Goal: Task Accomplishment & Management: Manage account settings

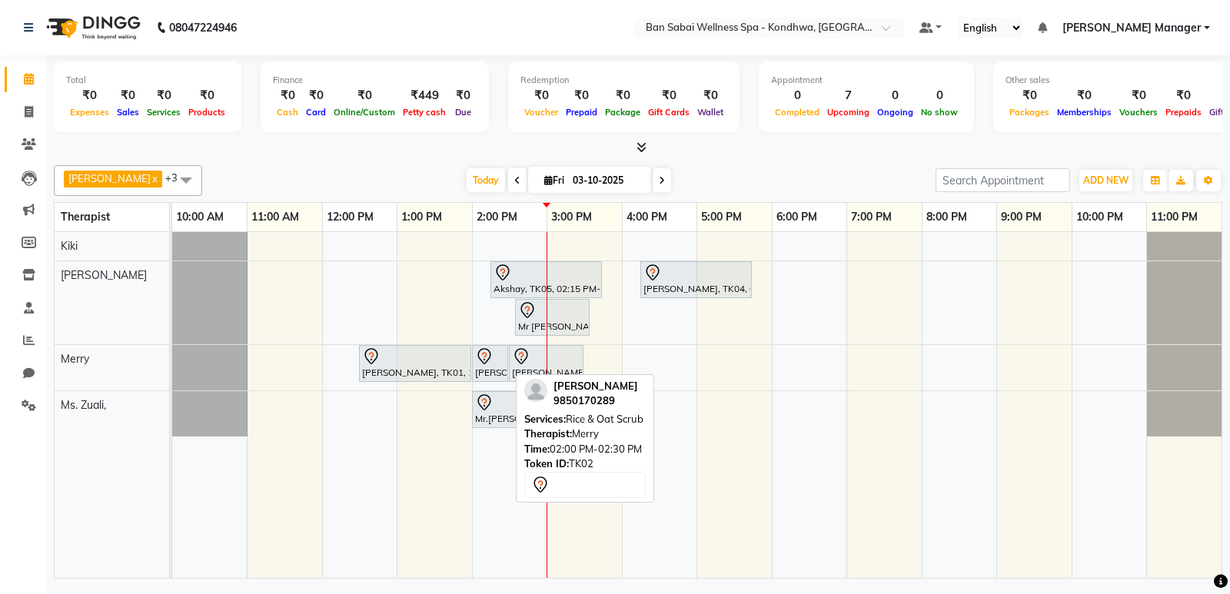
click at [477, 377] on div "[PERSON_NAME], TK02, 02:00 PM-02:30 PM, Rice & Oat Scrub" at bounding box center [490, 364] width 33 height 32
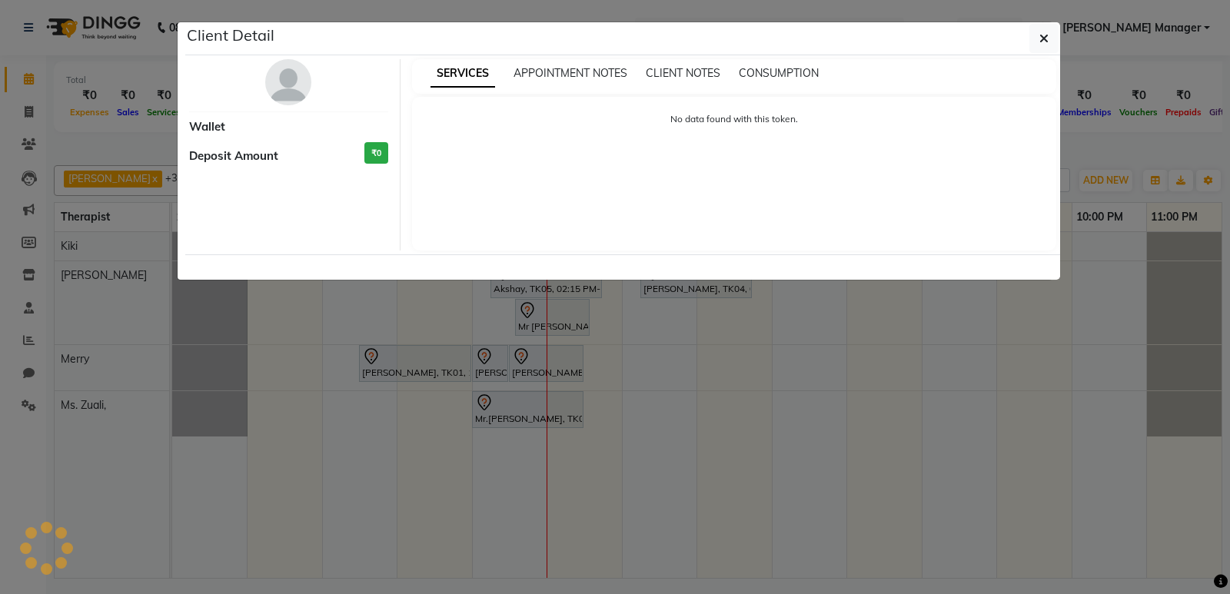
select select "7"
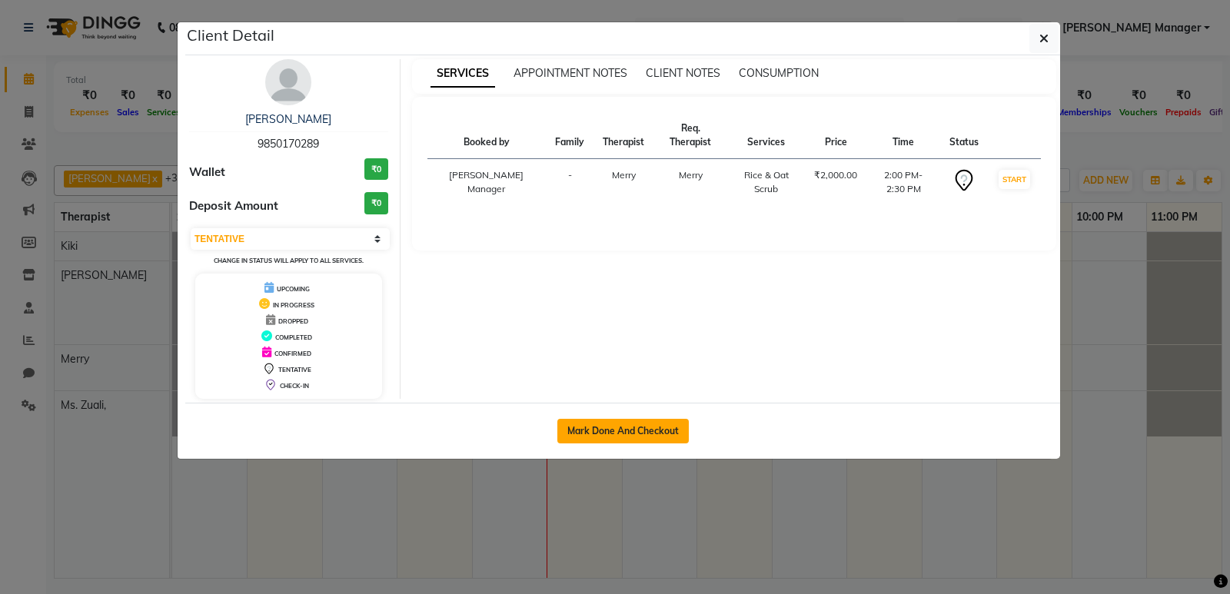
click at [626, 437] on button "Mark Done And Checkout" at bounding box center [622, 431] width 131 height 25
select select "8227"
select select "service"
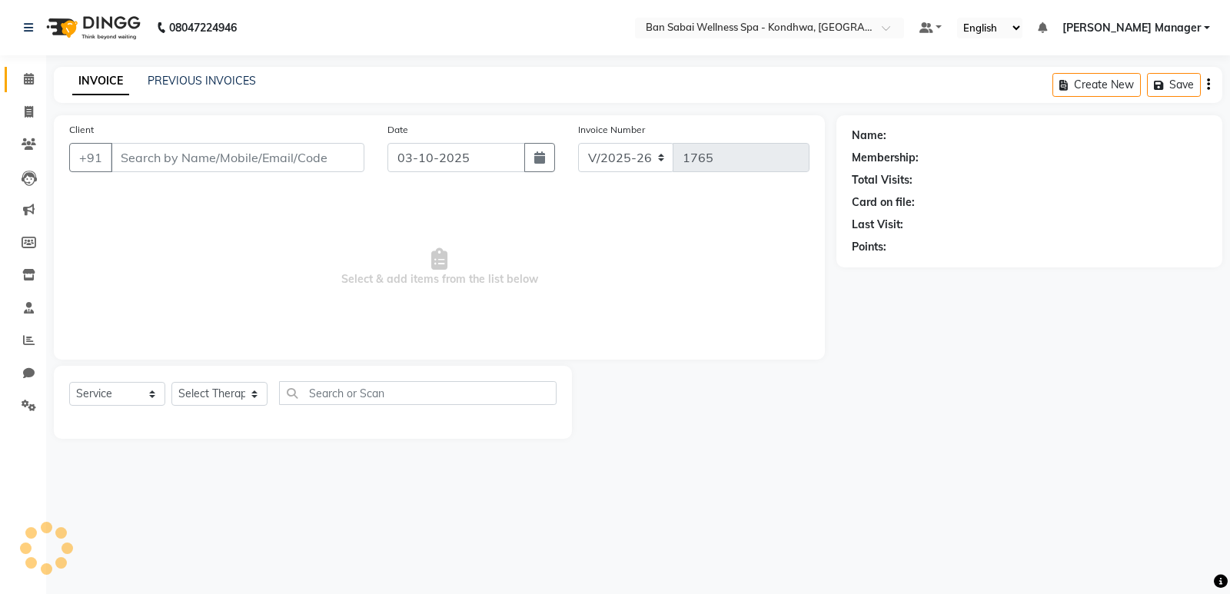
type input "9850170289"
select select "78586"
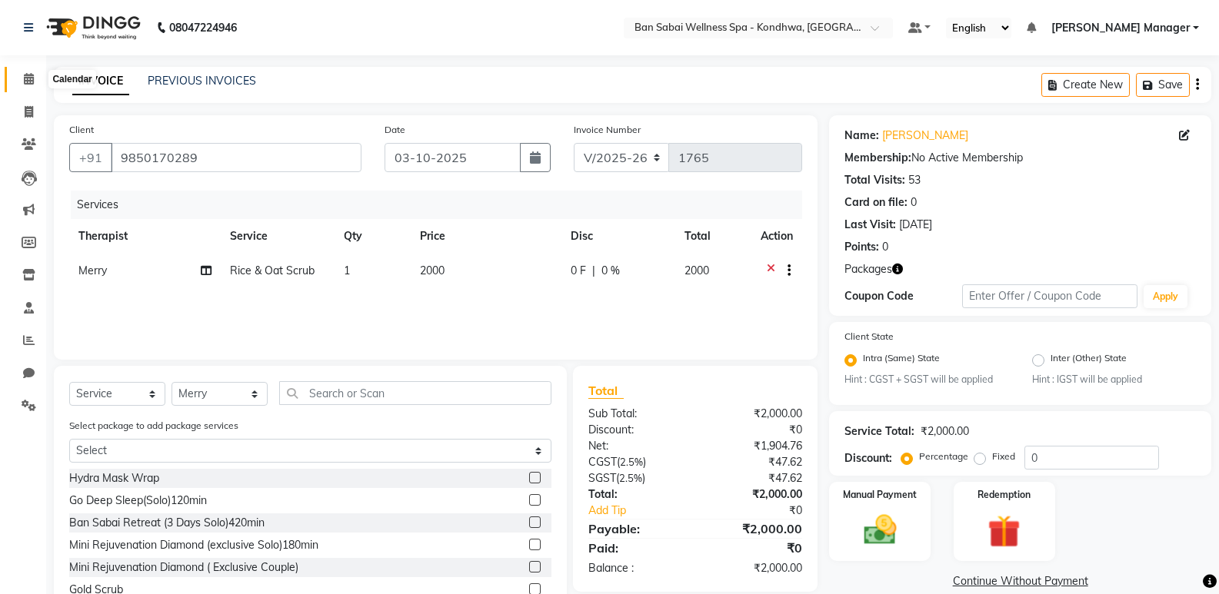
click at [34, 80] on icon at bounding box center [29, 79] width 10 height 12
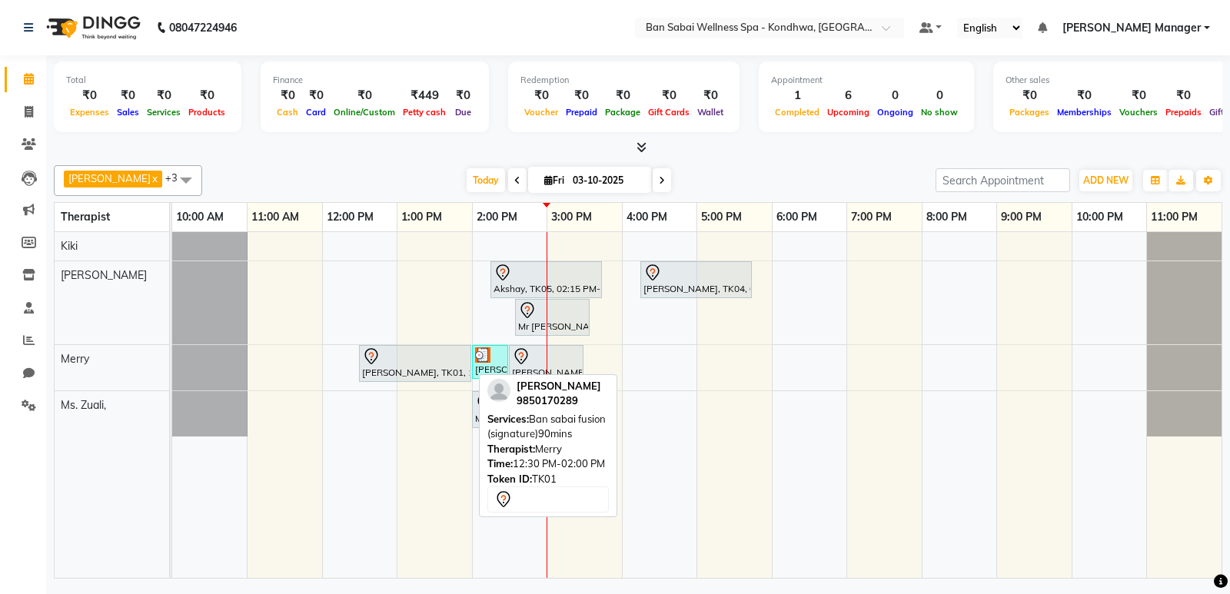
click at [414, 358] on div at bounding box center [415, 357] width 106 height 18
select select "7"
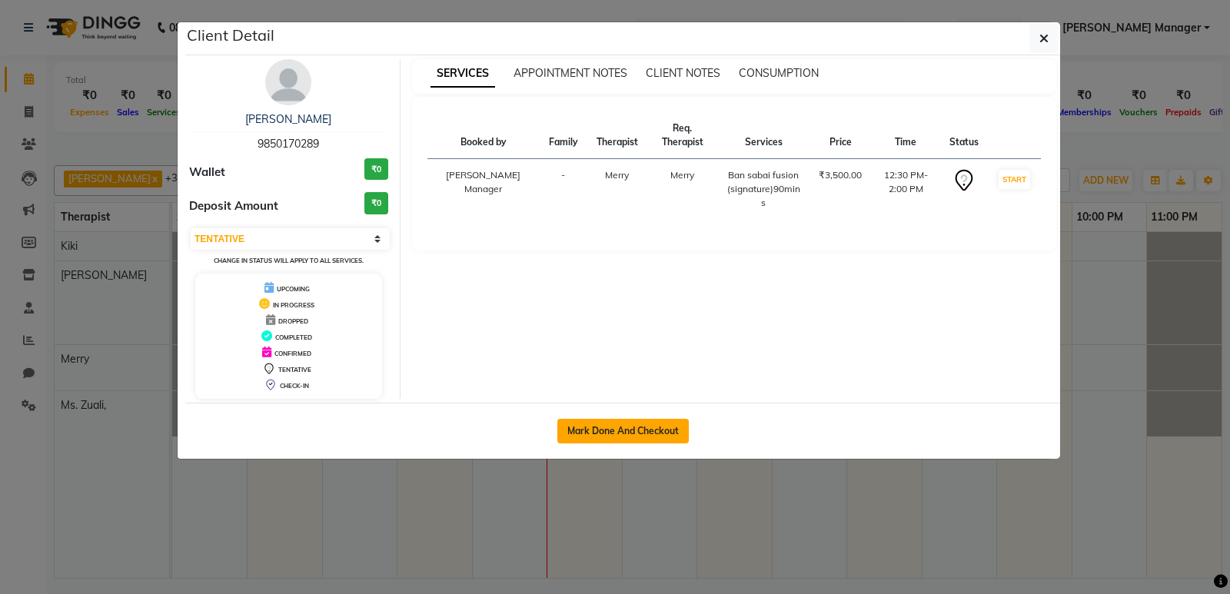
click at [591, 426] on button "Mark Done And Checkout" at bounding box center [622, 431] width 131 height 25
select select "8227"
select select "service"
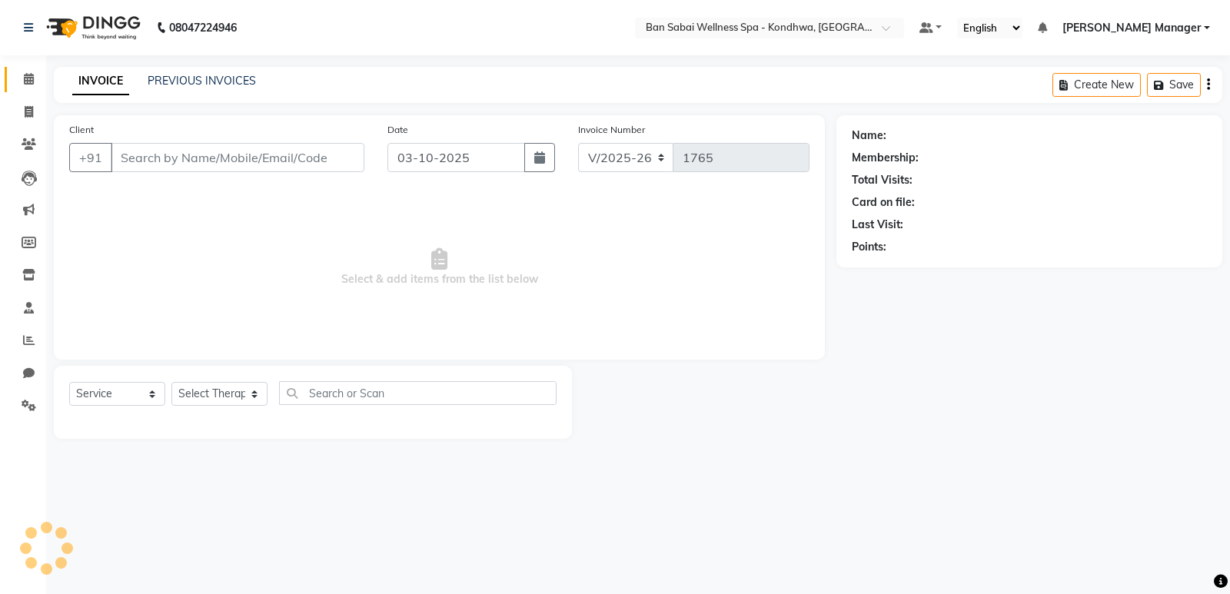
type input "9850170289"
select select "78586"
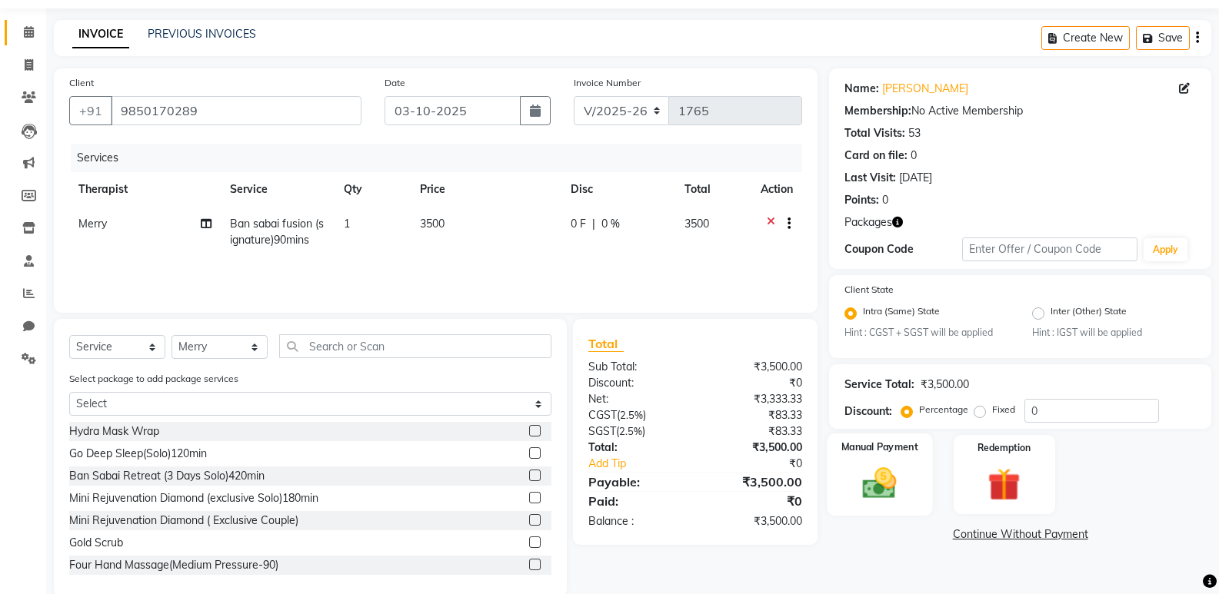
scroll to position [73, 0]
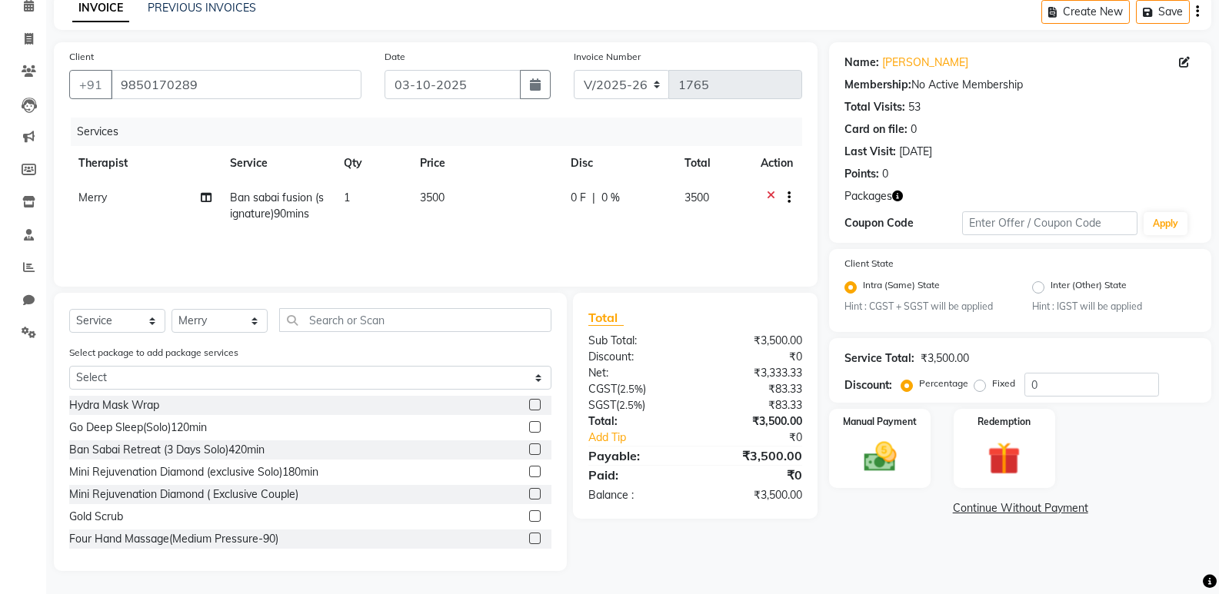
click at [992, 389] on label "Fixed" at bounding box center [1003, 384] width 23 height 14
click at [977, 389] on input "Fixed" at bounding box center [982, 383] width 11 height 11
radio input "true"
click at [1030, 384] on input "0" at bounding box center [1091, 385] width 135 height 24
type input "500"
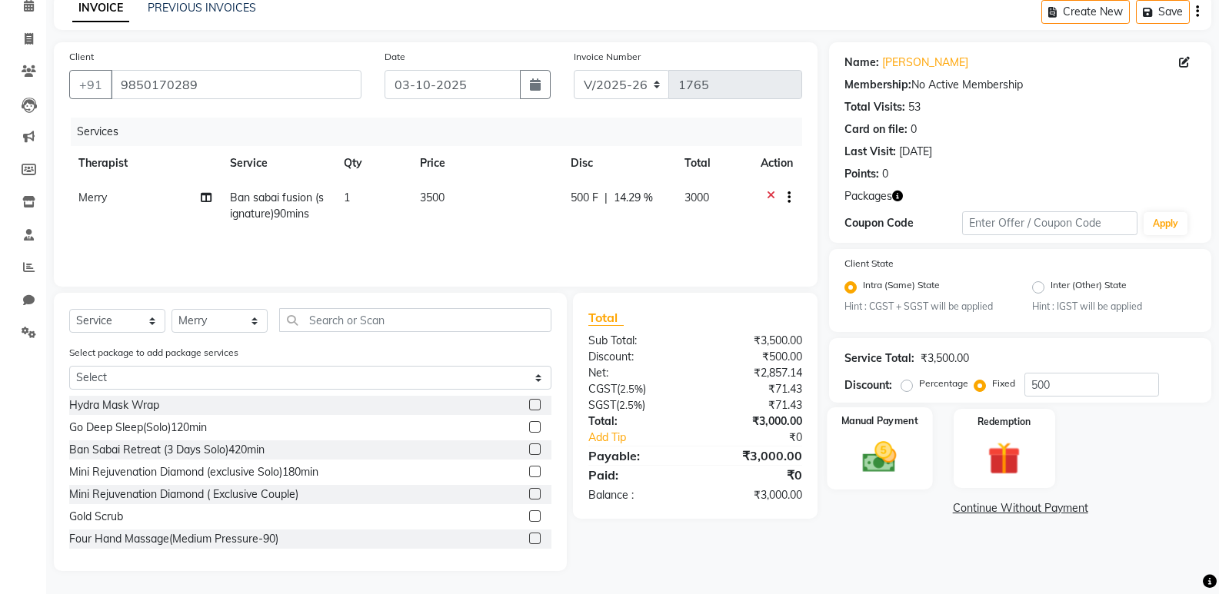
click at [890, 448] on img at bounding box center [879, 457] width 55 height 39
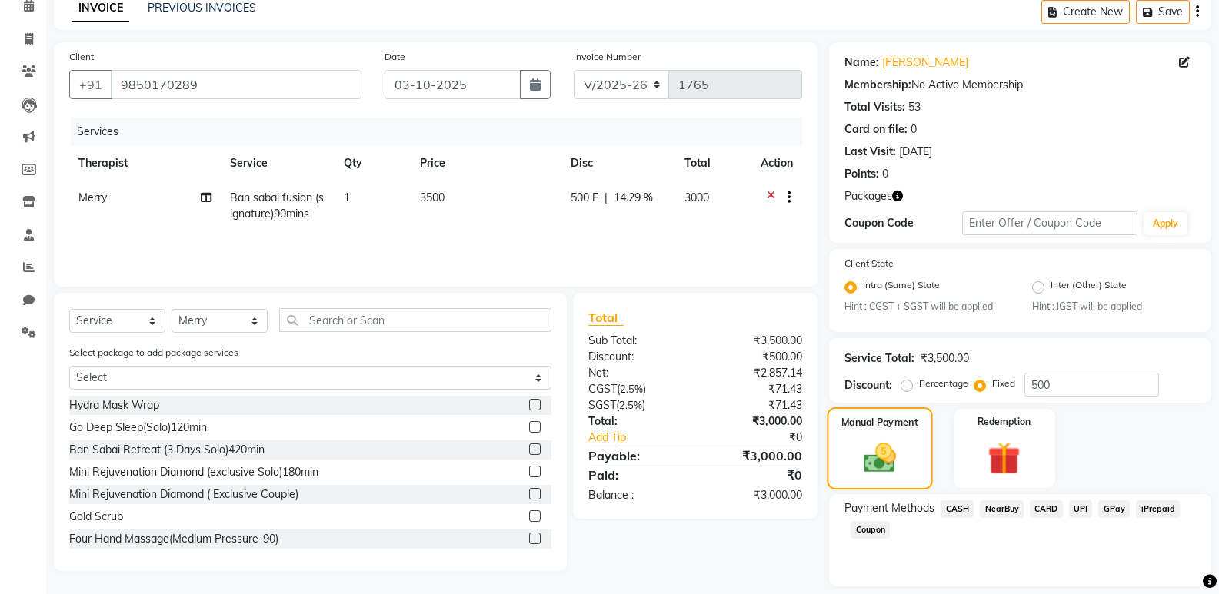
scroll to position [120, 0]
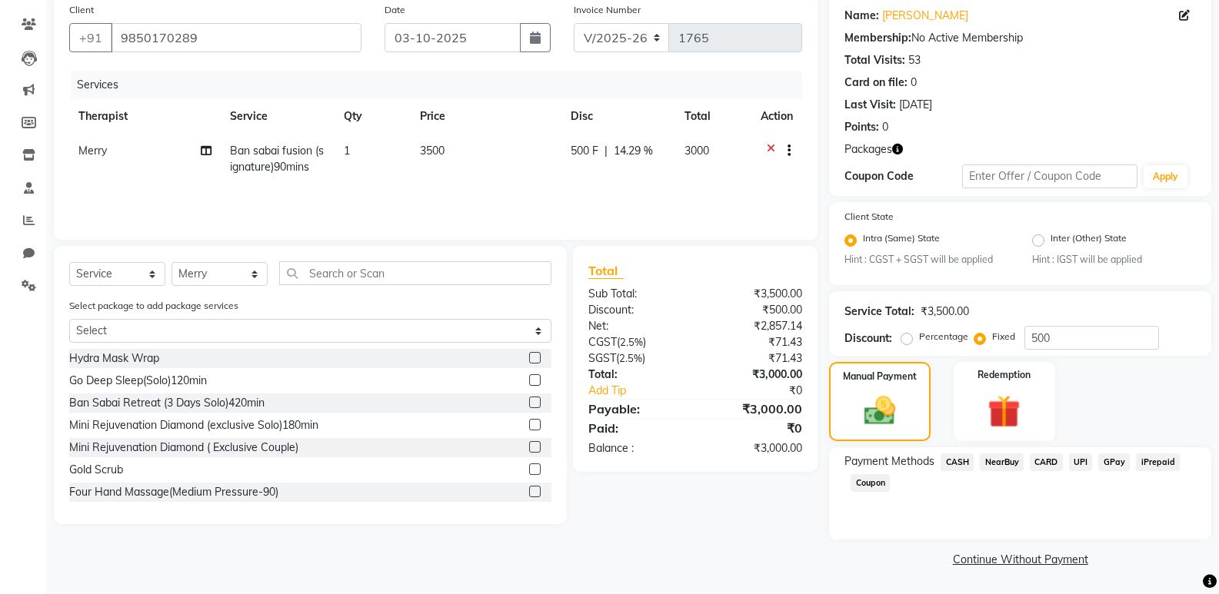
click at [1072, 457] on span "UPI" at bounding box center [1081, 463] width 24 height 18
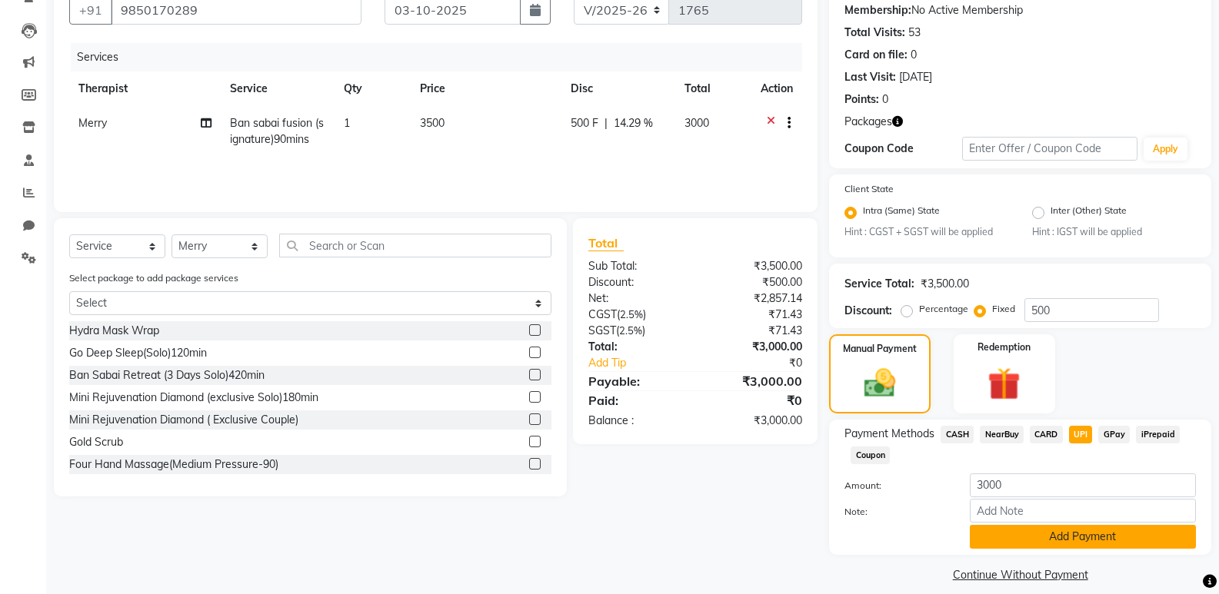
scroll to position [163, 0]
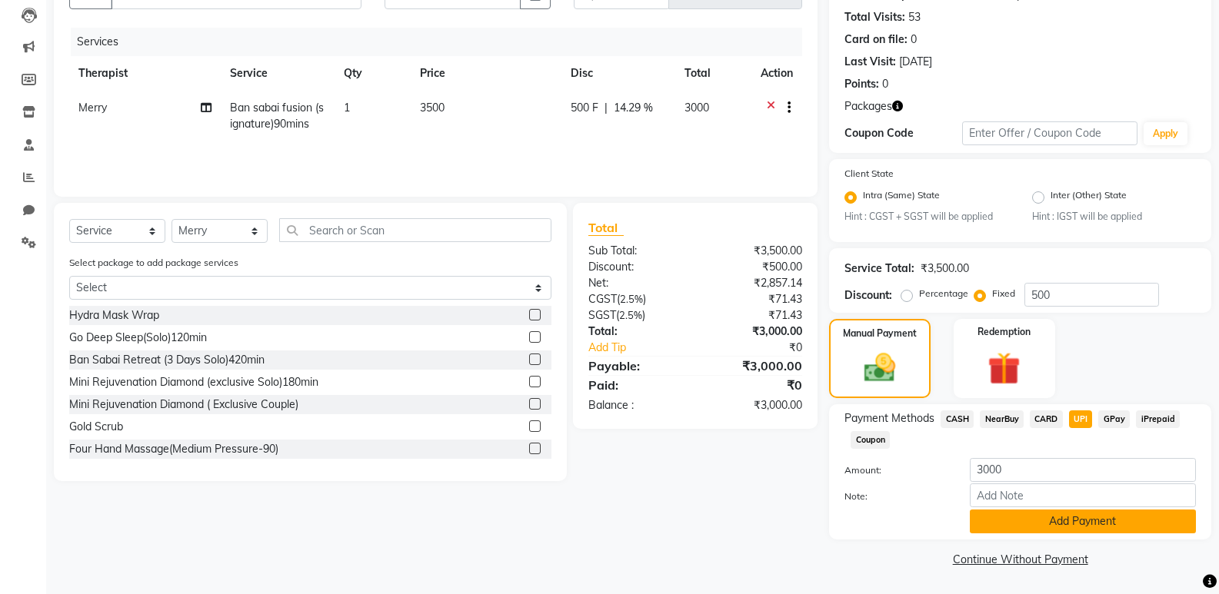
click at [1054, 521] on button "Add Payment" at bounding box center [1083, 522] width 226 height 24
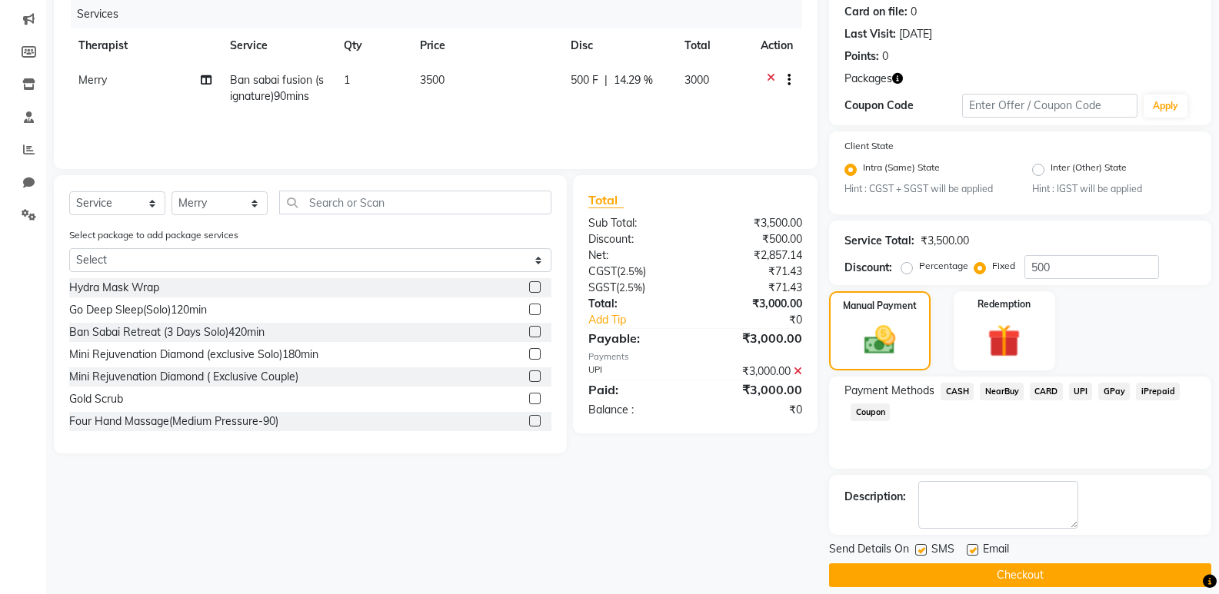
scroll to position [207, 0]
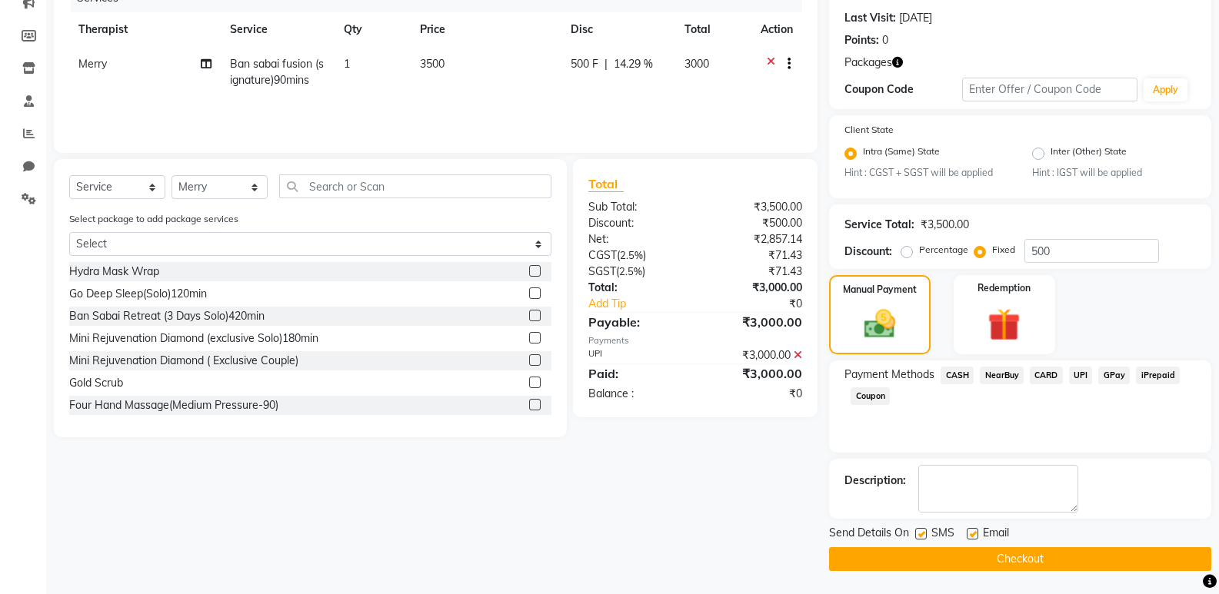
click at [1051, 566] on button "Checkout" at bounding box center [1020, 559] width 382 height 24
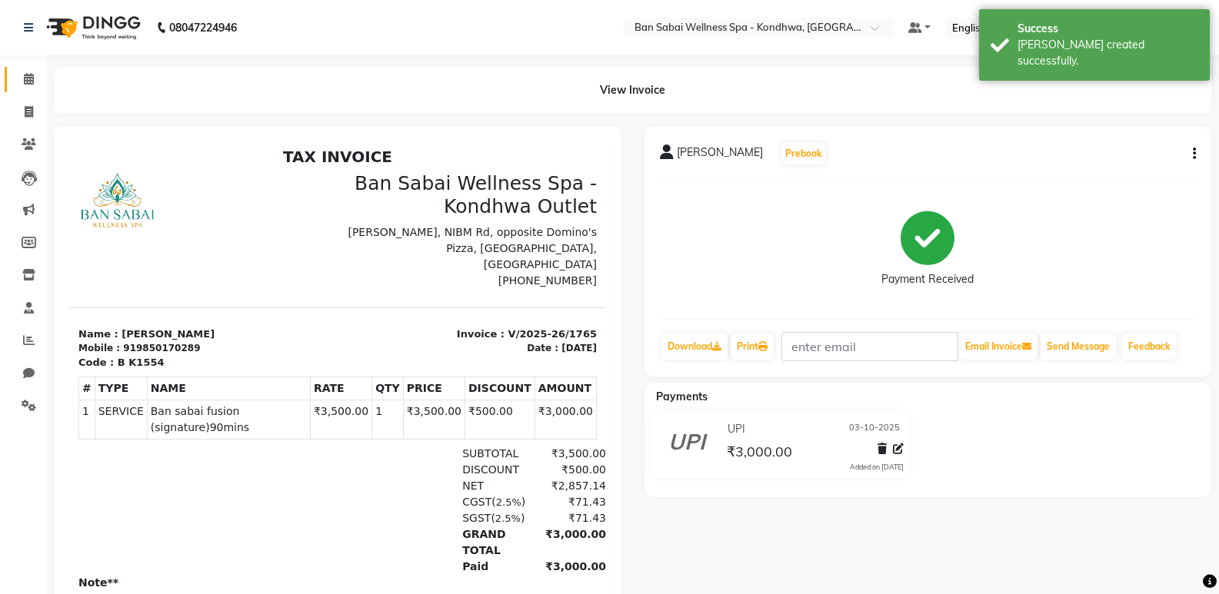
click at [32, 88] on link "Calendar" at bounding box center [23, 79] width 37 height 25
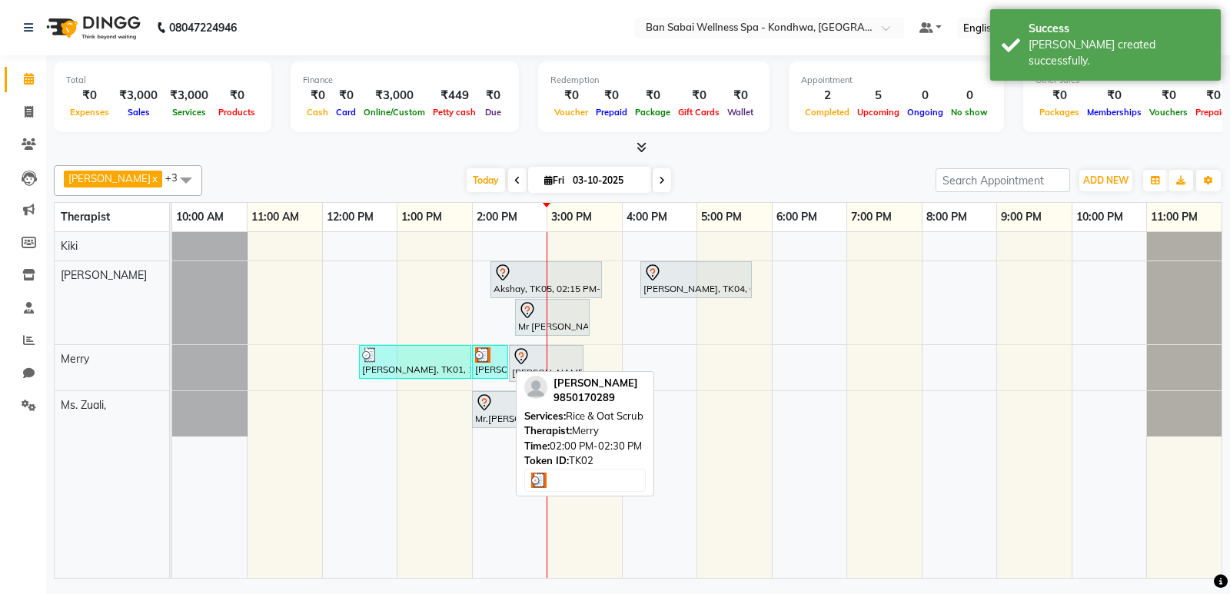
click at [499, 369] on div "[PERSON_NAME], TK02, 02:00 PM-02:30 PM, Rice & Oat Scrub" at bounding box center [490, 362] width 33 height 29
select select "3"
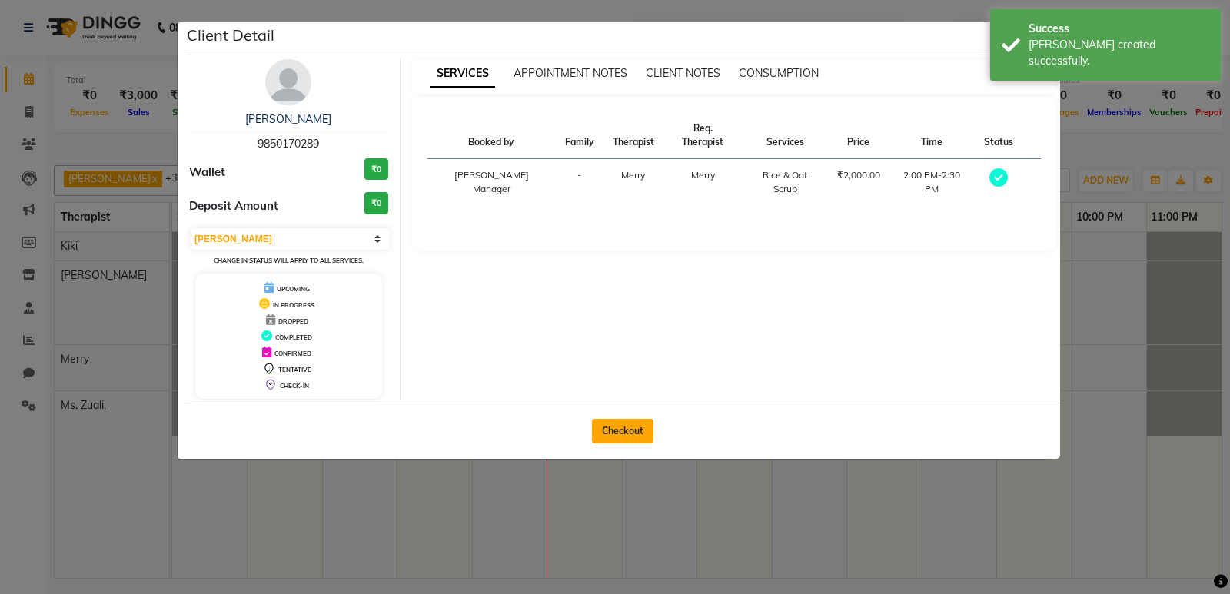
click at [613, 427] on button "Checkout" at bounding box center [623, 431] width 62 height 25
select select "8227"
select select "service"
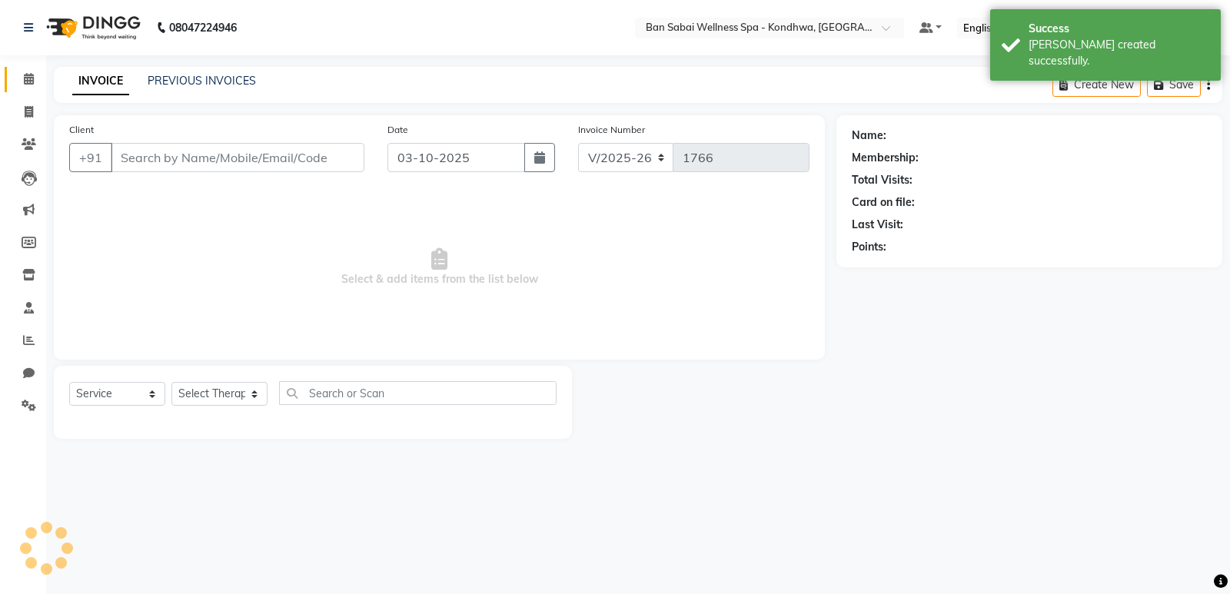
type input "9850170289"
select select "78586"
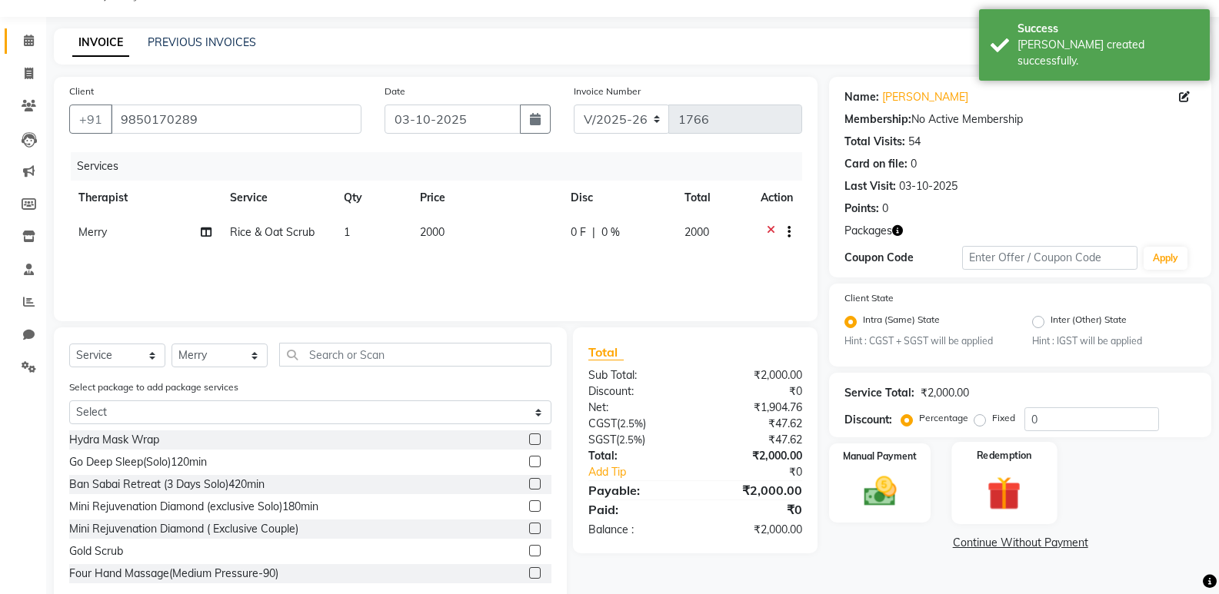
scroll to position [73, 0]
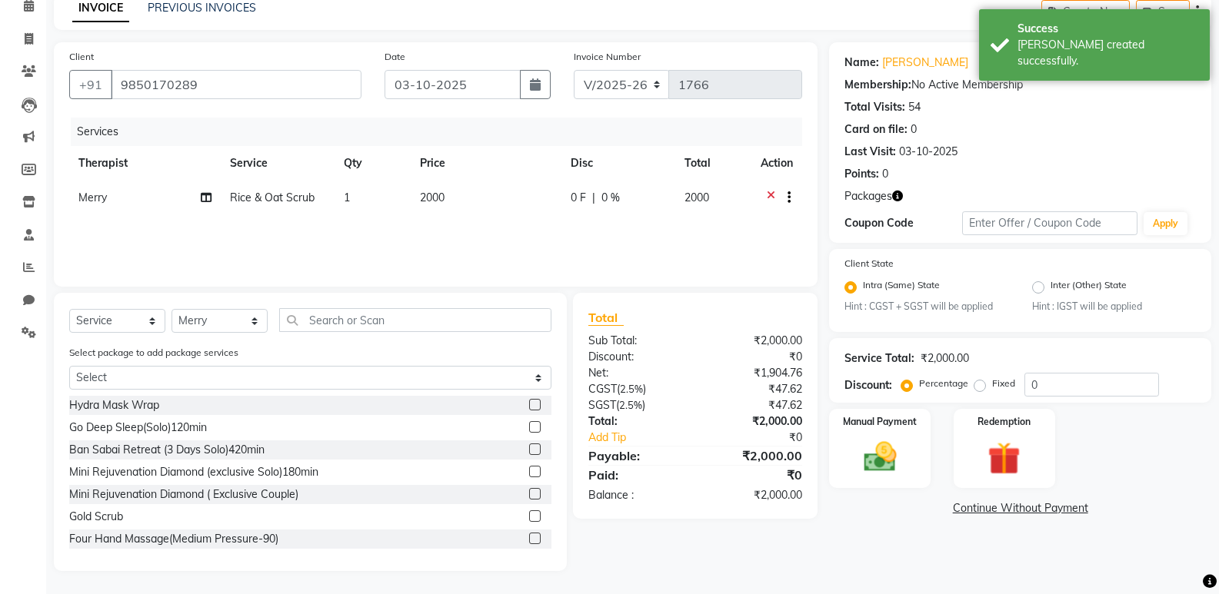
click at [992, 388] on label "Fixed" at bounding box center [1003, 384] width 23 height 14
click at [980, 388] on input "Fixed" at bounding box center [982, 383] width 11 height 11
radio input "true"
click at [1029, 385] on input "0" at bounding box center [1091, 385] width 135 height 24
type input "500"
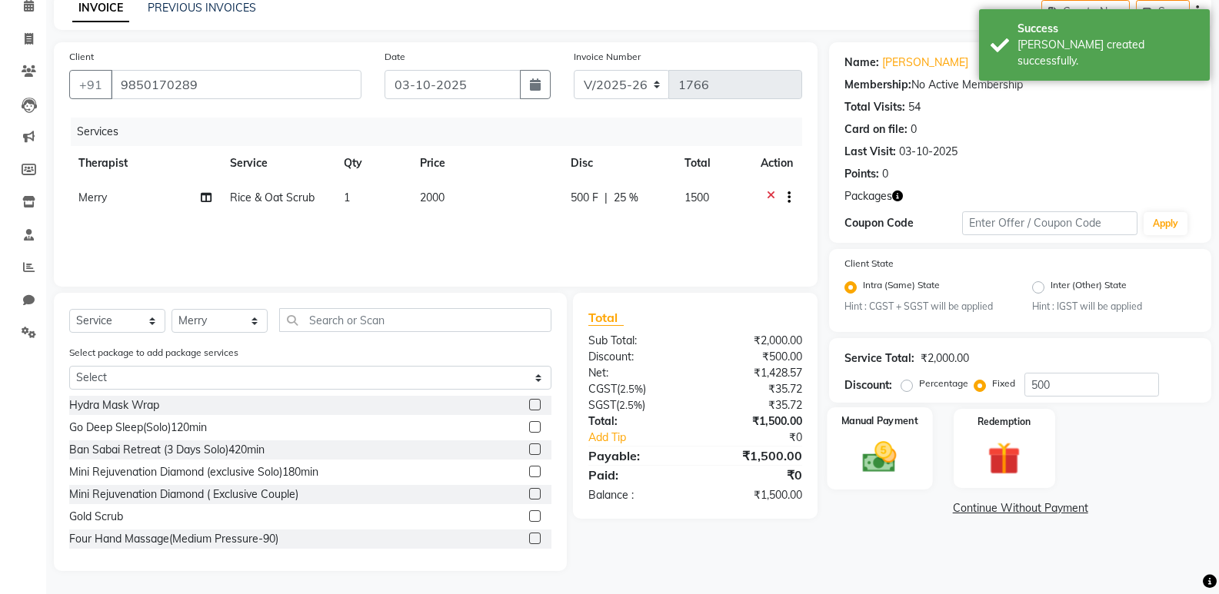
click at [880, 451] on img at bounding box center [879, 457] width 55 height 39
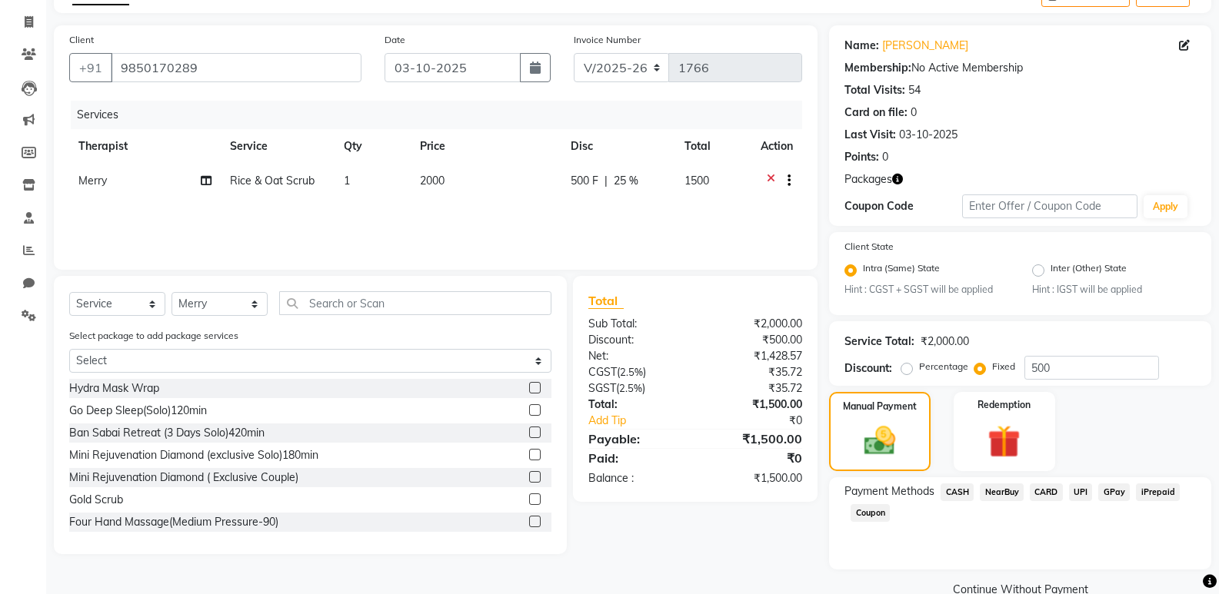
scroll to position [120, 0]
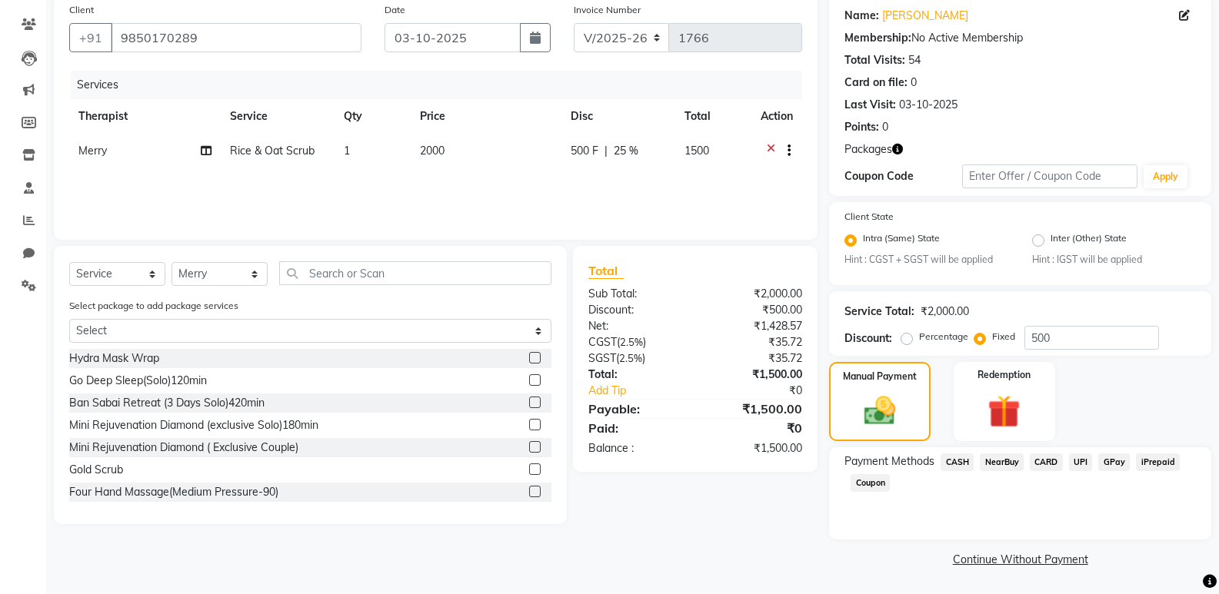
click at [1082, 460] on span "UPI" at bounding box center [1081, 463] width 24 height 18
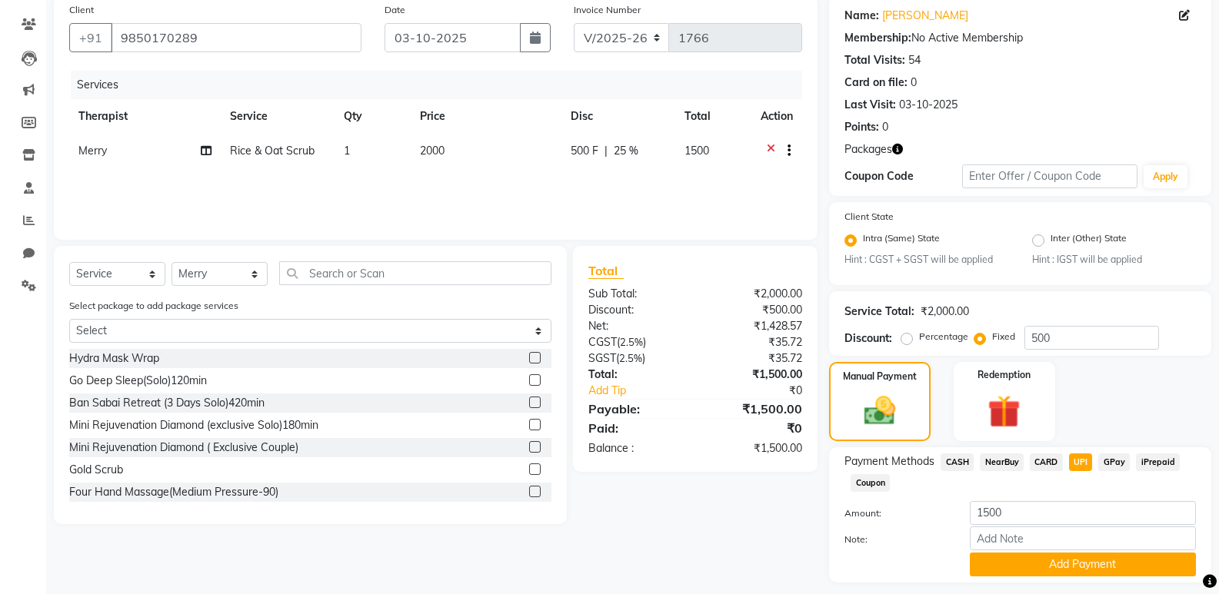
scroll to position [163, 0]
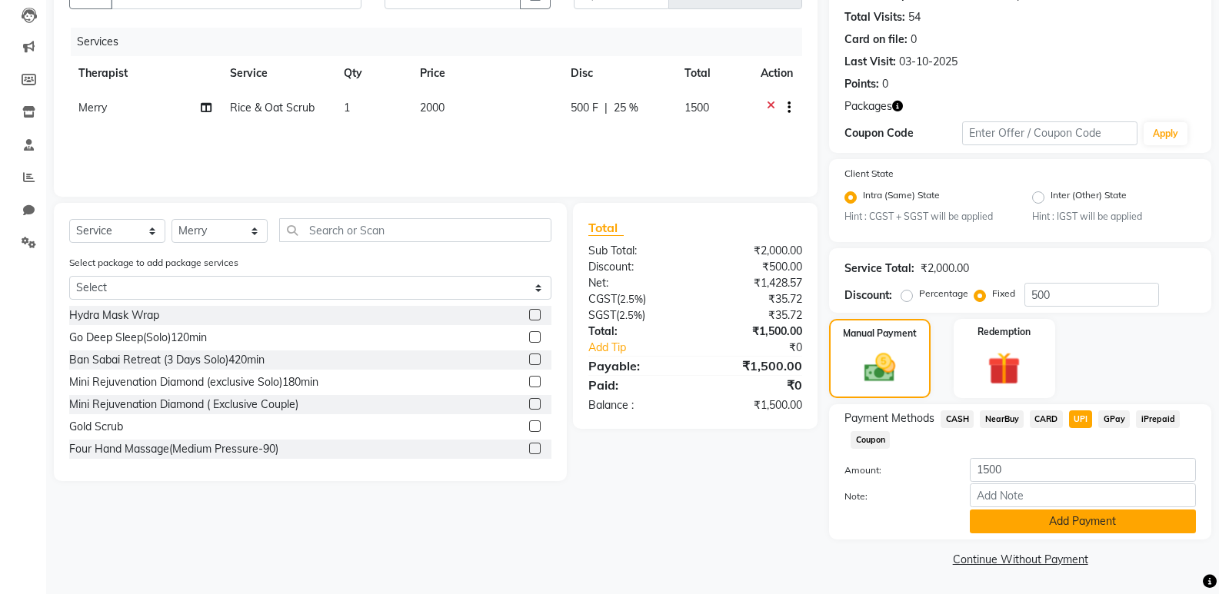
click at [1072, 525] on button "Add Payment" at bounding box center [1083, 522] width 226 height 24
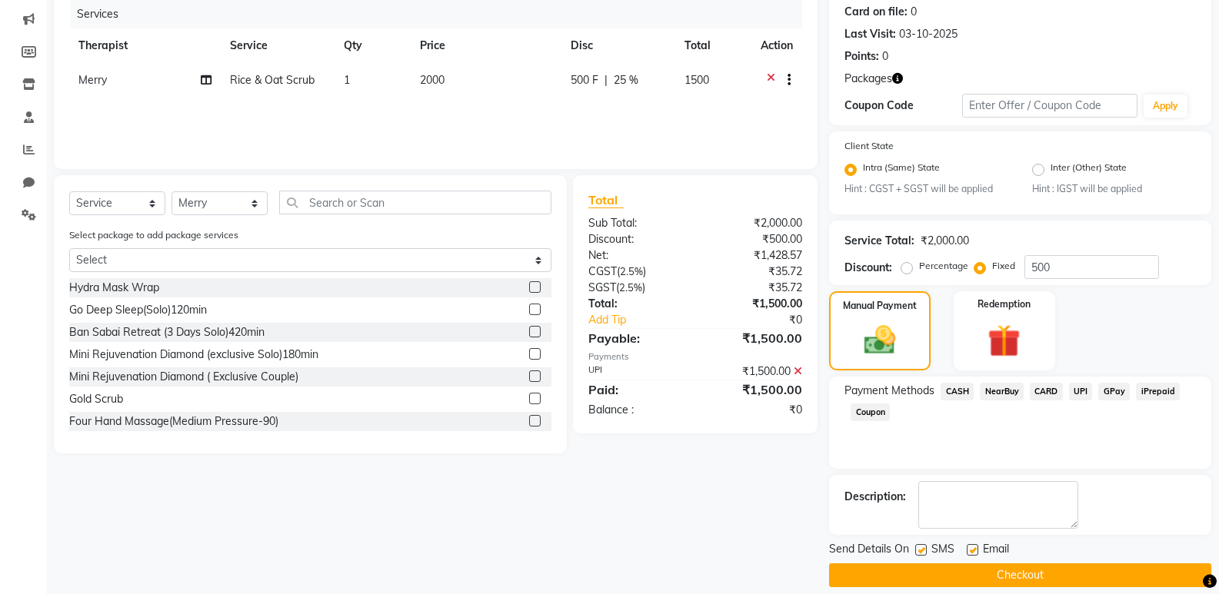
scroll to position [207, 0]
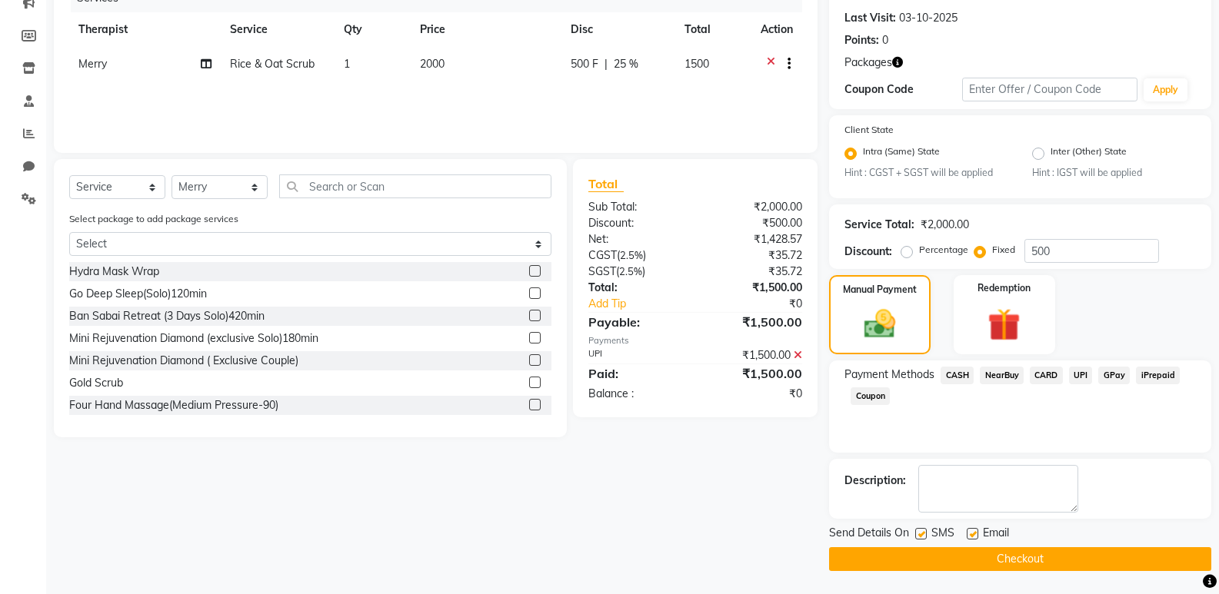
click at [1078, 559] on button "Checkout" at bounding box center [1020, 559] width 382 height 24
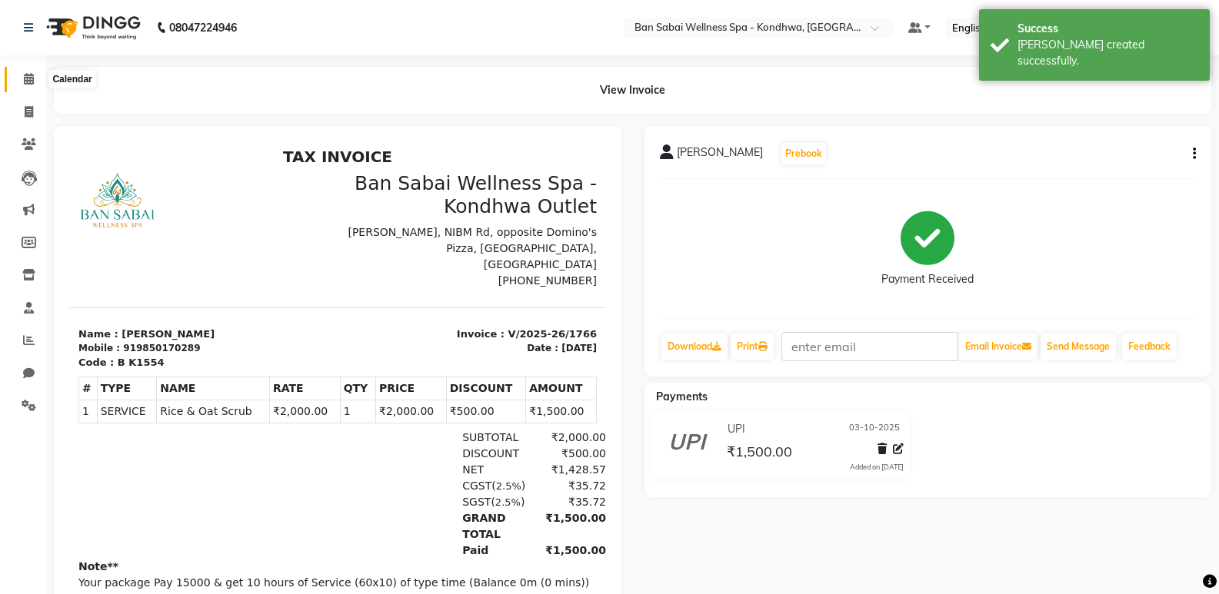
click at [18, 78] on span at bounding box center [28, 80] width 27 height 18
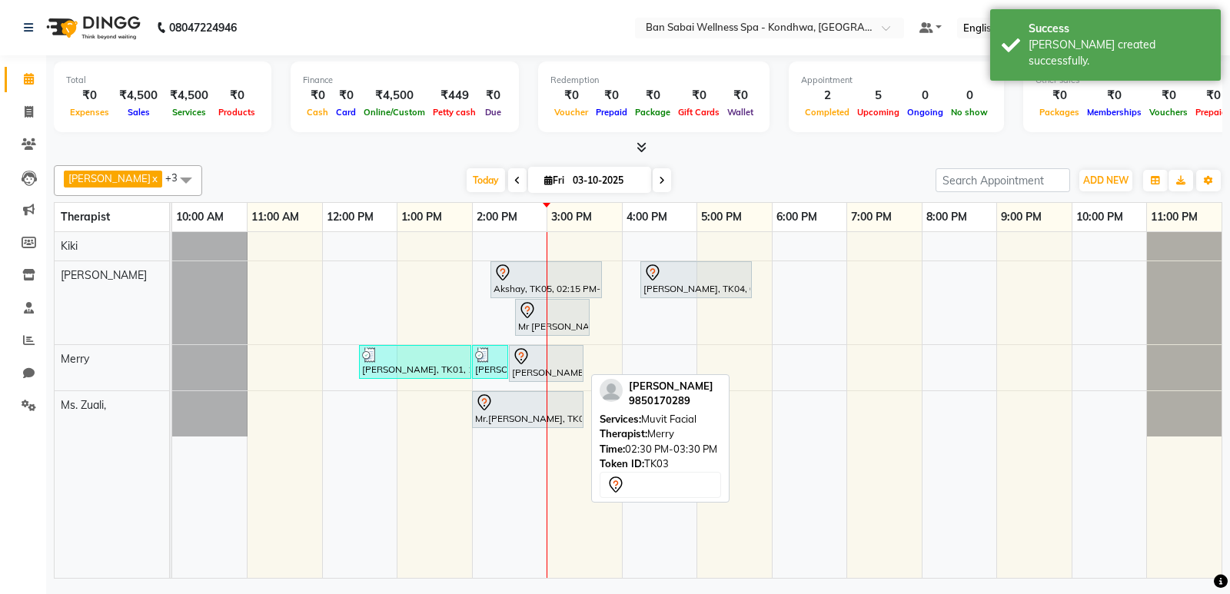
click at [555, 364] on div at bounding box center [546, 357] width 68 height 18
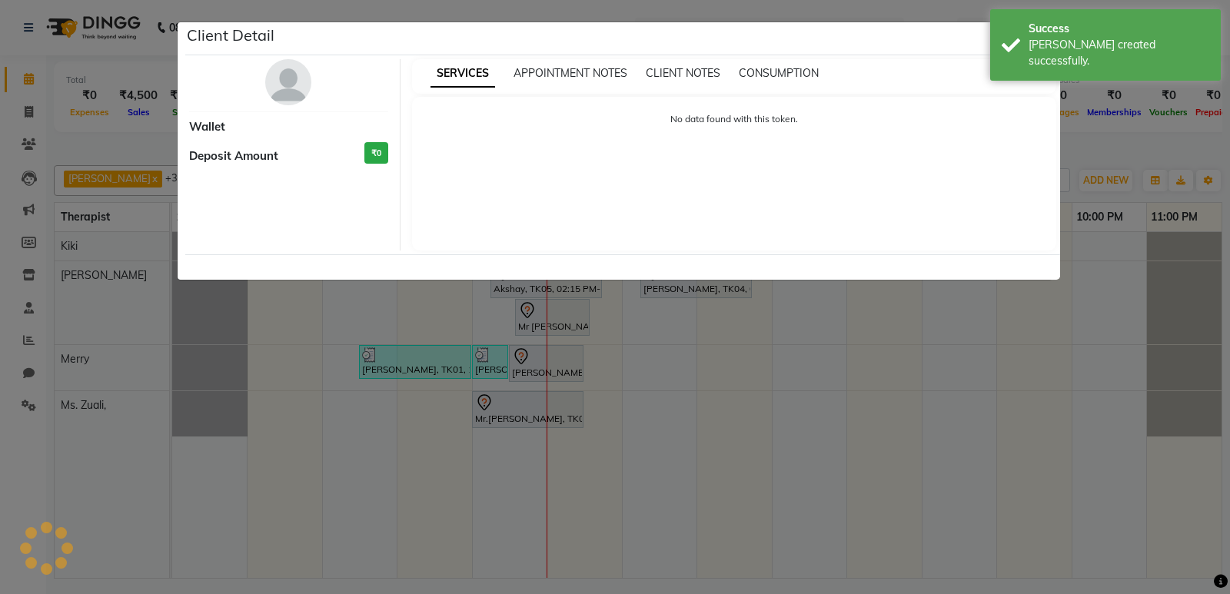
select select "7"
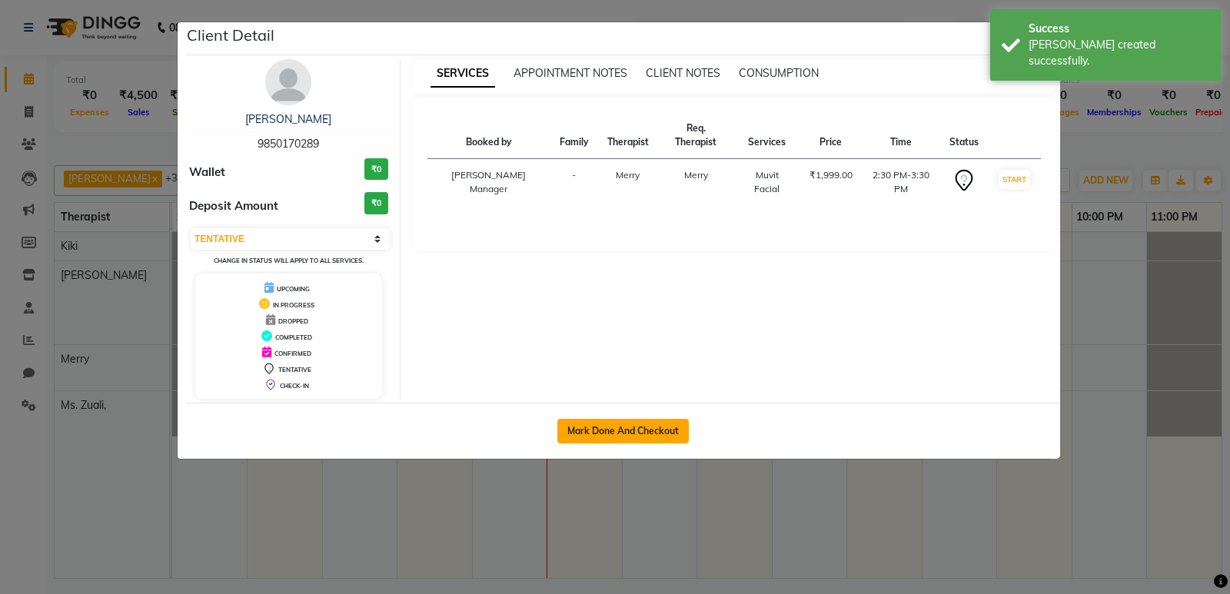
click at [605, 430] on button "Mark Done And Checkout" at bounding box center [622, 431] width 131 height 25
select select "8227"
select select "service"
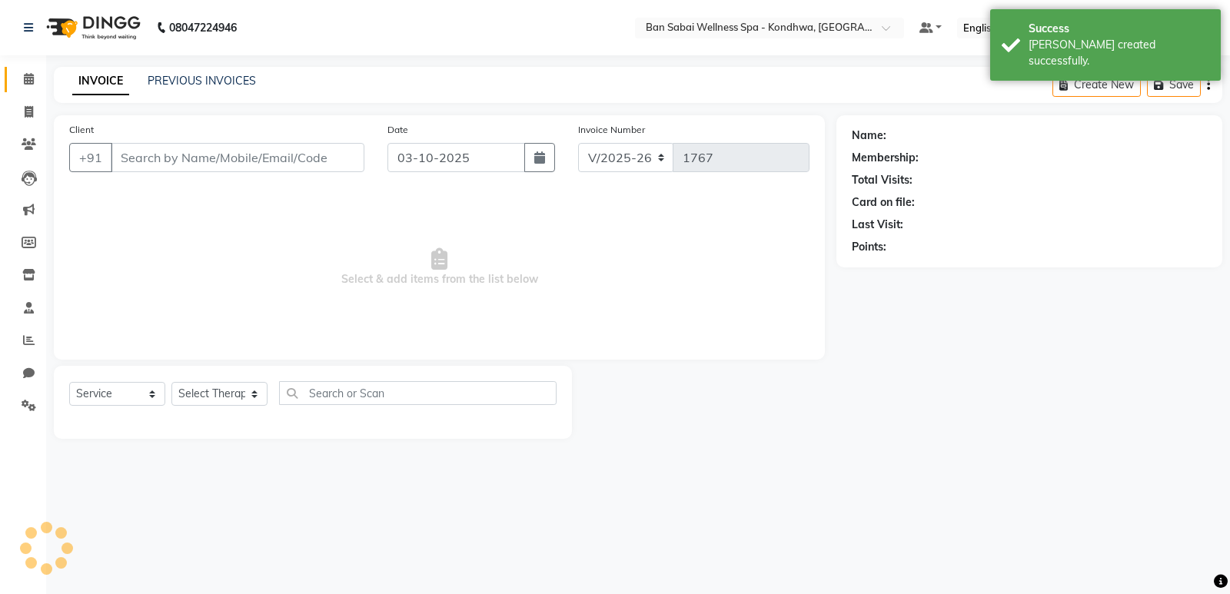
type input "9850170289"
select select "78586"
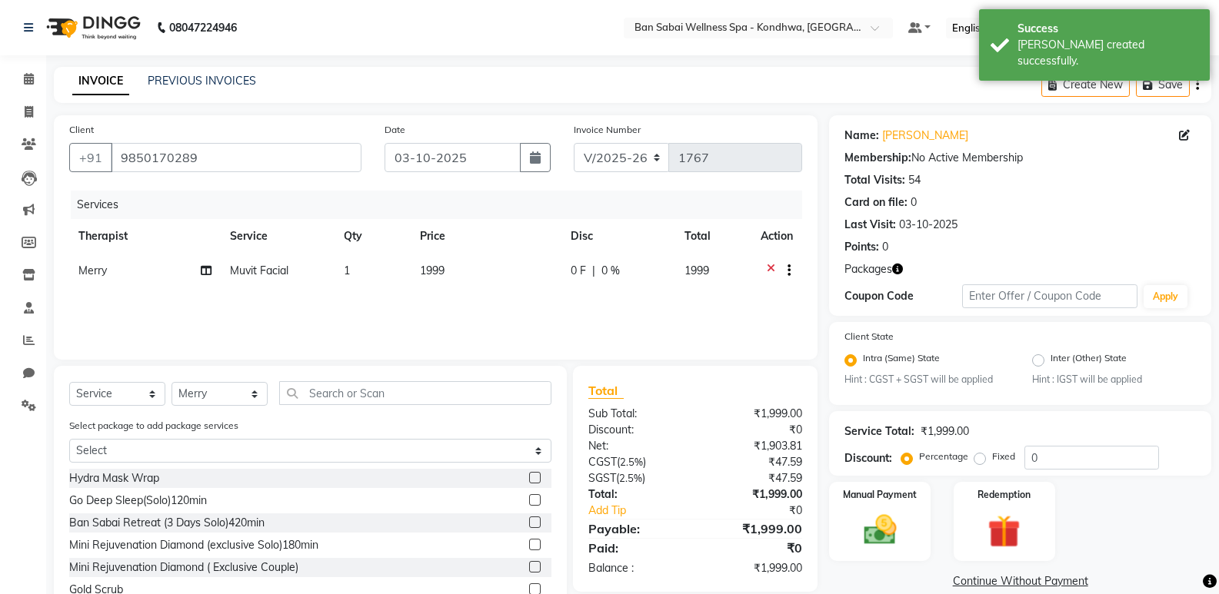
click at [992, 460] on label "Fixed" at bounding box center [1003, 457] width 23 height 14
click at [977, 460] on input "Fixed" at bounding box center [982, 456] width 11 height 11
radio input "true"
click at [1044, 457] on input "0" at bounding box center [1091, 458] width 135 height 24
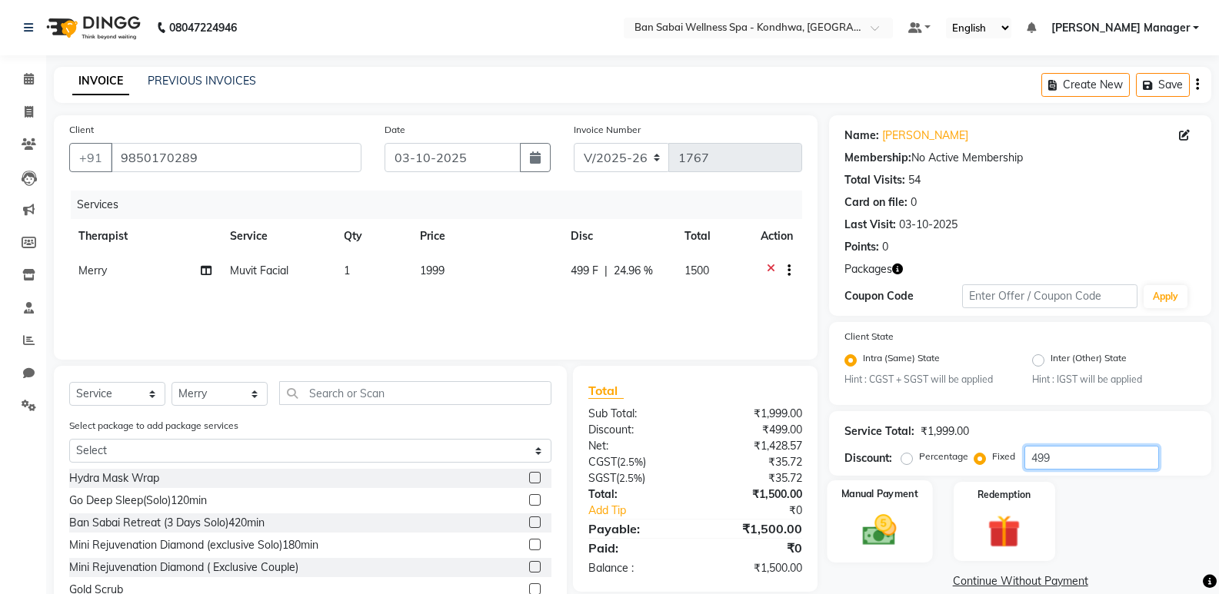
type input "499"
click at [887, 521] on img at bounding box center [879, 530] width 55 height 39
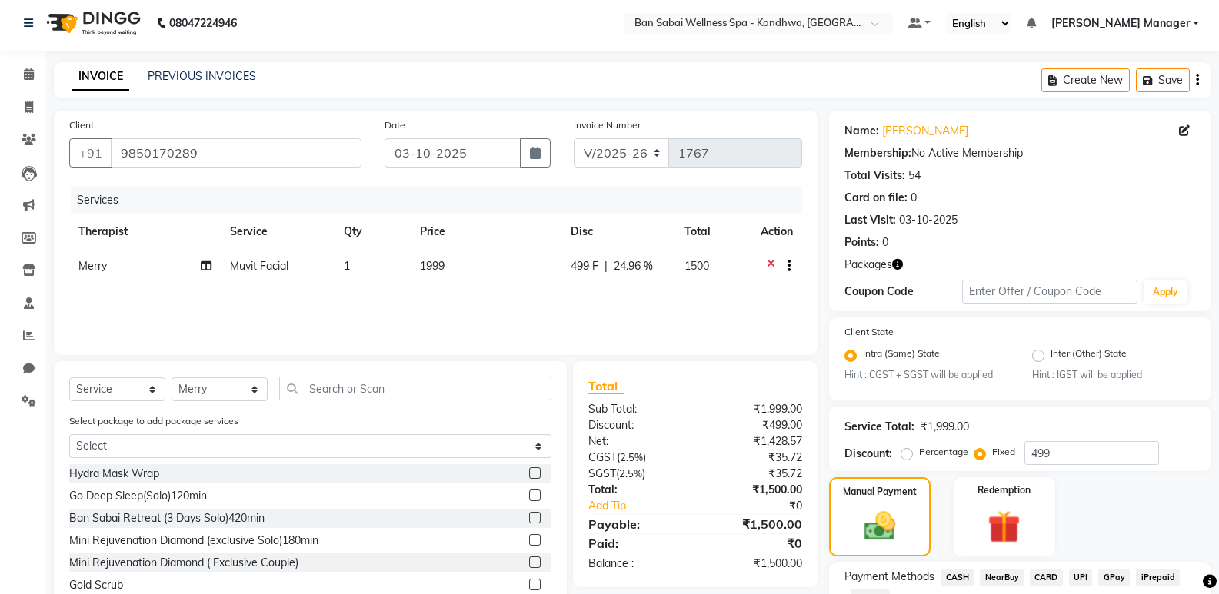
scroll to position [120, 0]
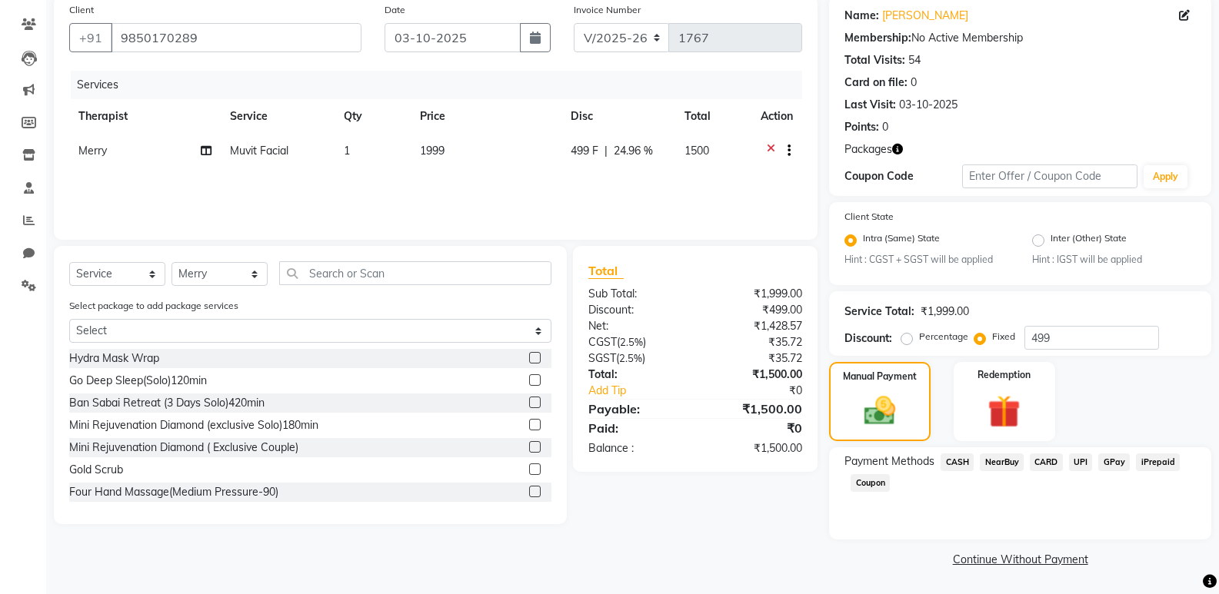
click at [1079, 463] on span "UPI" at bounding box center [1081, 463] width 24 height 18
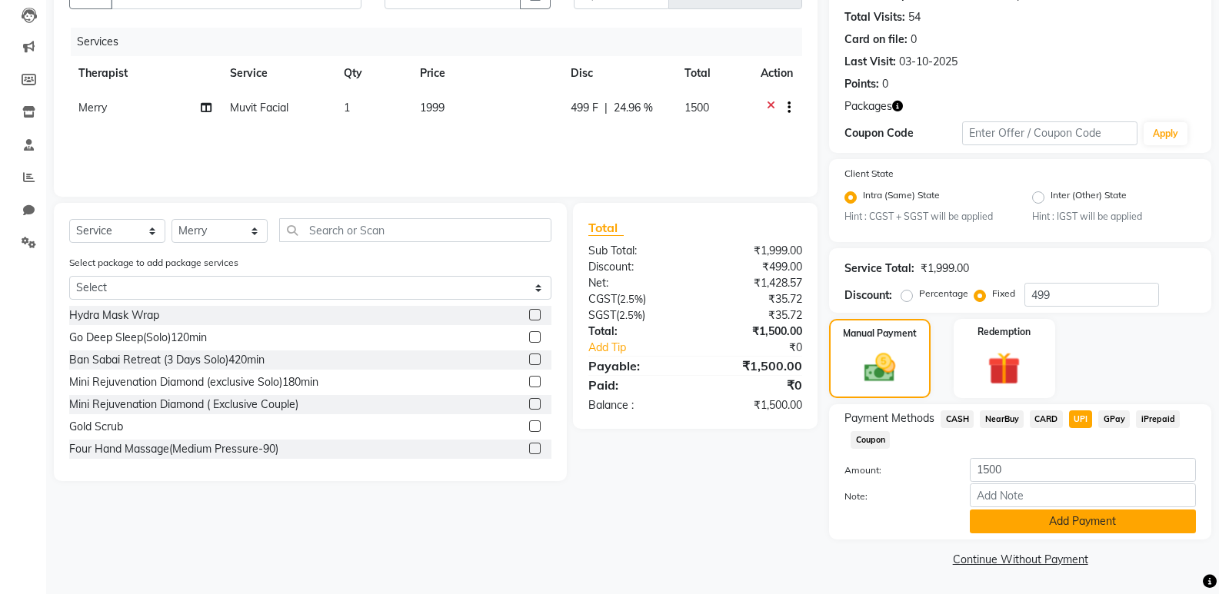
click at [1078, 514] on button "Add Payment" at bounding box center [1083, 522] width 226 height 24
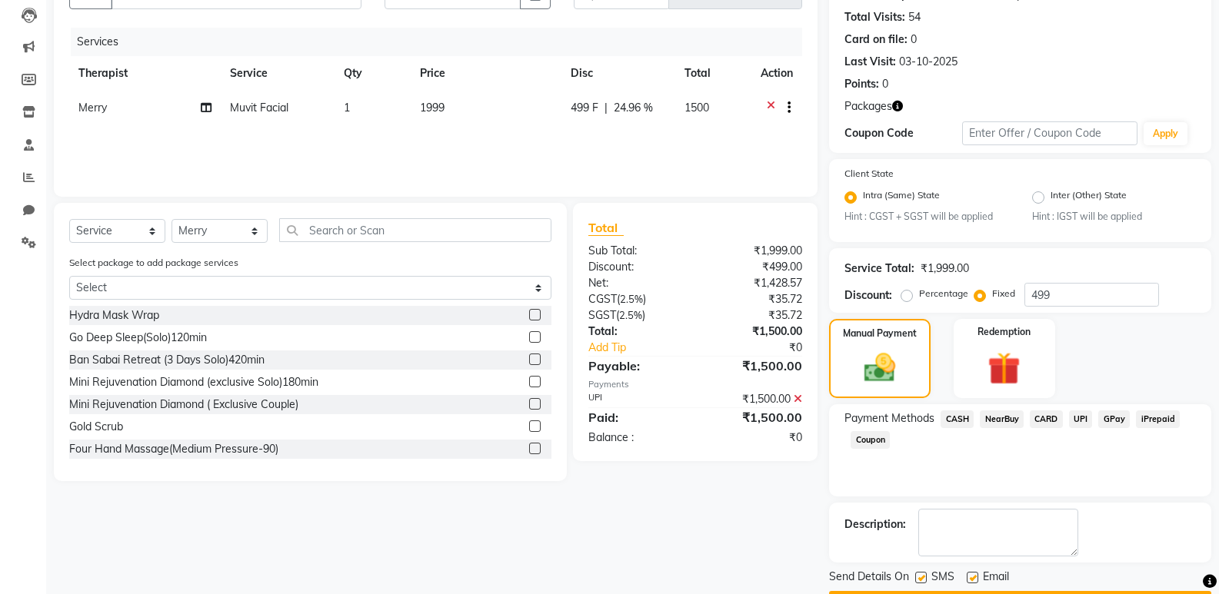
scroll to position [207, 0]
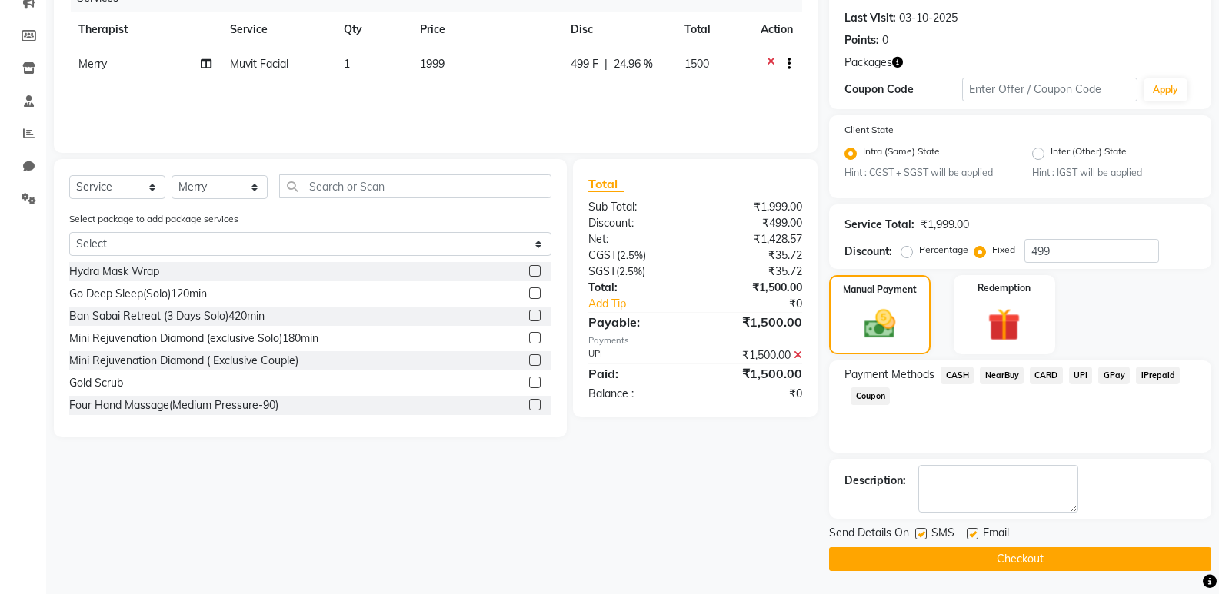
click at [1066, 555] on button "Checkout" at bounding box center [1020, 559] width 382 height 24
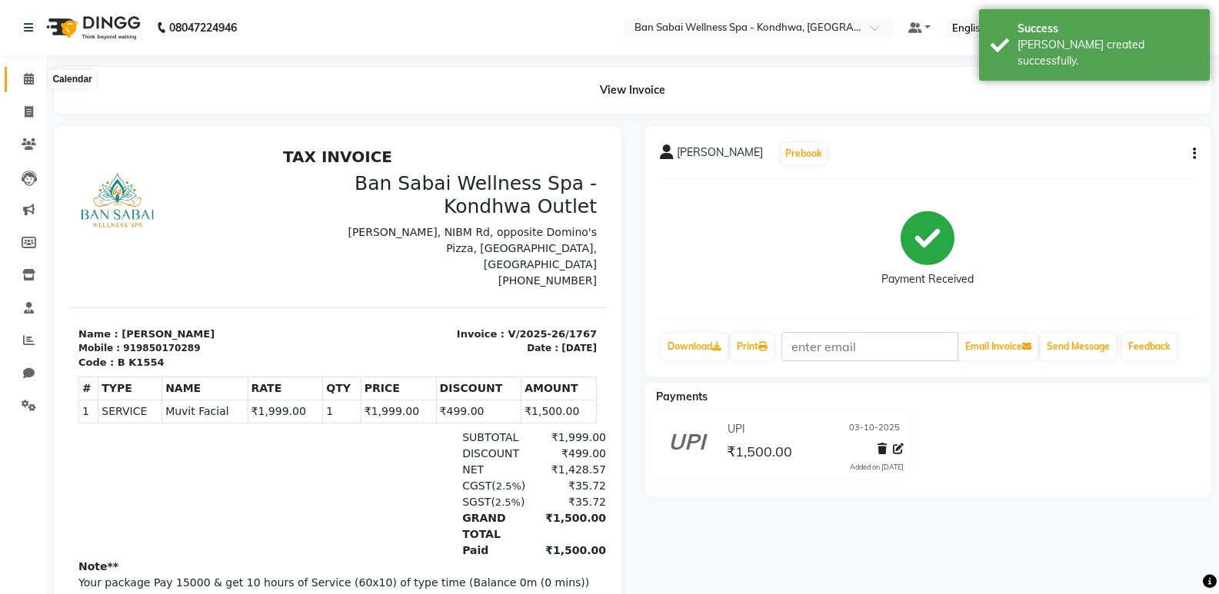
click at [23, 85] on span at bounding box center [28, 80] width 27 height 18
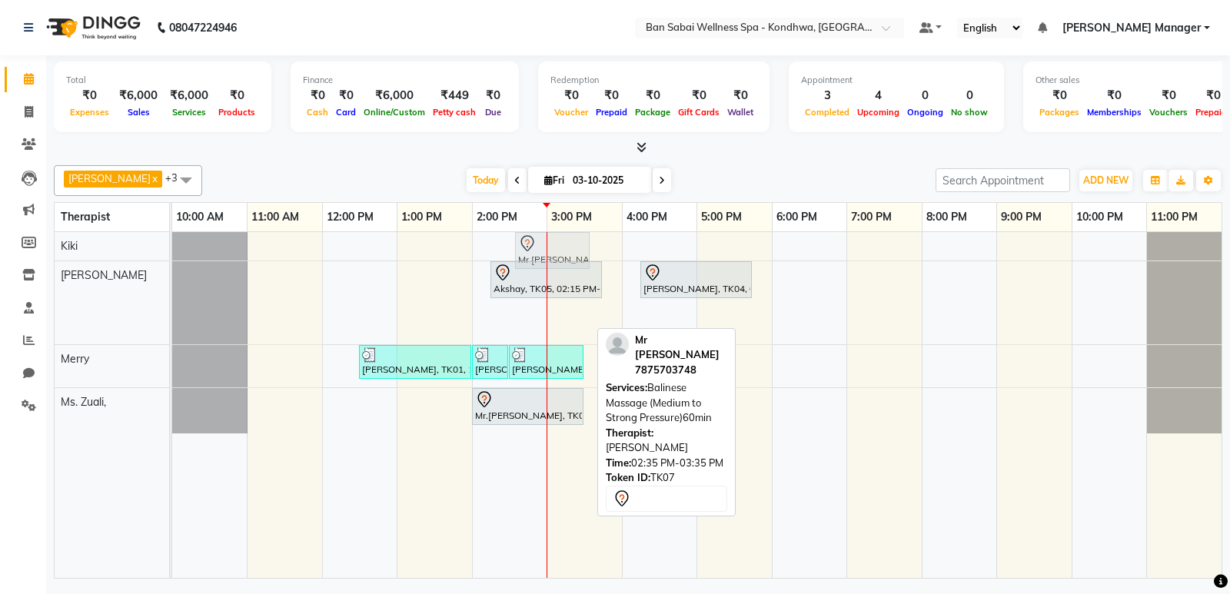
drag, startPoint x: 540, startPoint y: 323, endPoint x: 553, endPoint y: 245, distance: 78.7
click at [553, 245] on tbody "Mr [PERSON_NAME], TK07, 02:35 PM-03:35 PM, Balinese Massage (Medium to Strong P…" at bounding box center [697, 332] width 1050 height 201
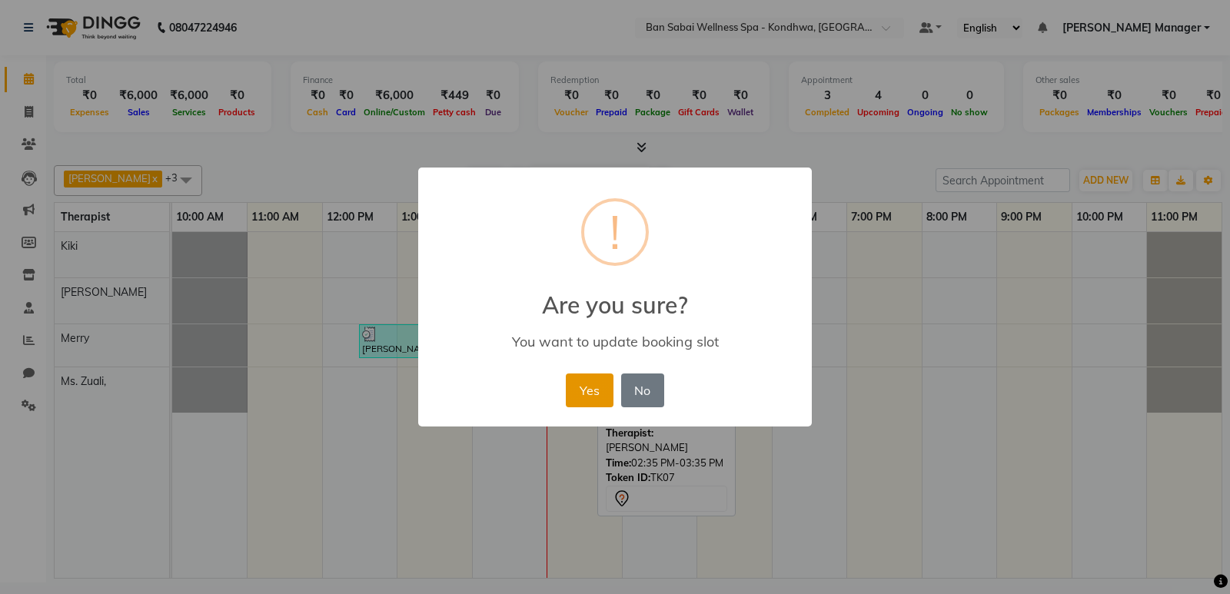
click at [595, 398] on button "Yes" at bounding box center [589, 391] width 47 height 34
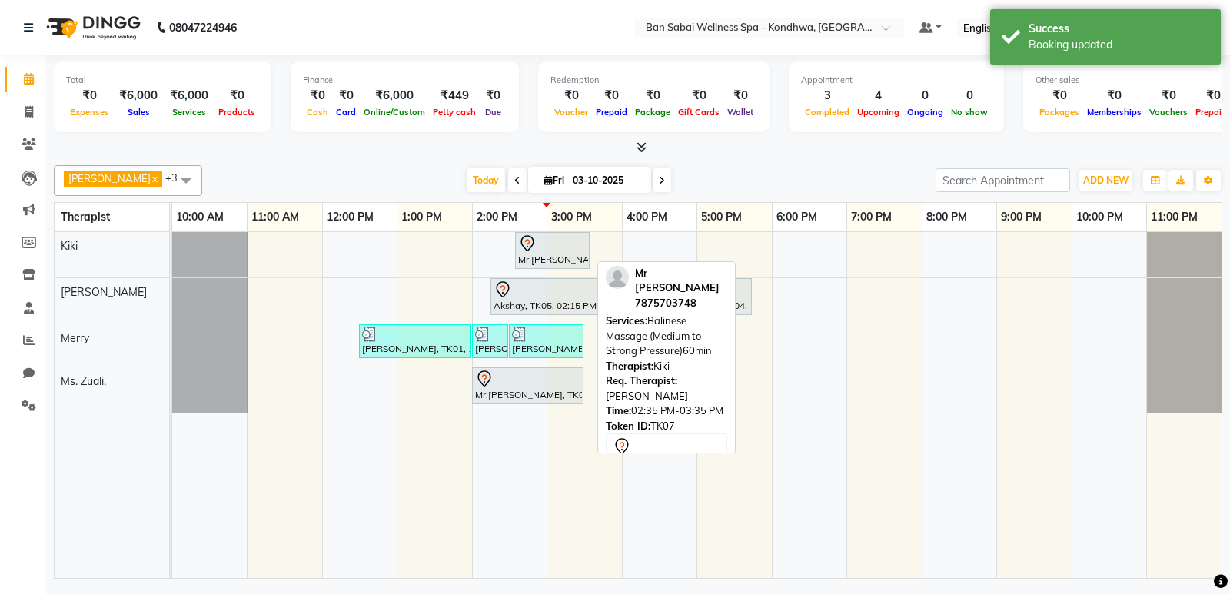
click at [567, 261] on div "Mr [PERSON_NAME], TK07, 02:35 PM-03:35 PM, Balinese Massage (Medium to Strong P…" at bounding box center [553, 251] width 72 height 32
click at [575, 254] on div "Mr [PERSON_NAME], TK07, 02:35 PM-03:35 PM, Balinese Massage (Medium to Strong P…" at bounding box center [553, 251] width 72 height 32
select select "7"
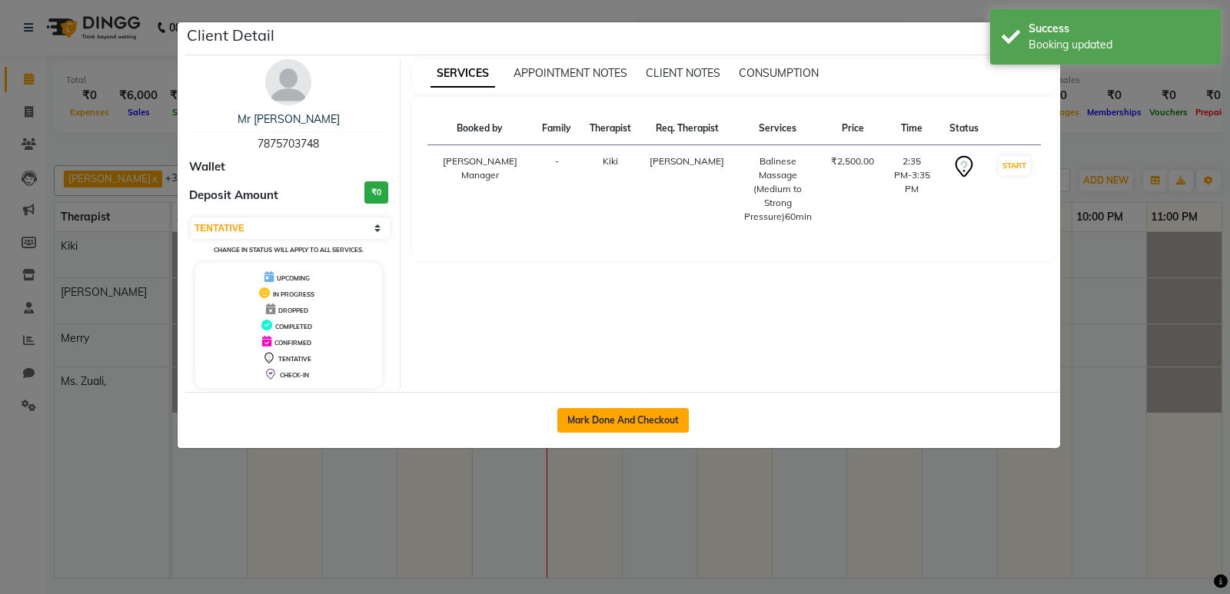
click at [620, 422] on button "Mark Done And Checkout" at bounding box center [622, 420] width 131 height 25
select select "service"
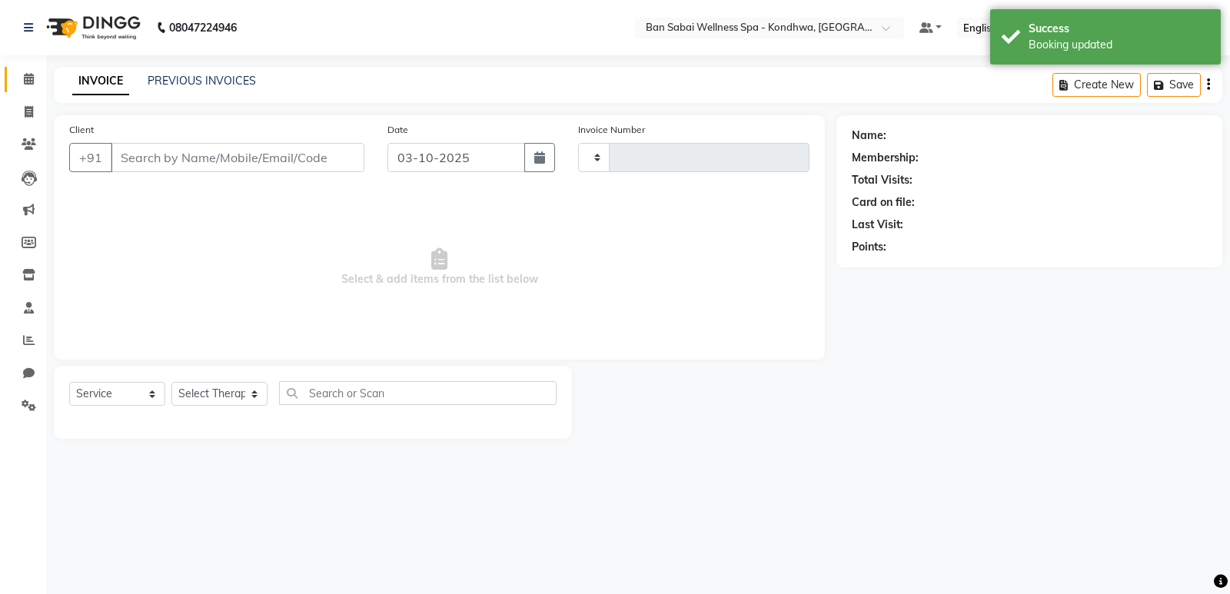
type input "1768"
select select "8227"
type input "7875703748"
select select "86348"
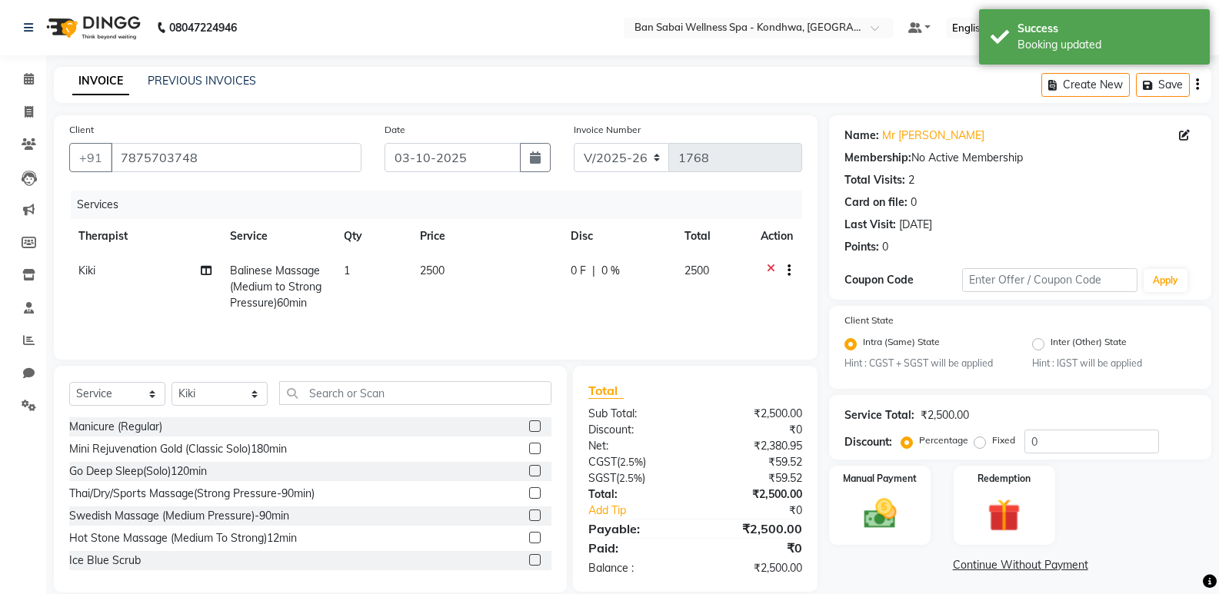
click at [992, 443] on label "Fixed" at bounding box center [1003, 441] width 23 height 14
click at [979, 443] on input "Fixed" at bounding box center [982, 440] width 11 height 11
radio input "true"
click at [1026, 437] on input "0" at bounding box center [1091, 442] width 135 height 24
type input "500"
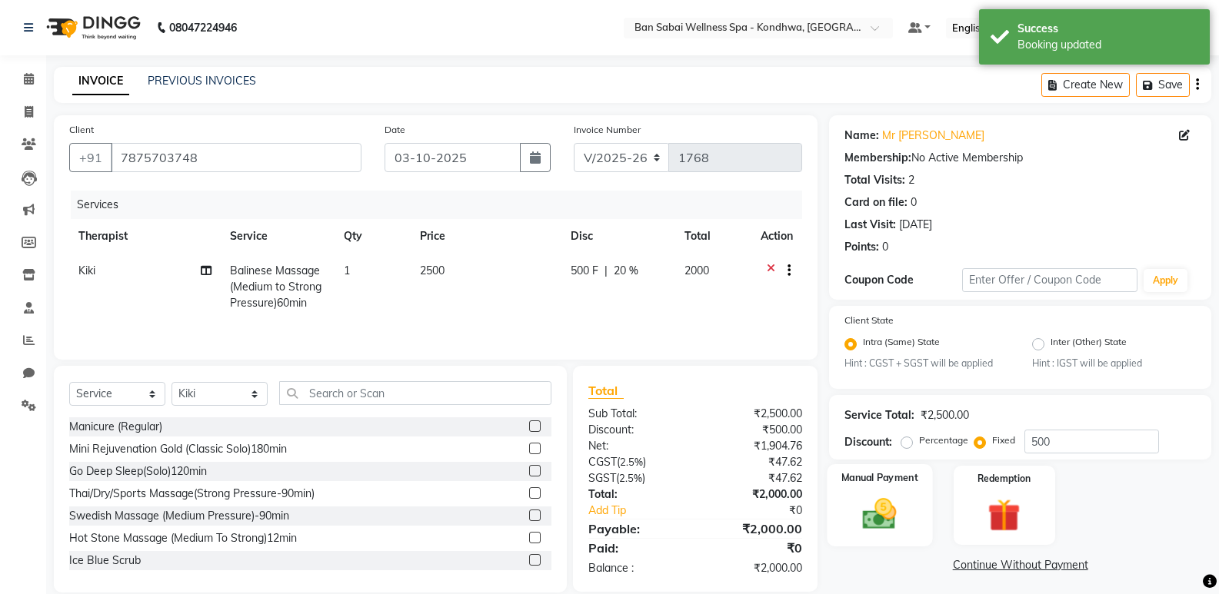
click at [890, 516] on img at bounding box center [879, 514] width 55 height 39
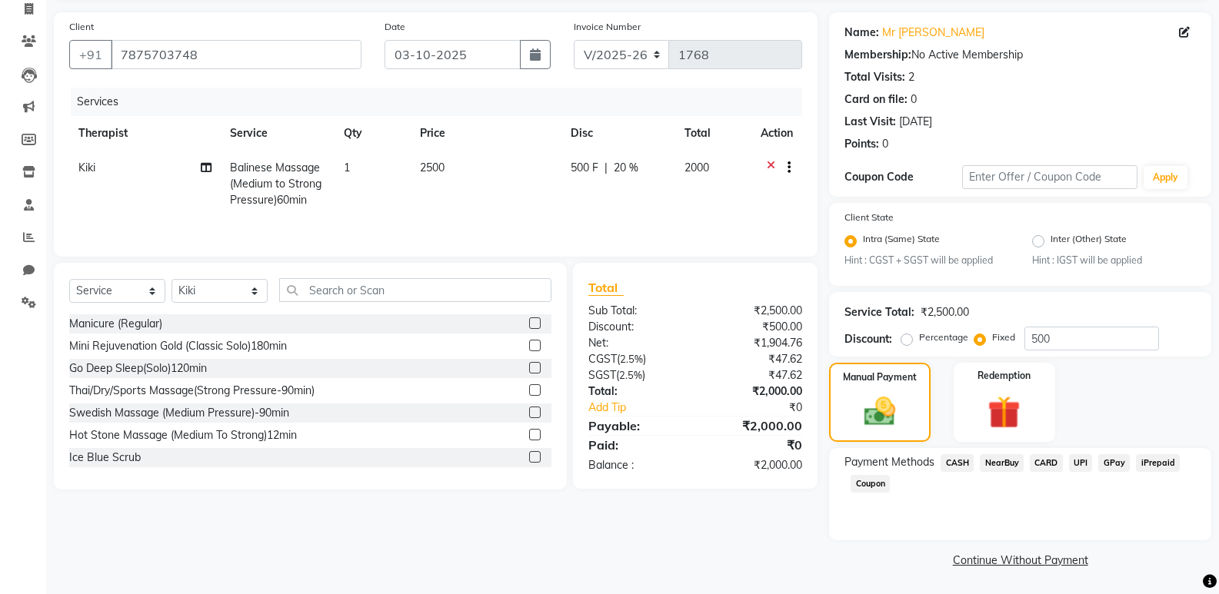
scroll to position [104, 0]
click at [1087, 460] on span "UPI" at bounding box center [1081, 463] width 24 height 18
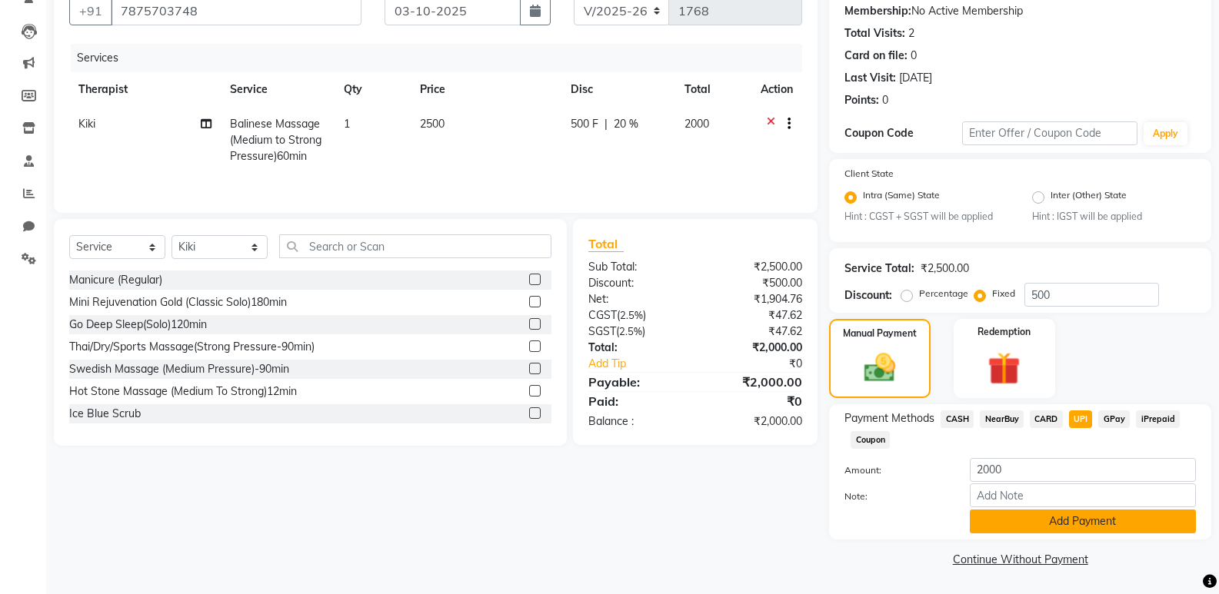
click at [1085, 521] on button "Add Payment" at bounding box center [1083, 522] width 226 height 24
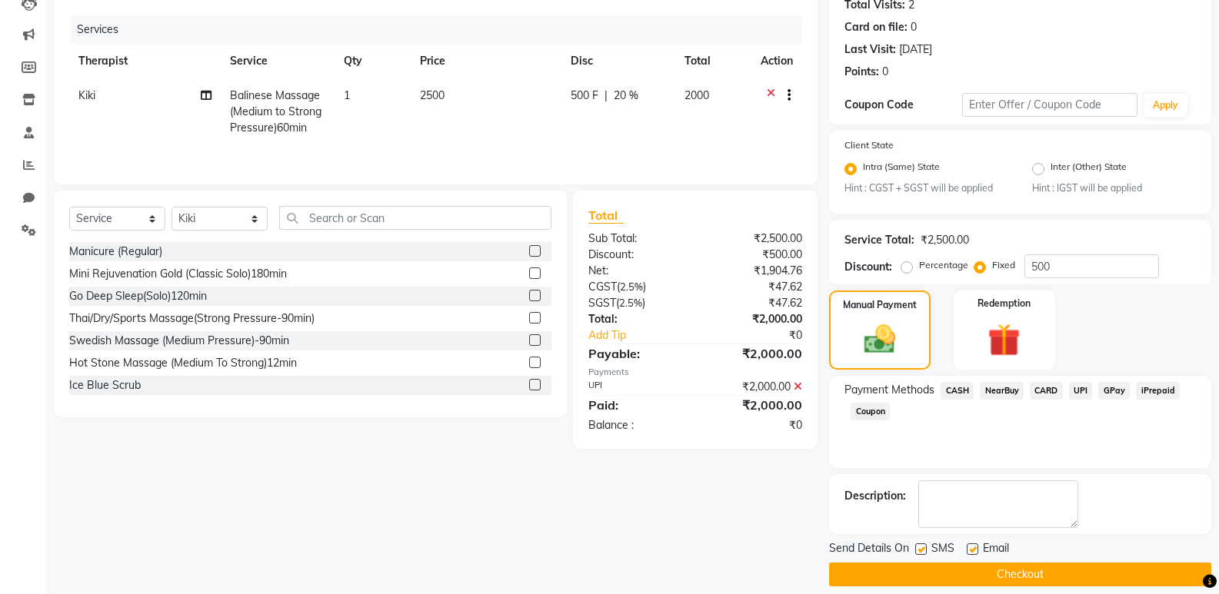
scroll to position [191, 0]
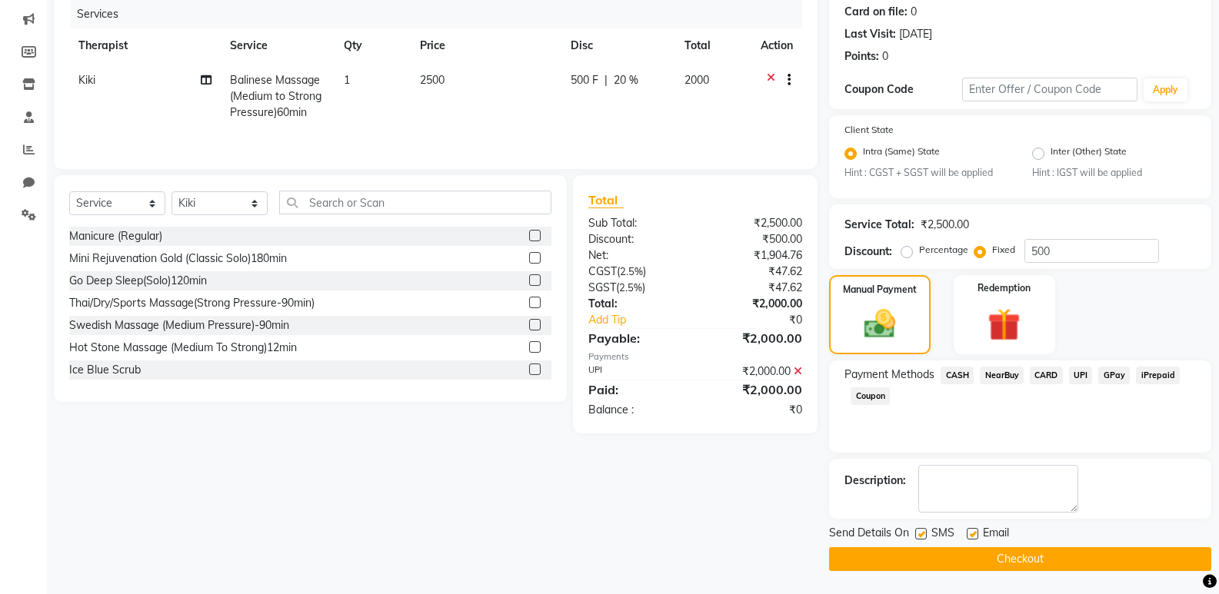
click at [1070, 565] on button "Checkout" at bounding box center [1020, 559] width 382 height 24
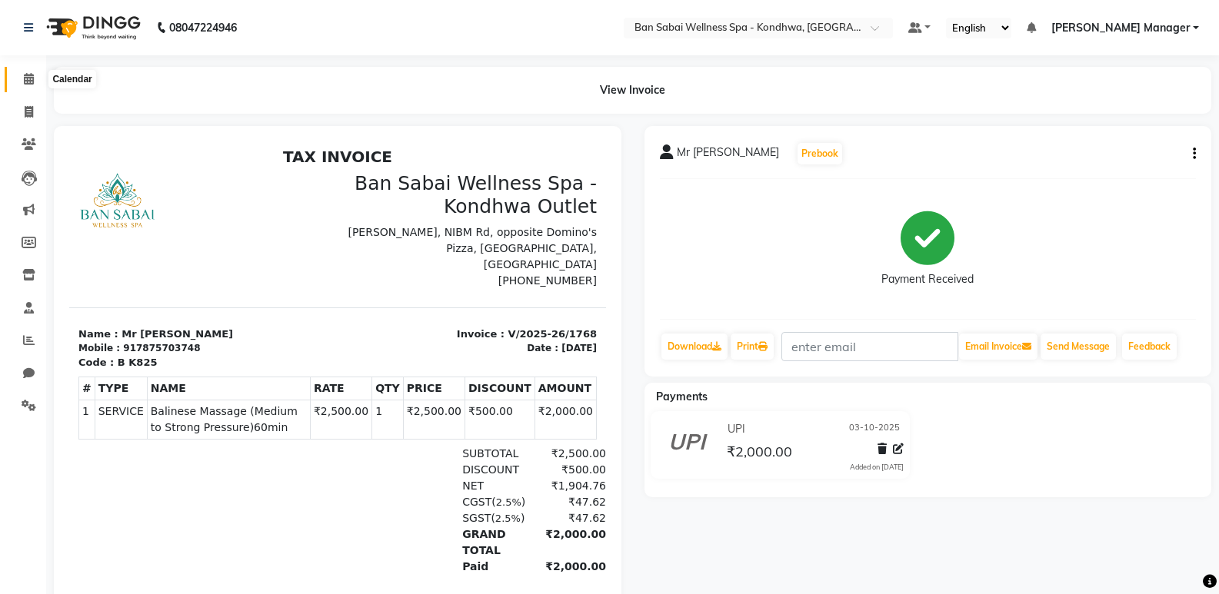
click at [23, 71] on span at bounding box center [28, 80] width 27 height 18
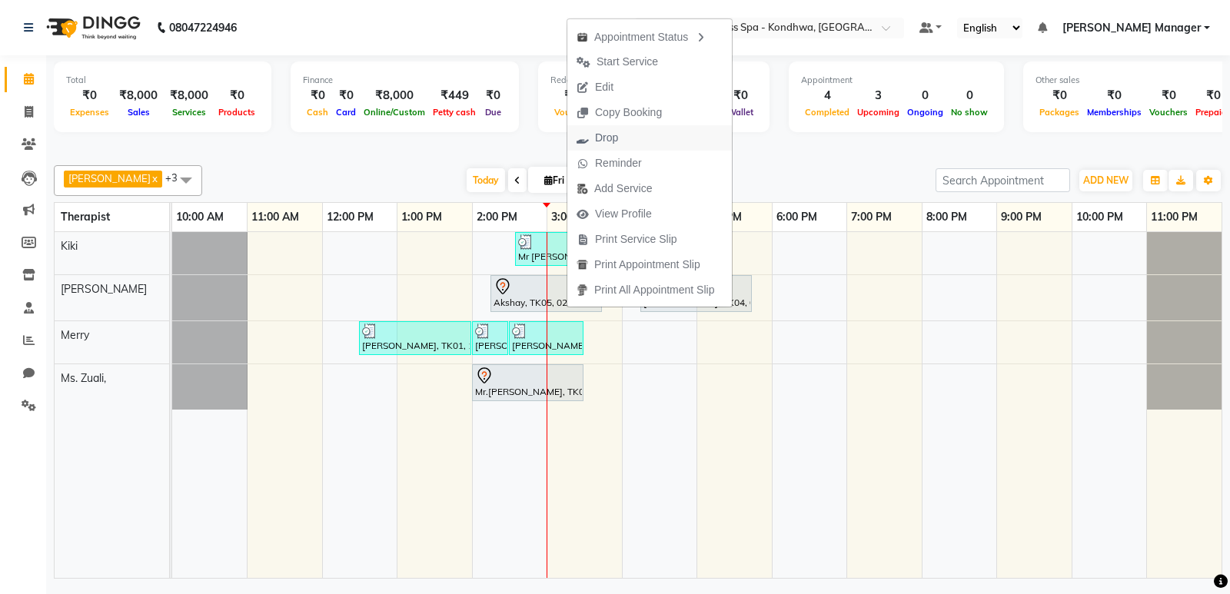
click at [631, 138] on button "Drop" at bounding box center [649, 137] width 165 height 25
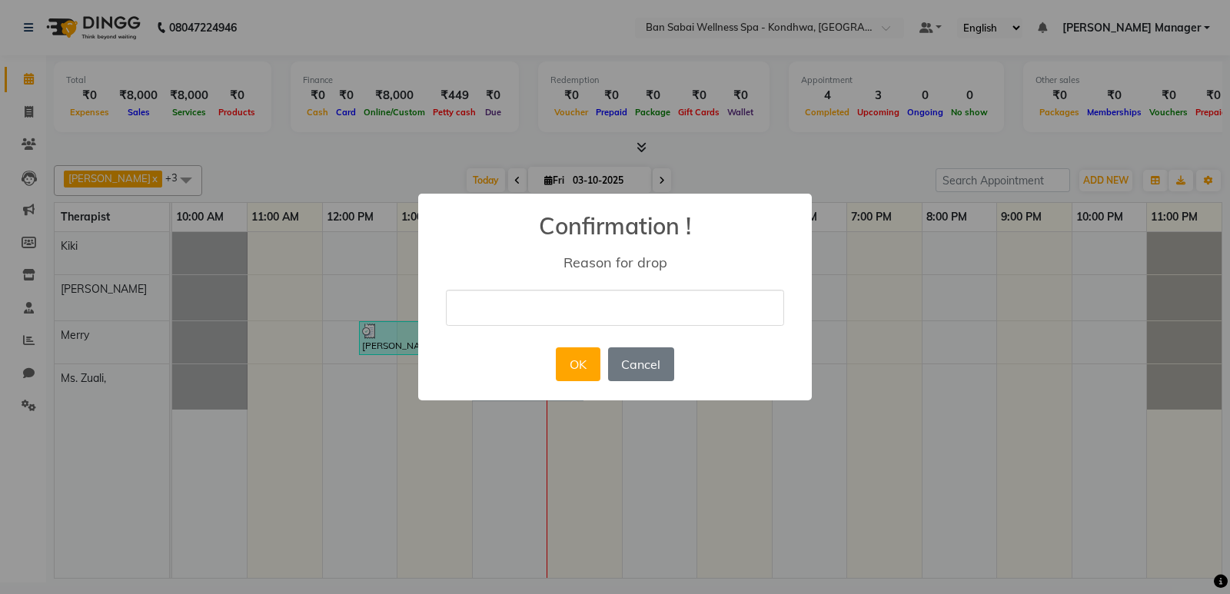
click at [588, 317] on input "text" at bounding box center [615, 308] width 338 height 36
type input "na"
click at [580, 367] on button "OK" at bounding box center [578, 365] width 44 height 34
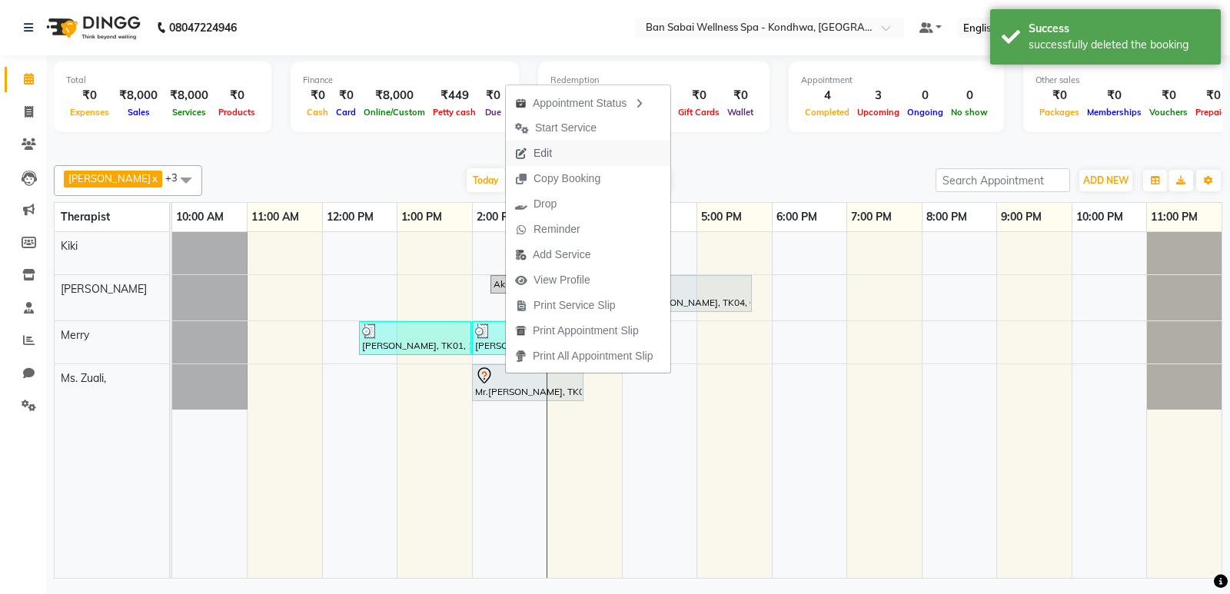
click at [579, 141] on button "Edit" at bounding box center [588, 153] width 165 height 25
select select "tentative"
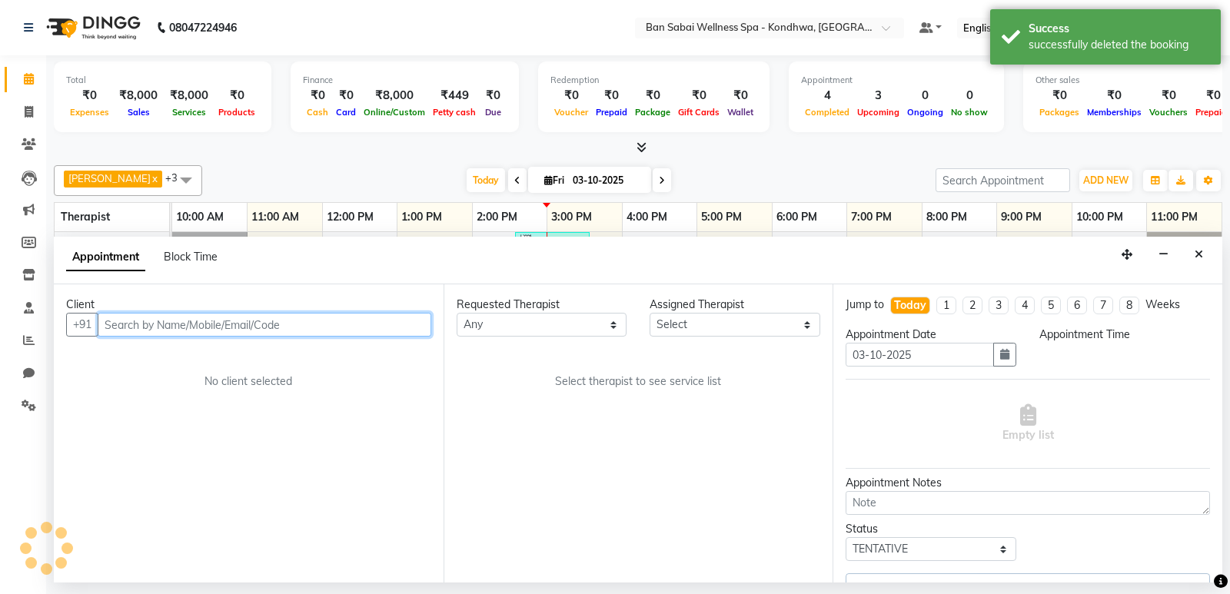
select select "78620"
select select "840"
select select "4131"
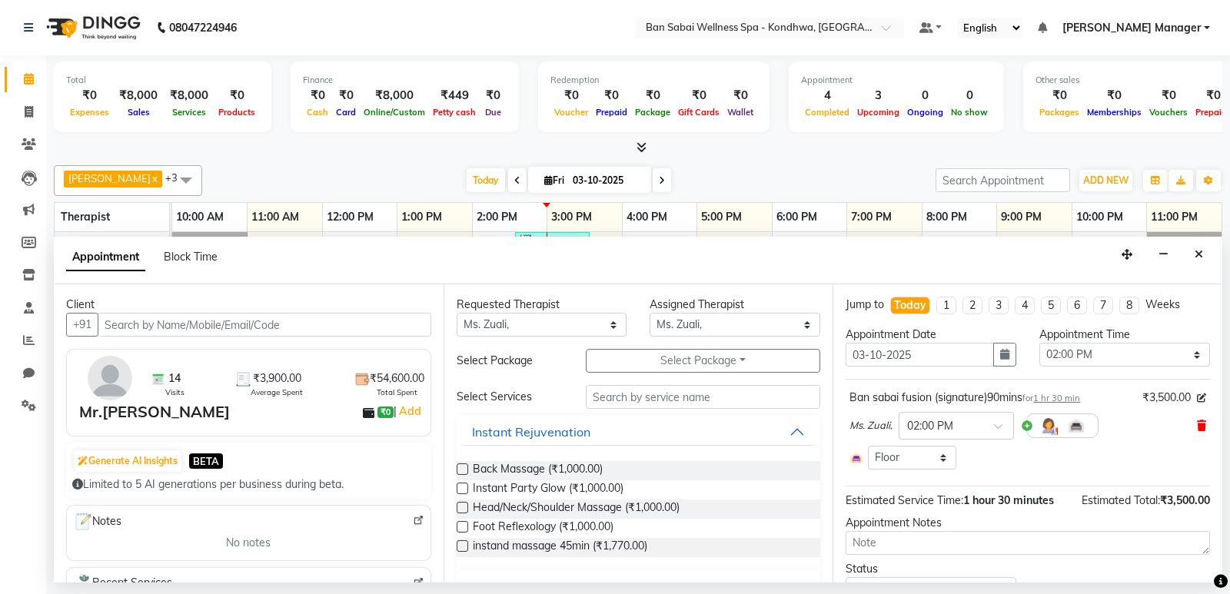
click at [1197, 424] on icon at bounding box center [1201, 426] width 9 height 11
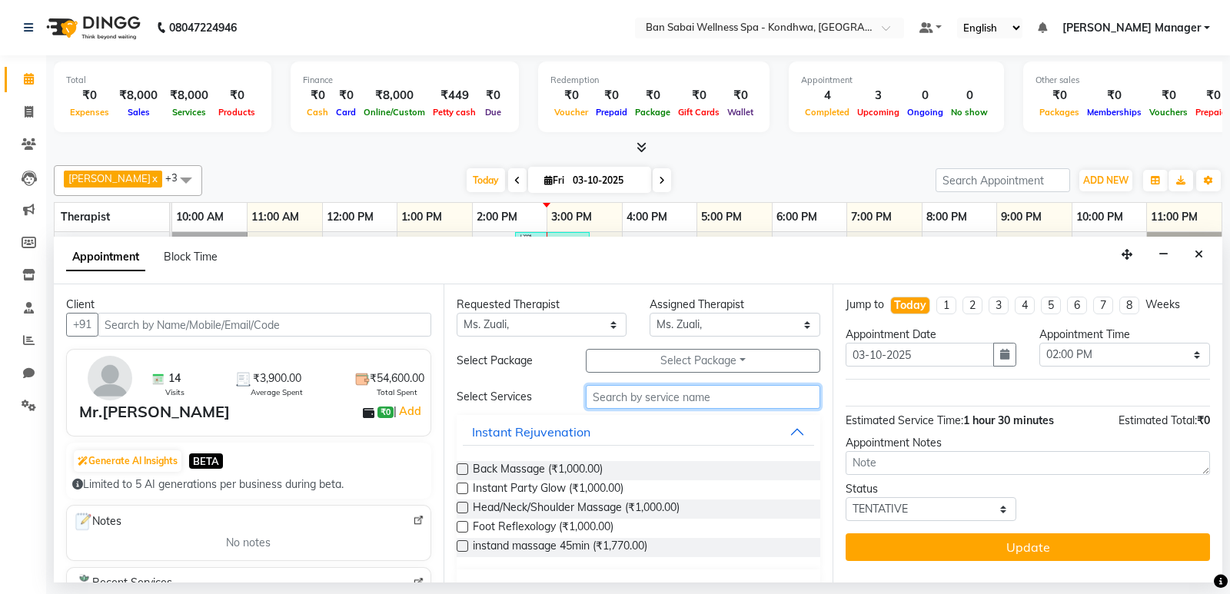
click at [661, 392] on input "text" at bounding box center [703, 397] width 235 height 24
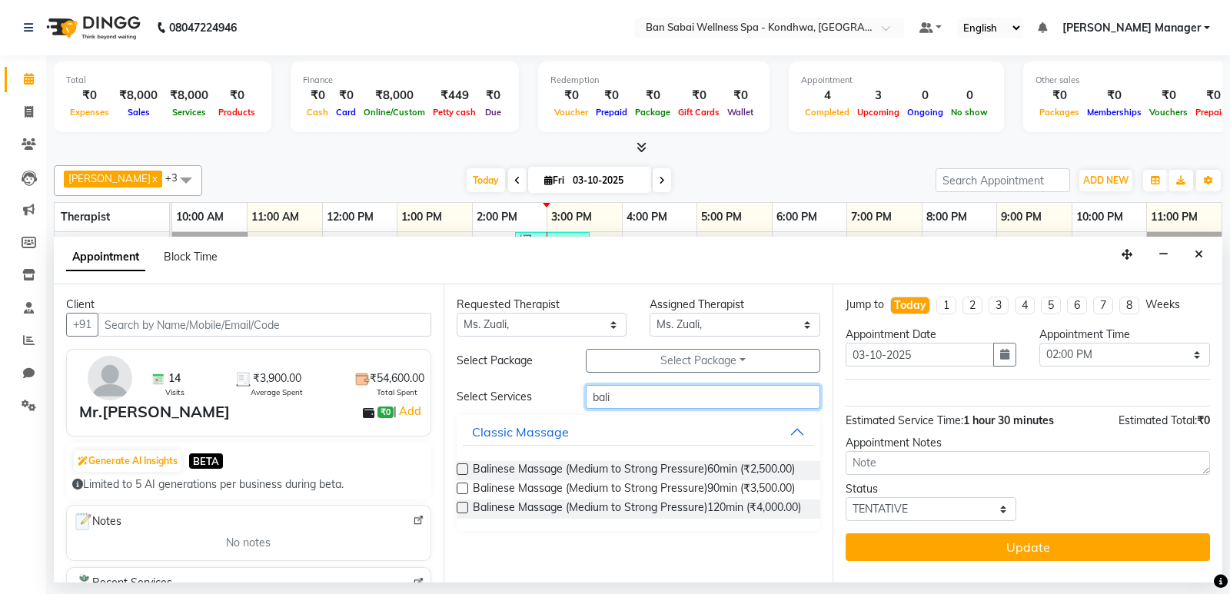
type input "bali"
click at [457, 465] on label at bounding box center [463, 470] width 12 height 12
click at [457, 466] on input "checkbox" at bounding box center [462, 471] width 10 height 10
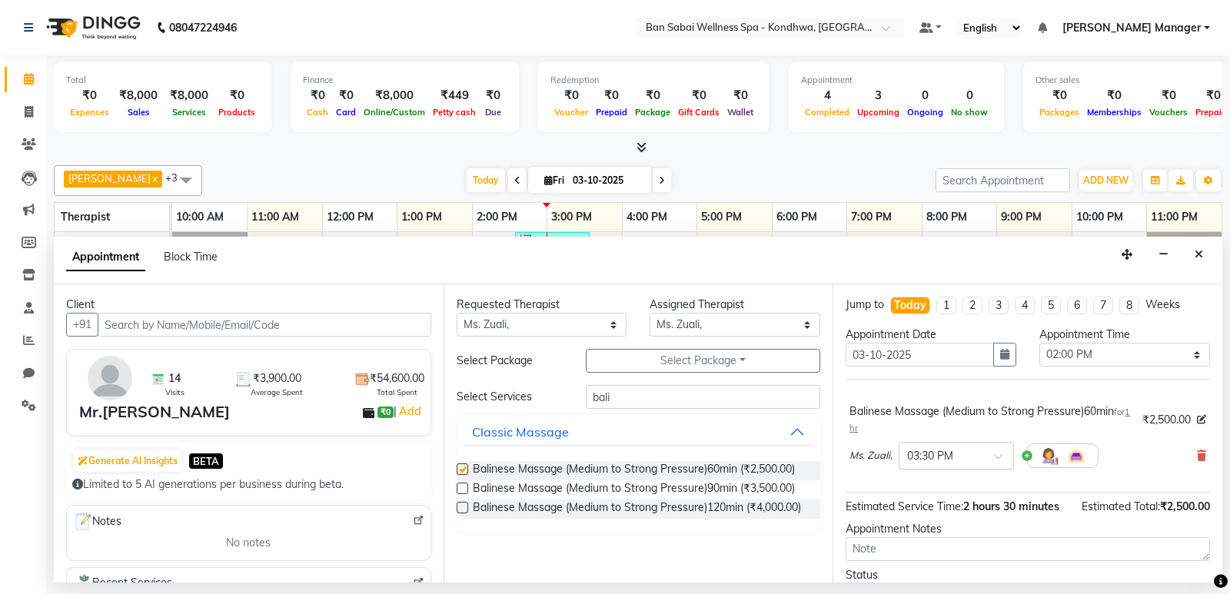
checkbox input "false"
click at [970, 458] on input "text" at bounding box center [941, 455] width 68 height 16
click at [940, 504] on div "02:00 PM" at bounding box center [957, 510] width 114 height 28
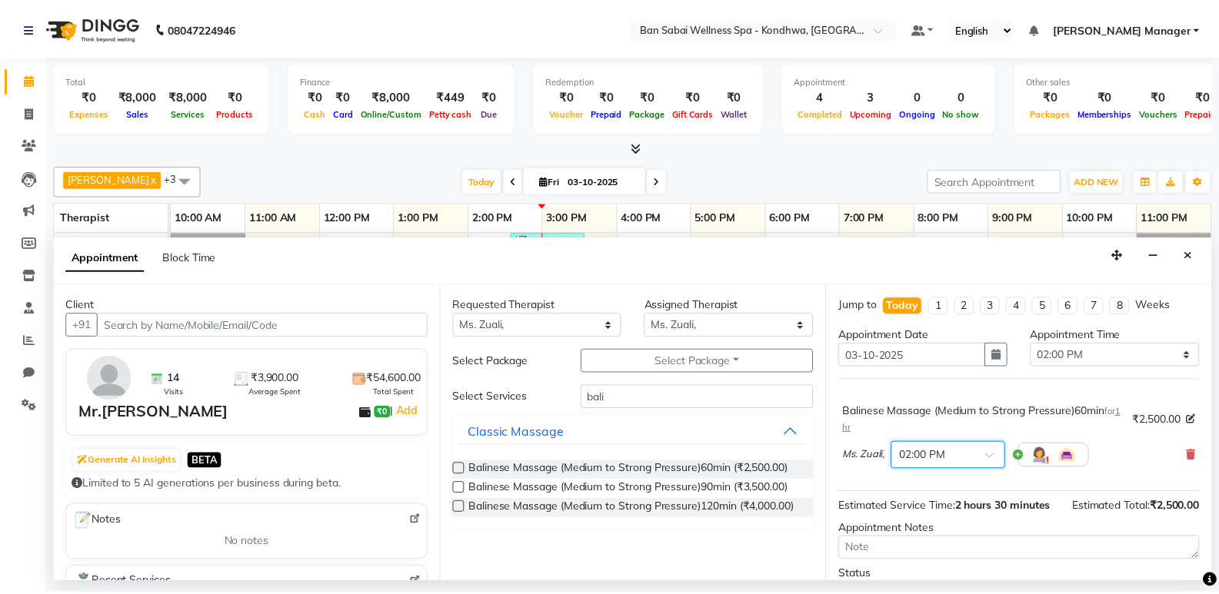
scroll to position [77, 0]
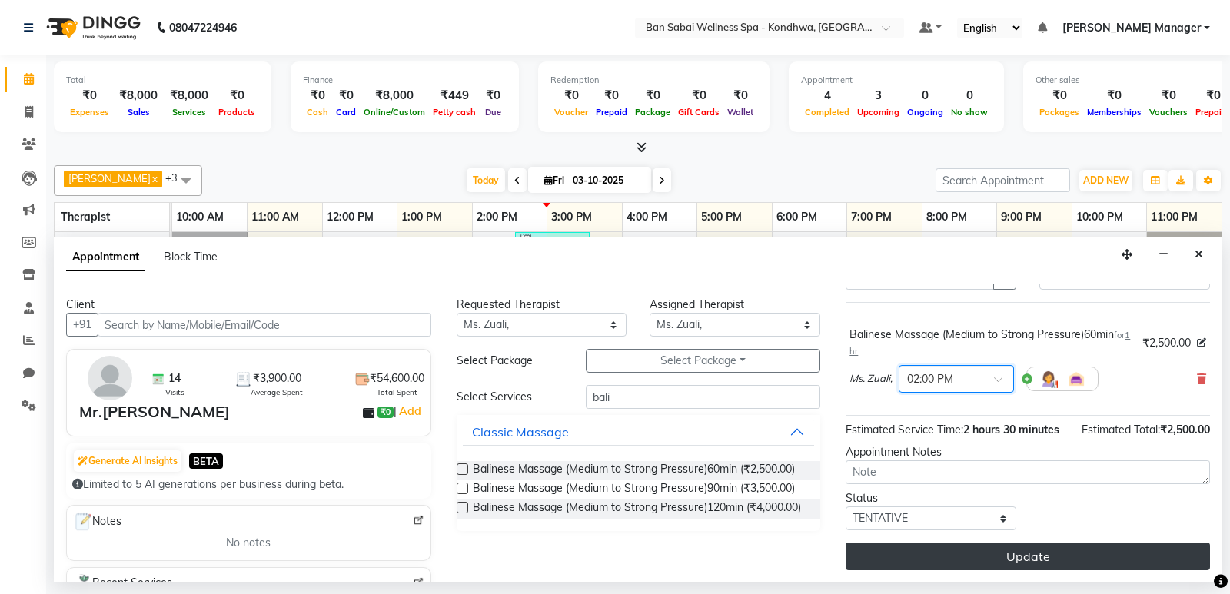
click at [959, 549] on button "Update" at bounding box center [1028, 557] width 364 height 28
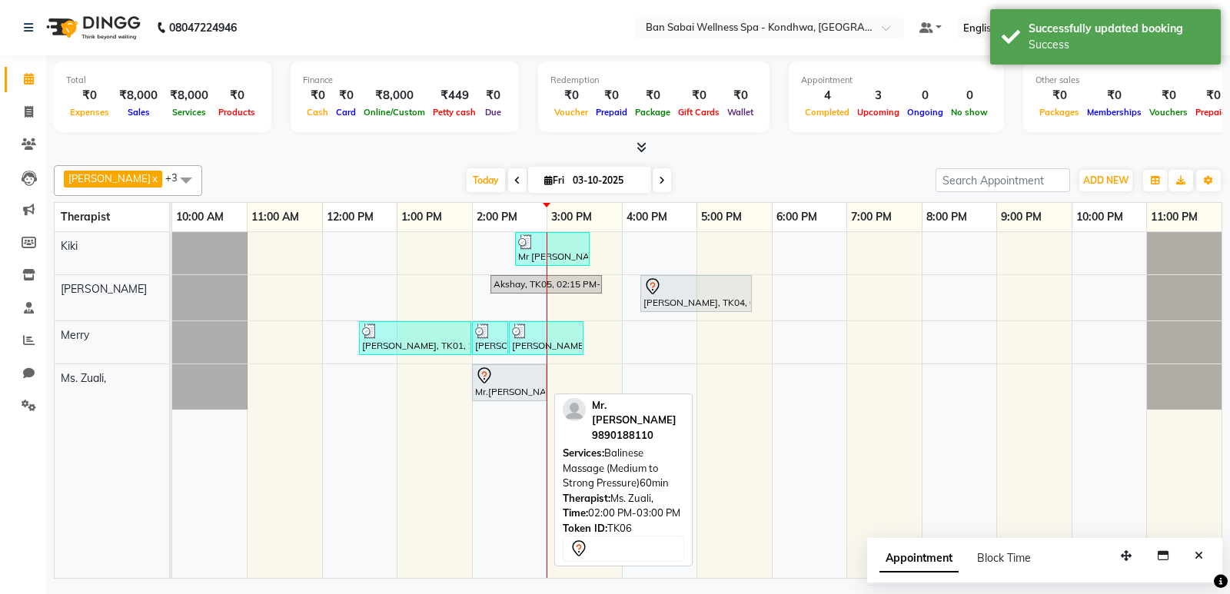
click at [516, 387] on div "Mr.[PERSON_NAME], TK06, 02:00 PM-03:00 PM, Balinese Massage (Medium to Strong P…" at bounding box center [510, 383] width 72 height 32
select select "7"
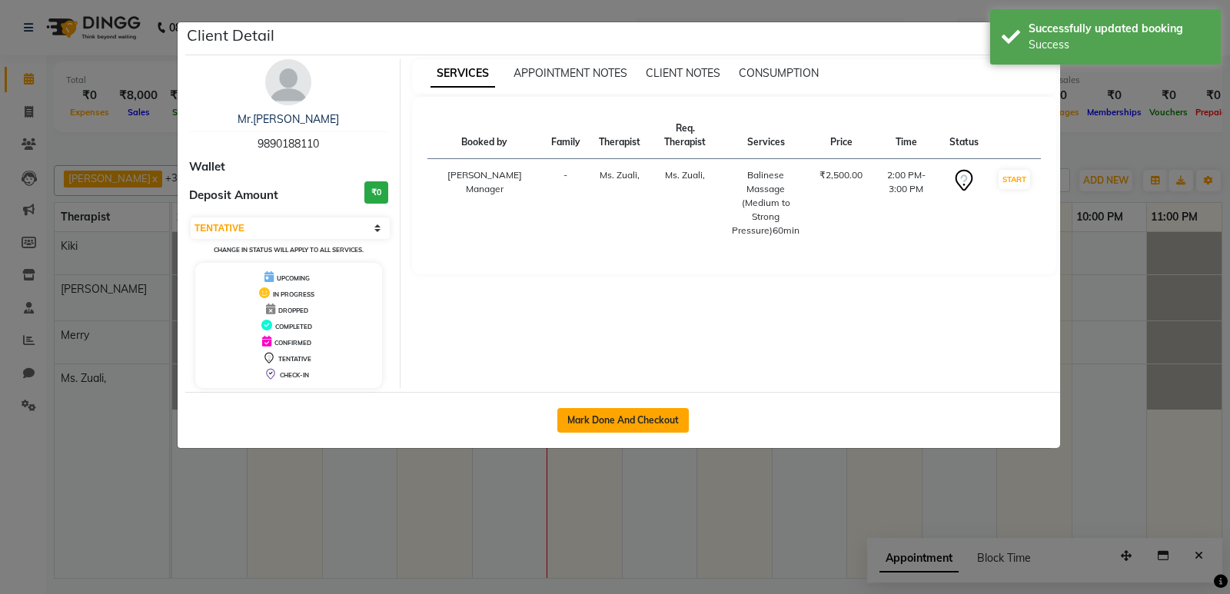
click at [594, 431] on button "Mark Done And Checkout" at bounding box center [622, 420] width 131 height 25
select select "service"
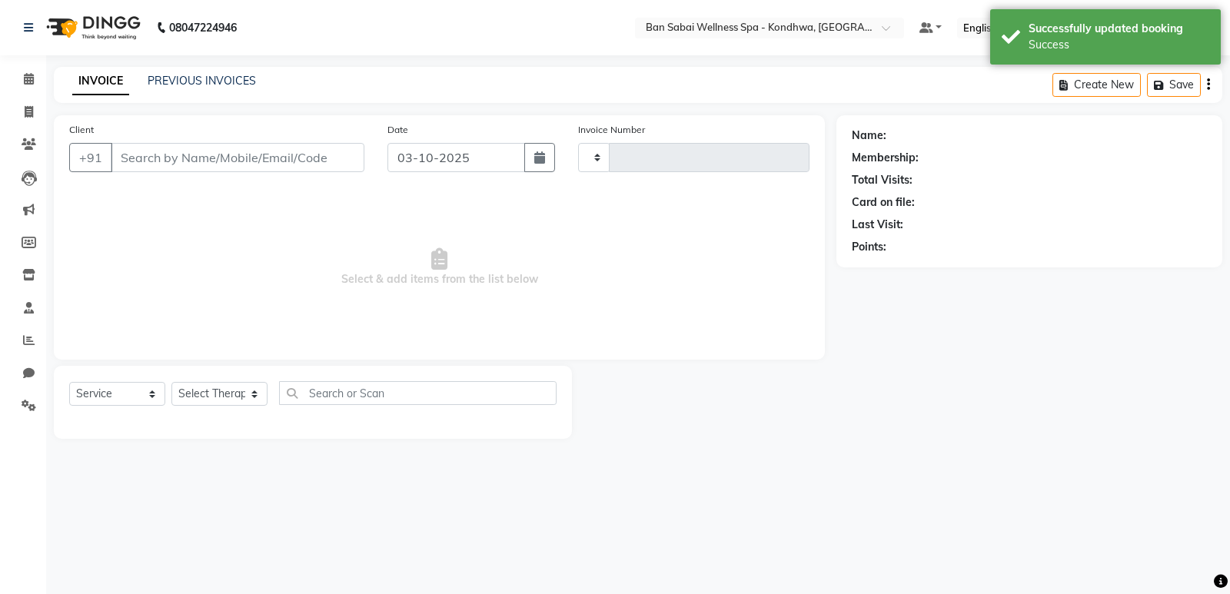
type input "1769"
select select "8227"
type input "9890188110"
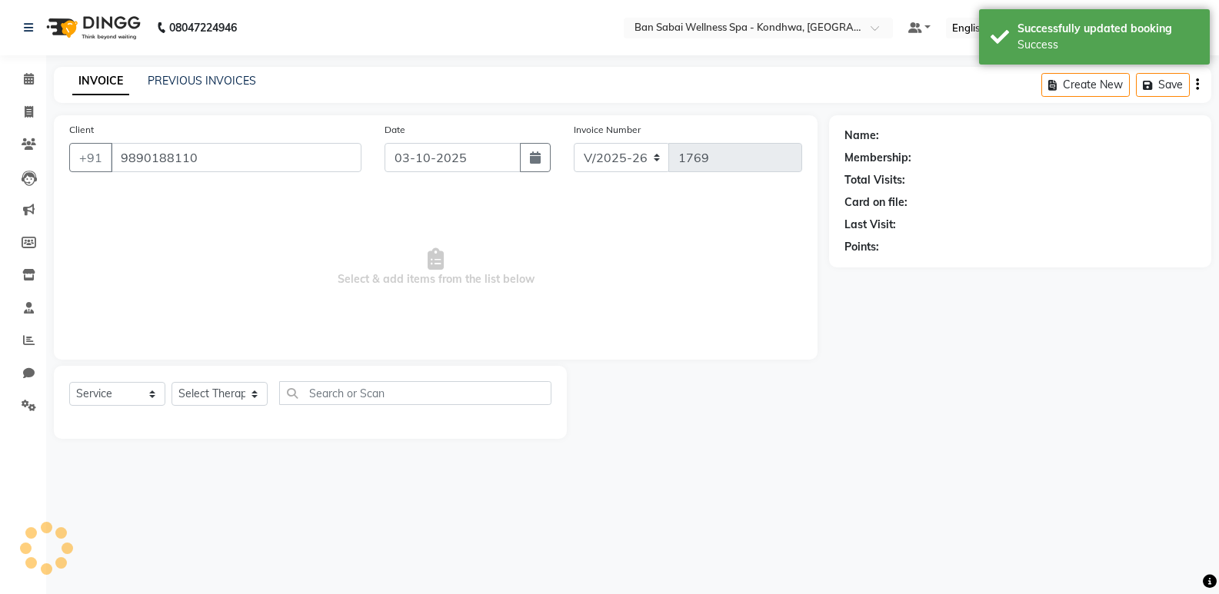
select select "78620"
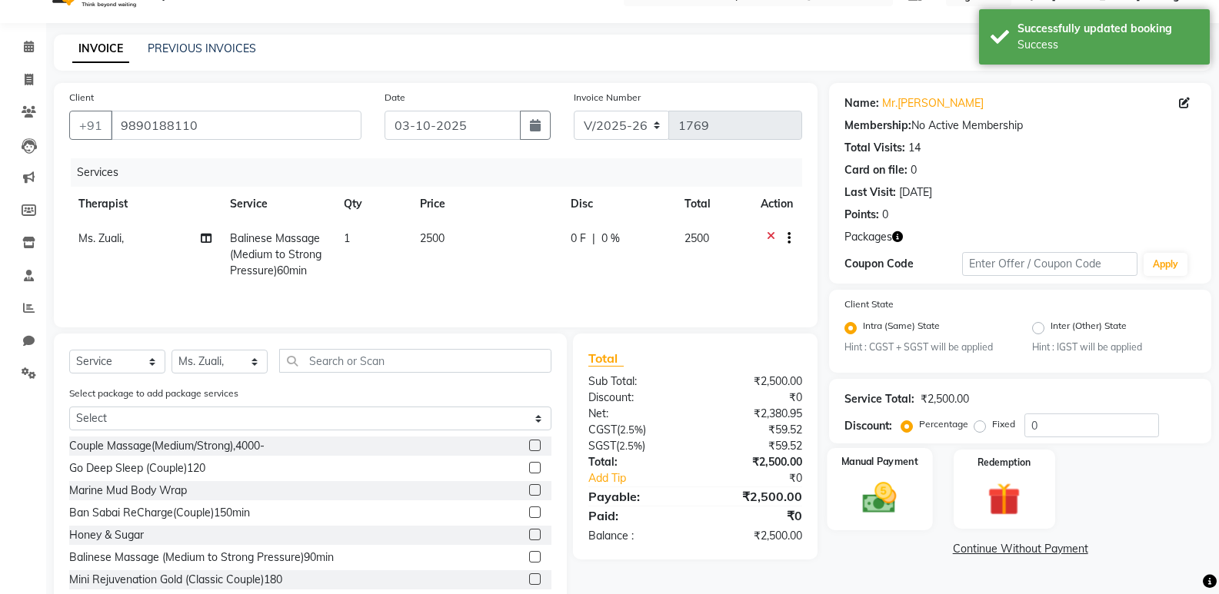
scroll to position [73, 0]
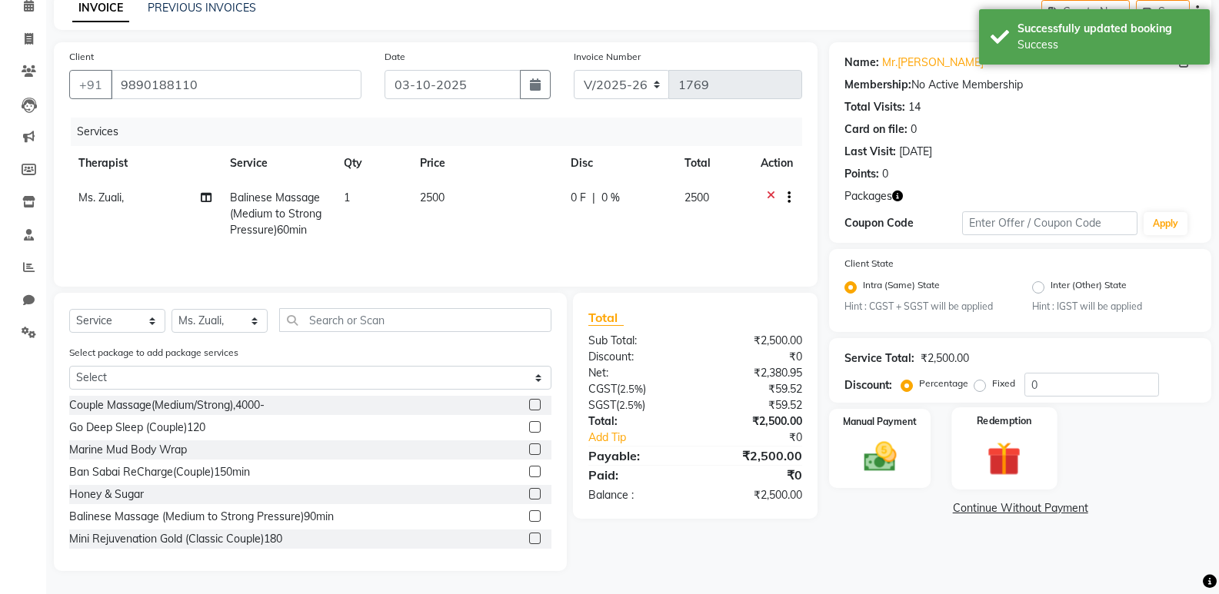
click at [1002, 447] on img at bounding box center [1003, 459] width 55 height 42
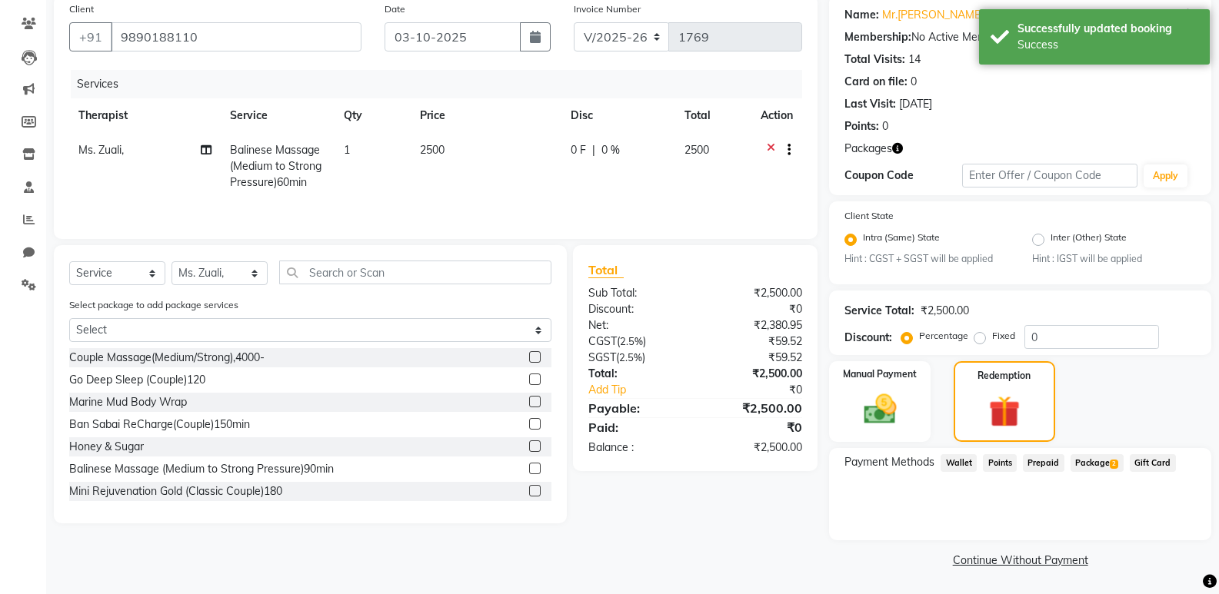
scroll to position [121, 0]
click at [1083, 451] on div "Payment Methods Wallet Points Prepaid Package 2 Gift Card" at bounding box center [1020, 493] width 382 height 92
click at [1092, 467] on span "Package 2" at bounding box center [1096, 463] width 53 height 18
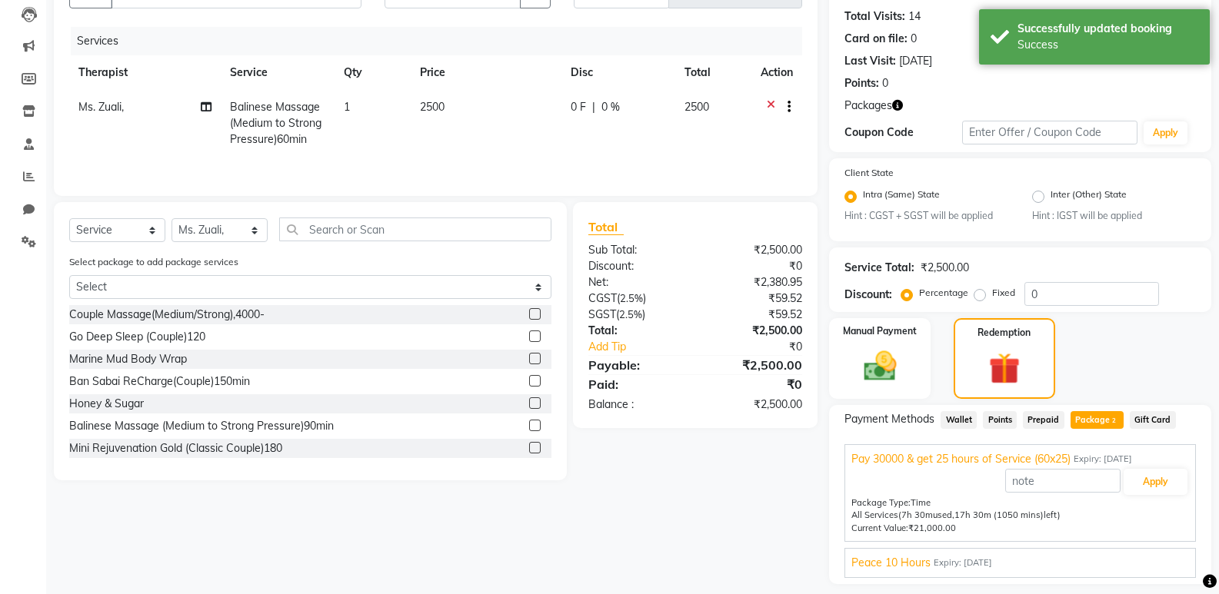
scroll to position [208, 0]
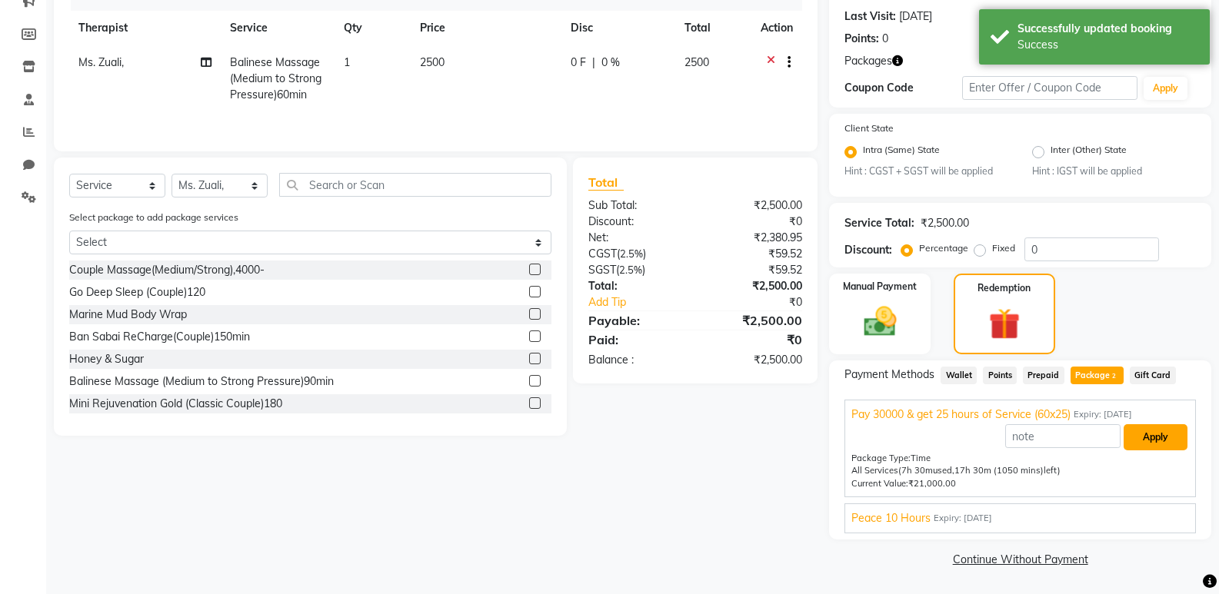
click at [1140, 437] on button "Apply" at bounding box center [1155, 437] width 64 height 26
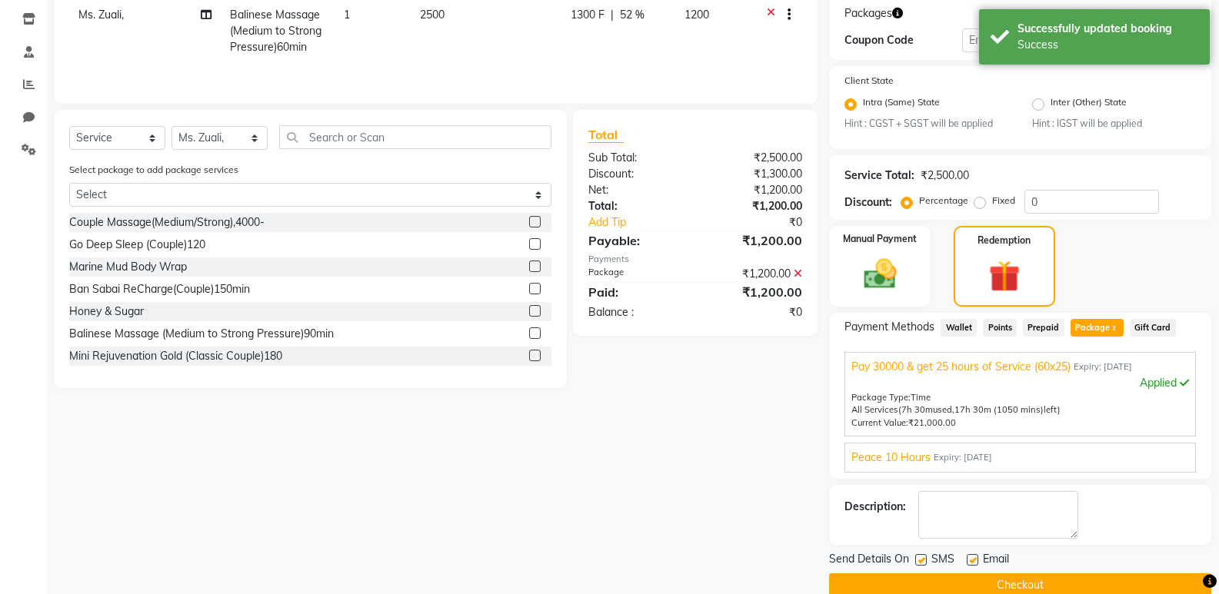
scroll to position [282, 0]
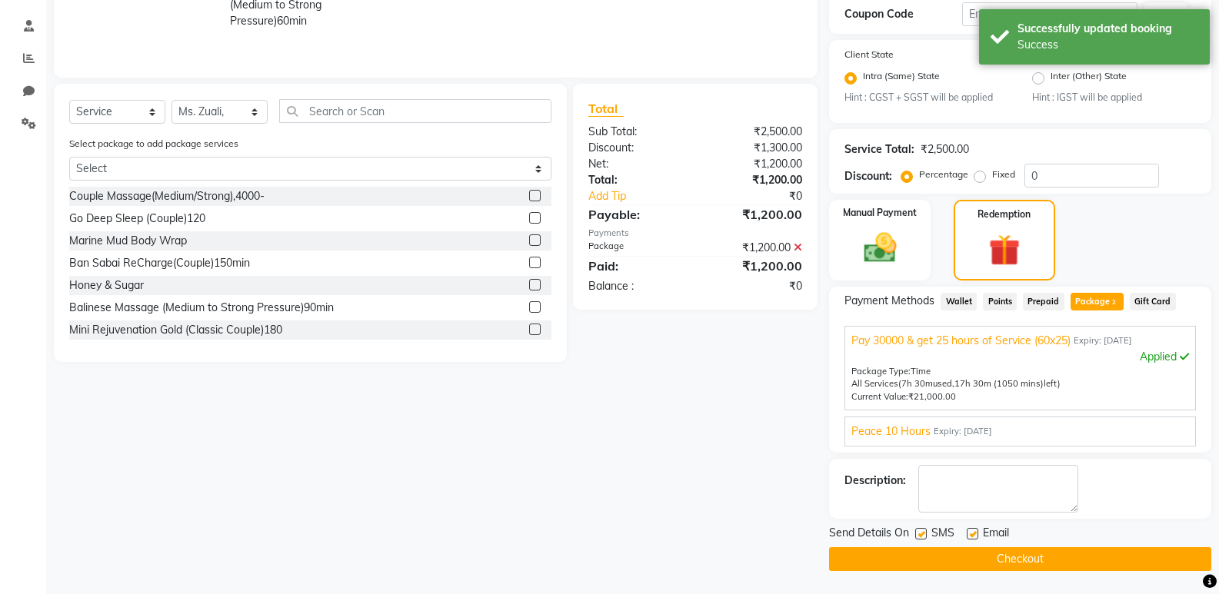
click at [976, 564] on button "Checkout" at bounding box center [1020, 559] width 382 height 24
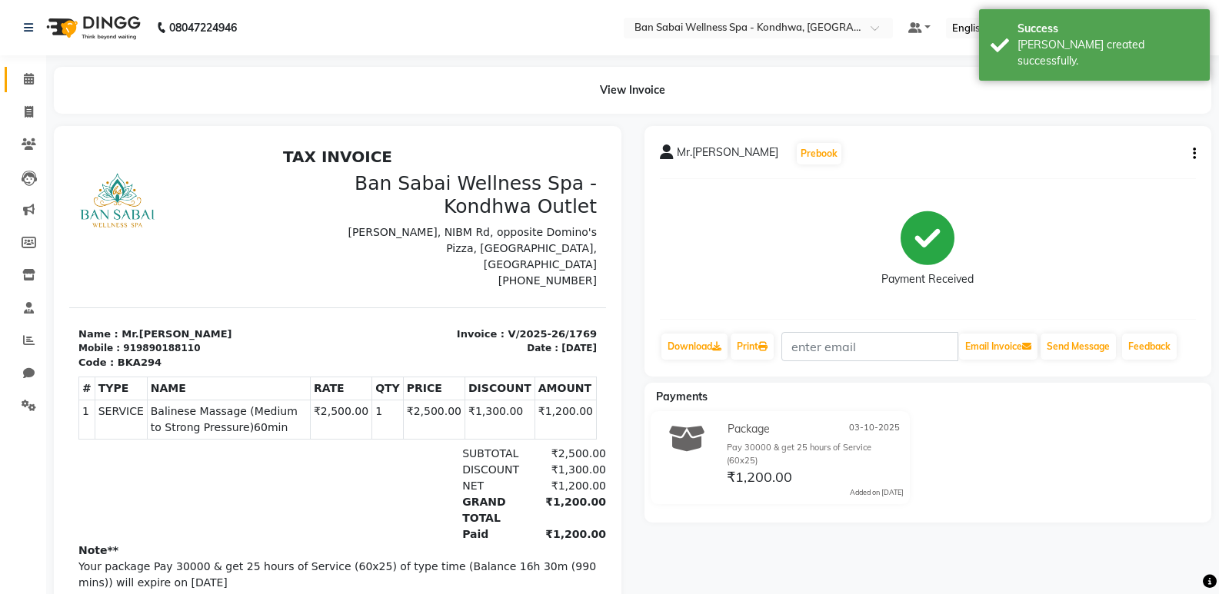
click at [24, 89] on link "Calendar" at bounding box center [23, 79] width 37 height 25
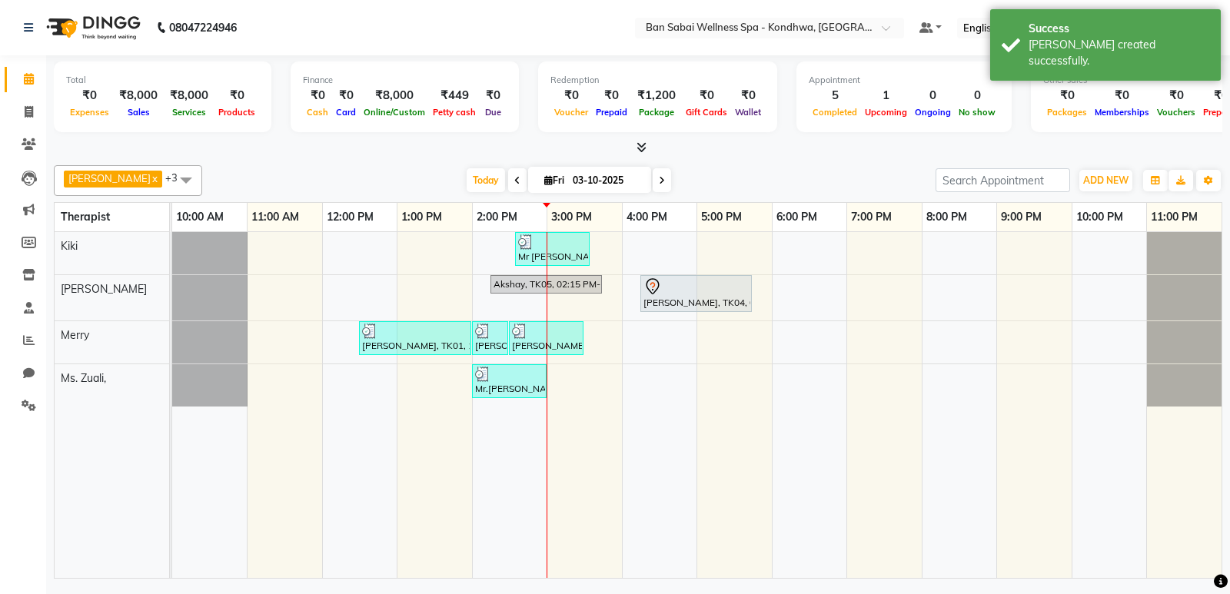
click at [29, 130] on li "Clients" at bounding box center [23, 144] width 46 height 33
click at [25, 142] on icon at bounding box center [29, 144] width 15 height 12
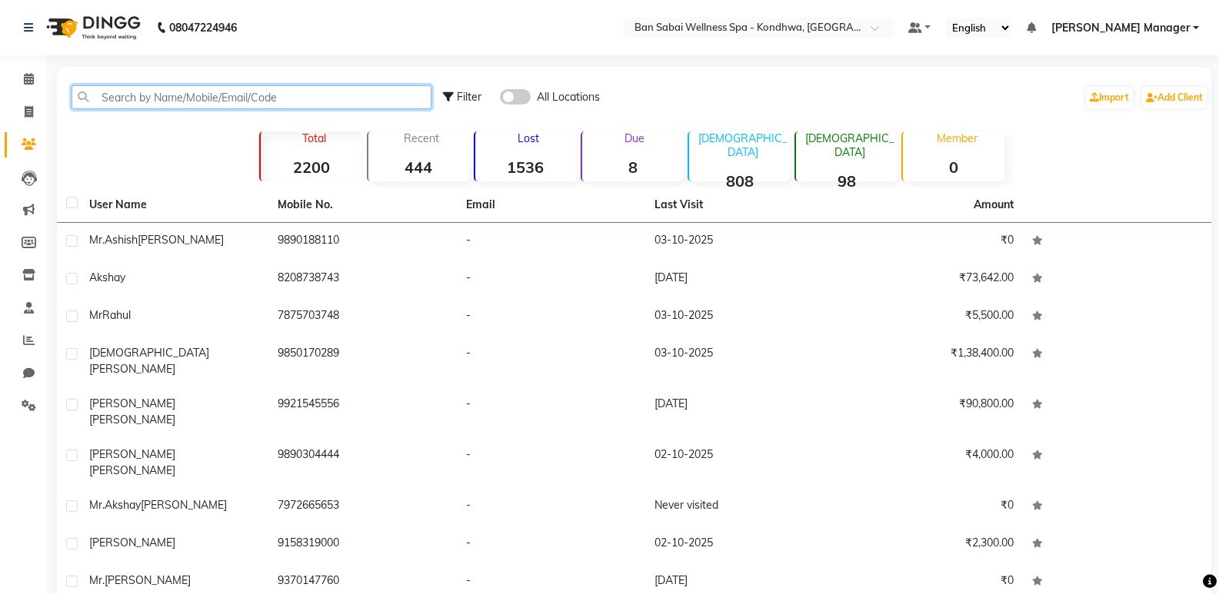
click at [195, 95] on input "text" at bounding box center [252, 97] width 360 height 24
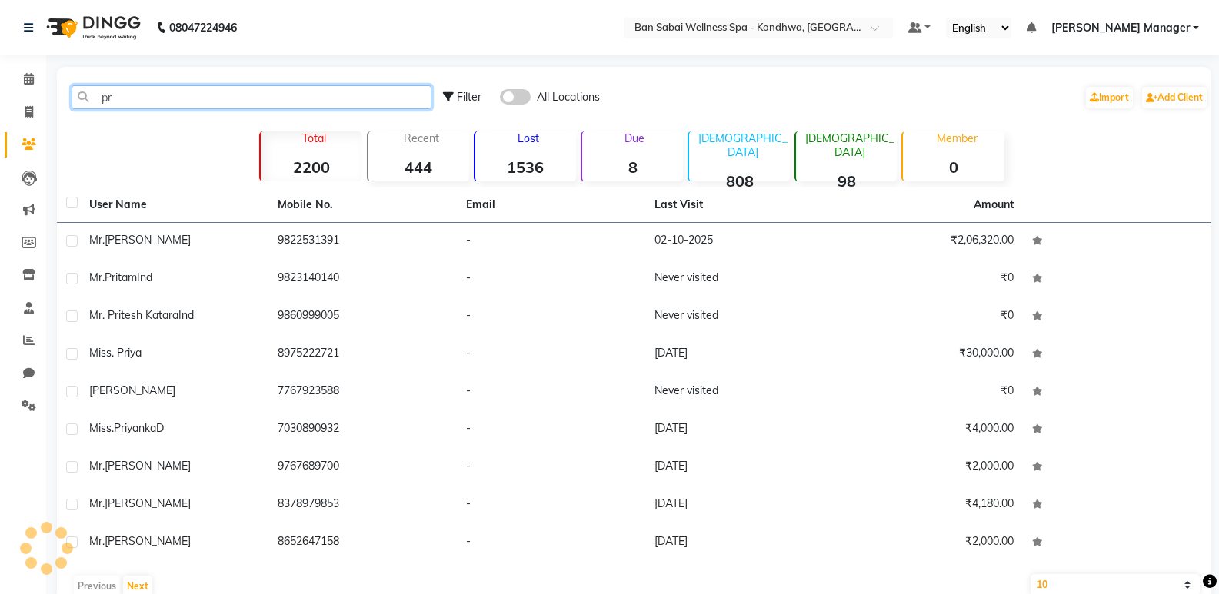
type input "p"
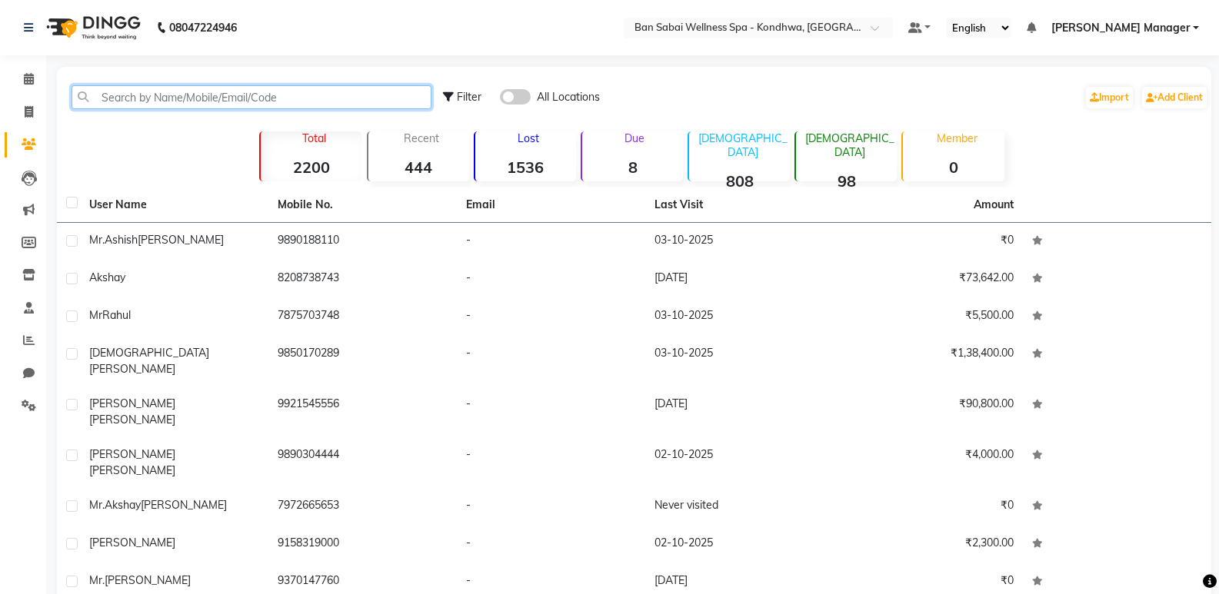
click at [231, 95] on input "text" at bounding box center [252, 97] width 360 height 24
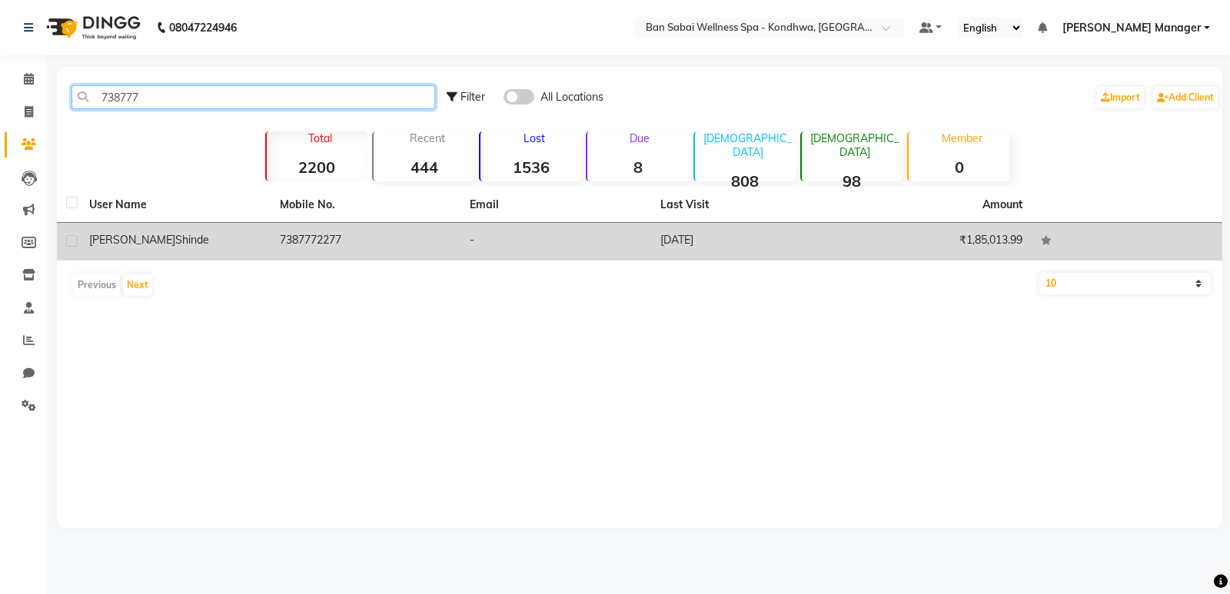
type input "738777"
click at [367, 241] on td "7387772277" at bounding box center [366, 242] width 191 height 38
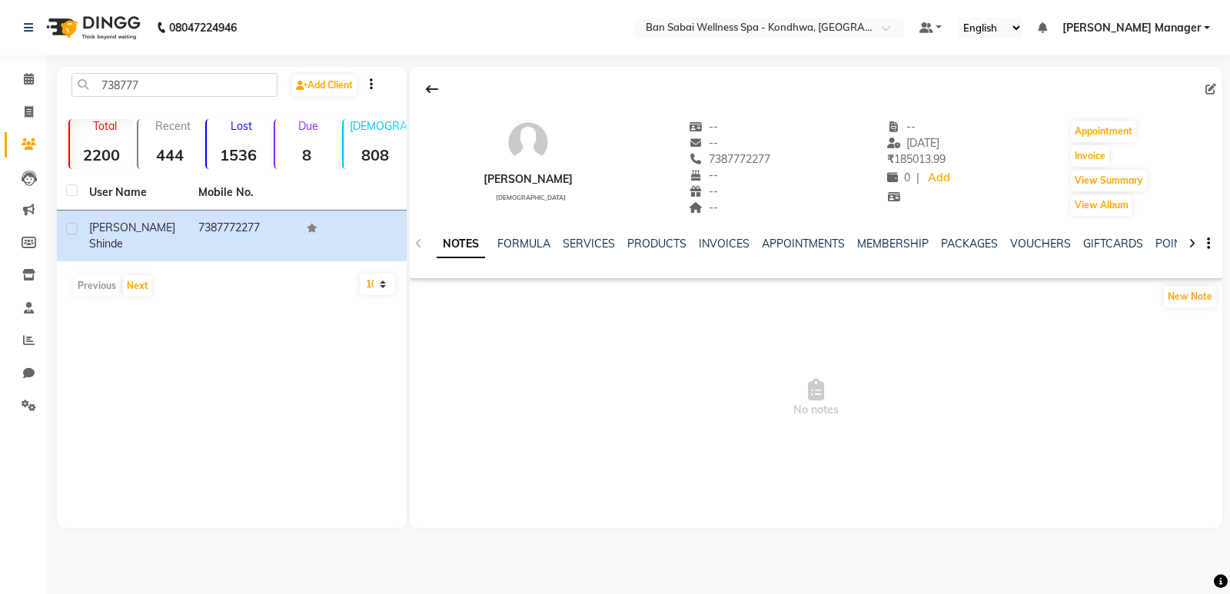
click at [1109, 120] on div "Appointment" at bounding box center [1109, 131] width 79 height 25
click at [1110, 123] on button "Appointment" at bounding box center [1103, 132] width 65 height 22
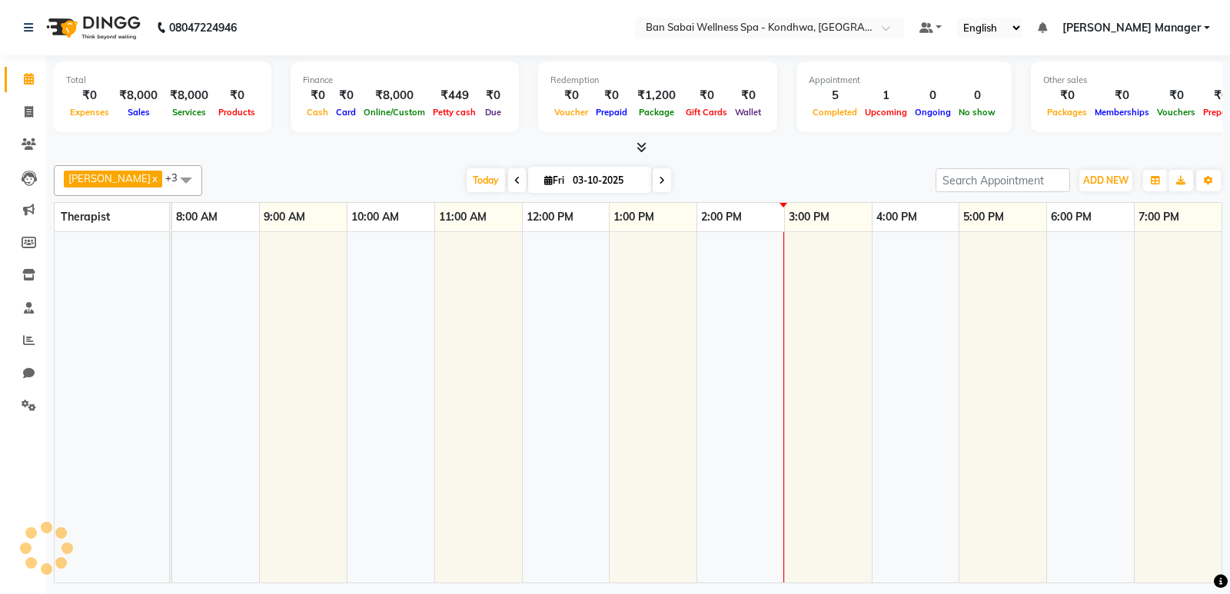
select select "tentative"
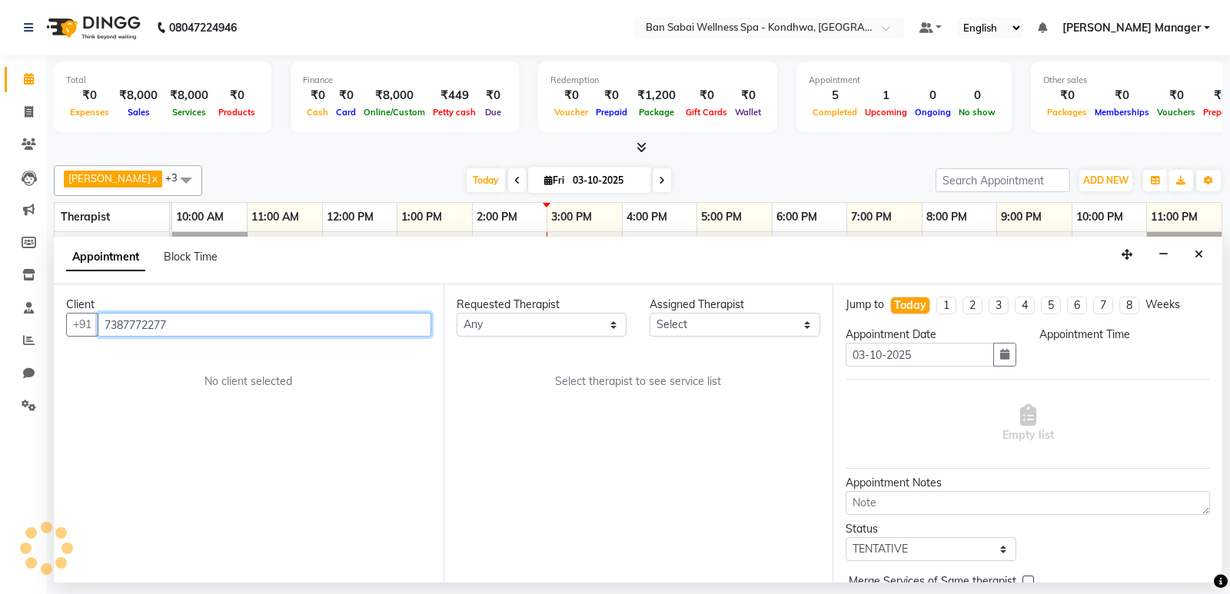
select select "660"
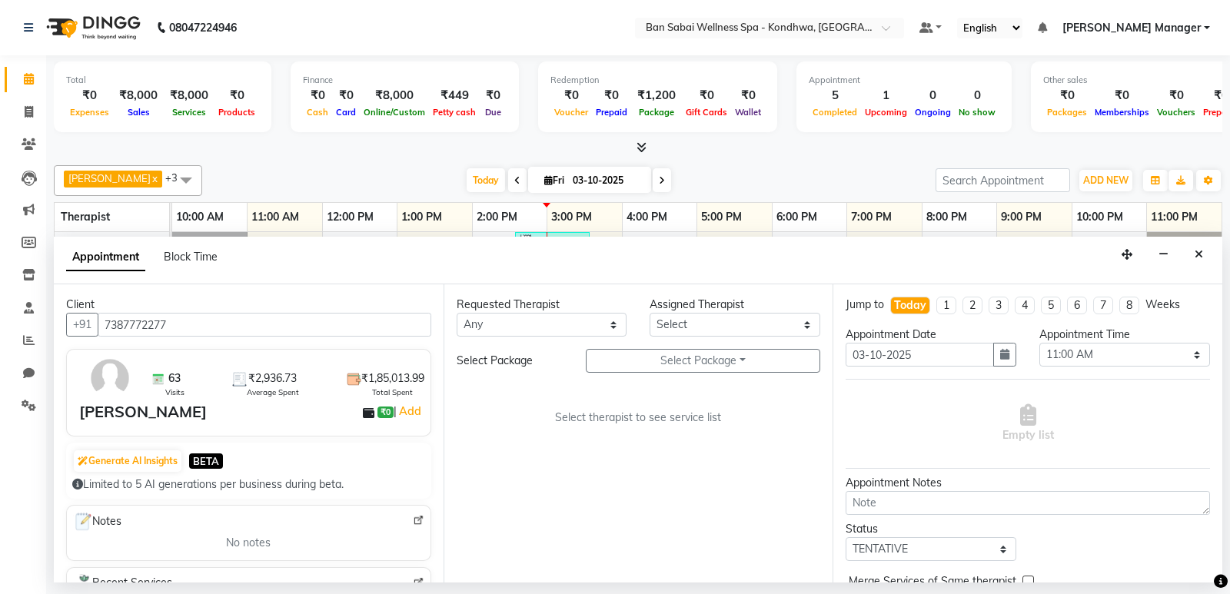
drag, startPoint x: 499, startPoint y: 303, endPoint x: 498, endPoint y: 312, distance: 9.3
click at [499, 306] on div "Requested Therapist" at bounding box center [542, 305] width 171 height 16
click at [499, 314] on select "Any Kiki [PERSON_NAME] [PERSON_NAME] Ms. Zuali," at bounding box center [542, 325] width 171 height 24
select select "78586"
click at [457, 313] on select "Any Kiki [PERSON_NAME] [PERSON_NAME] Ms. Zuali," at bounding box center [542, 325] width 171 height 24
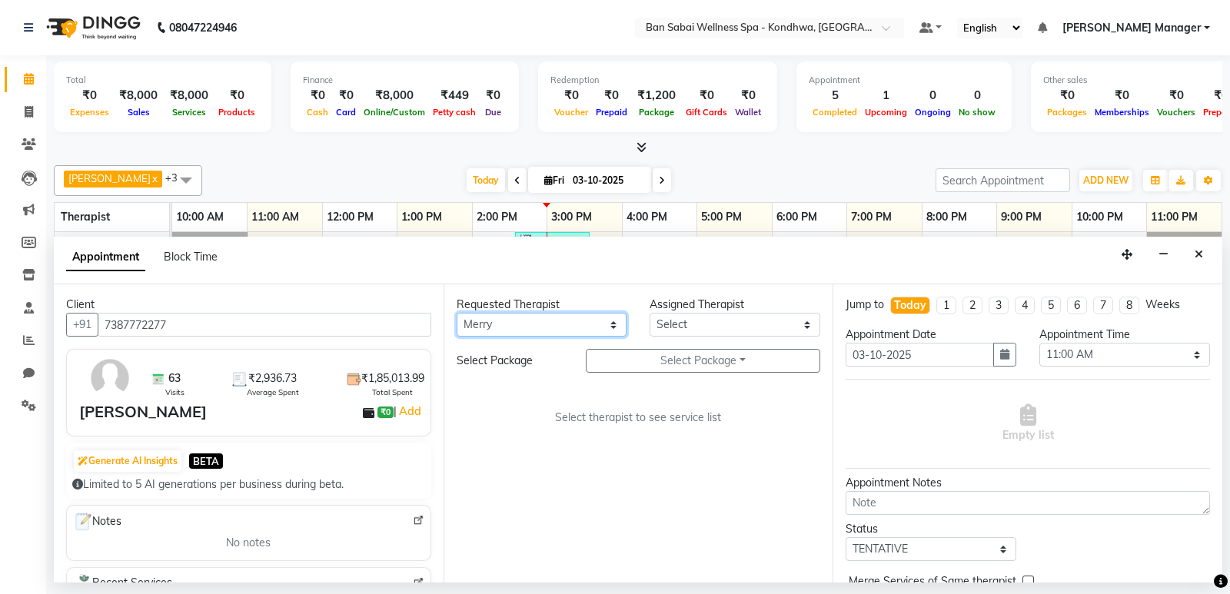
select select "78586"
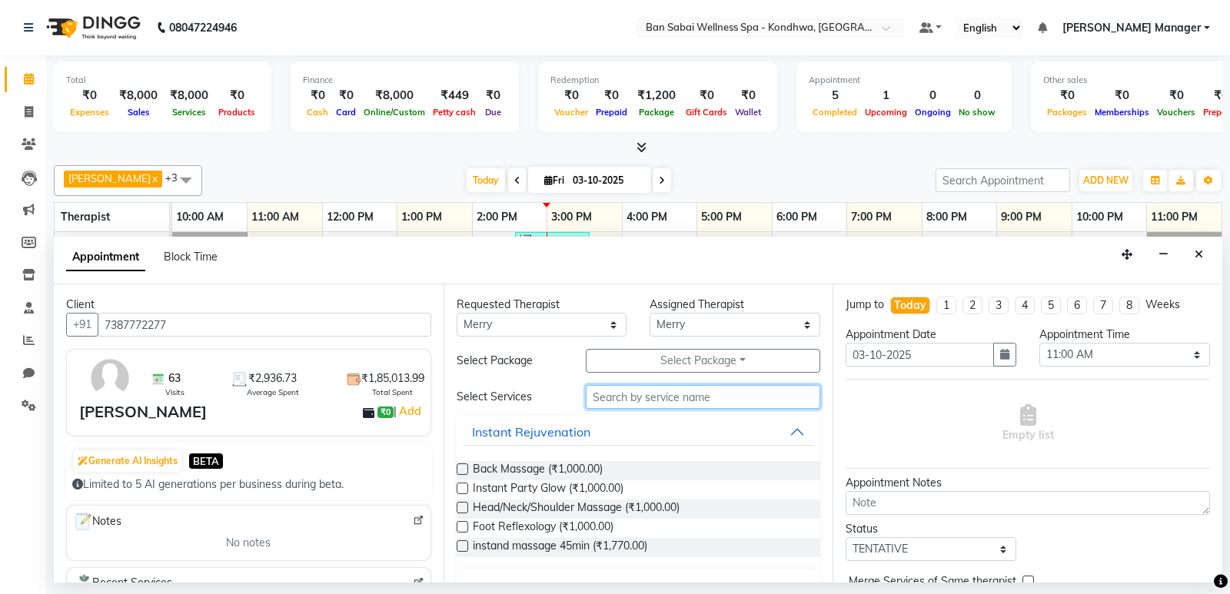
click at [610, 392] on input "text" at bounding box center [703, 397] width 235 height 24
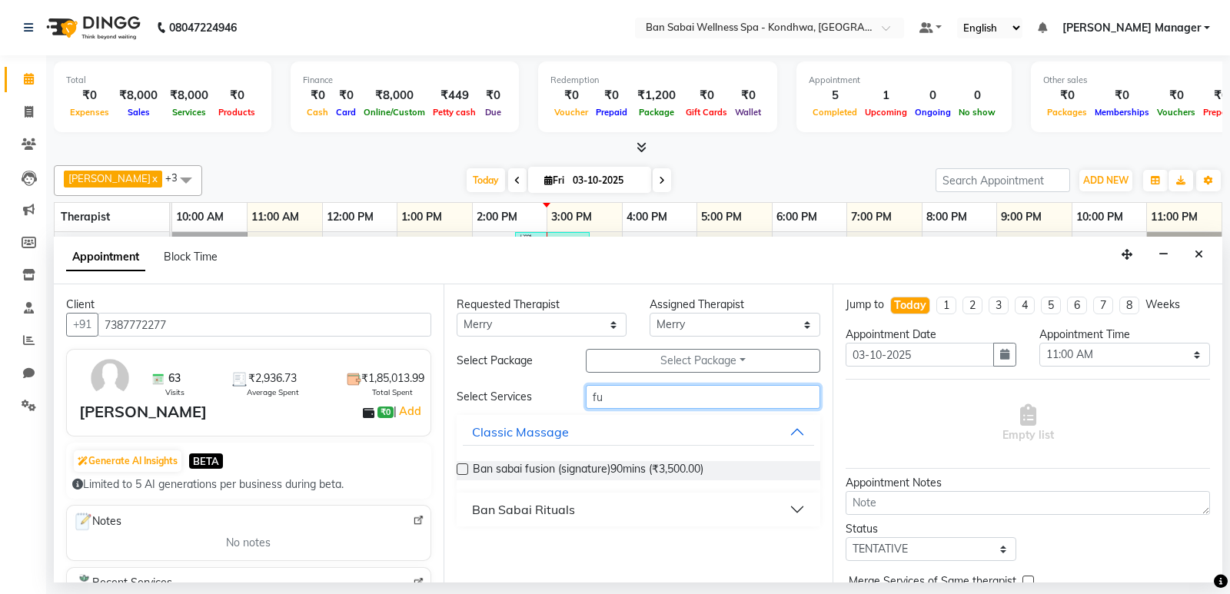
type input "fu"
click at [461, 465] on label at bounding box center [463, 470] width 12 height 12
click at [461, 466] on input "checkbox" at bounding box center [462, 471] width 10 height 10
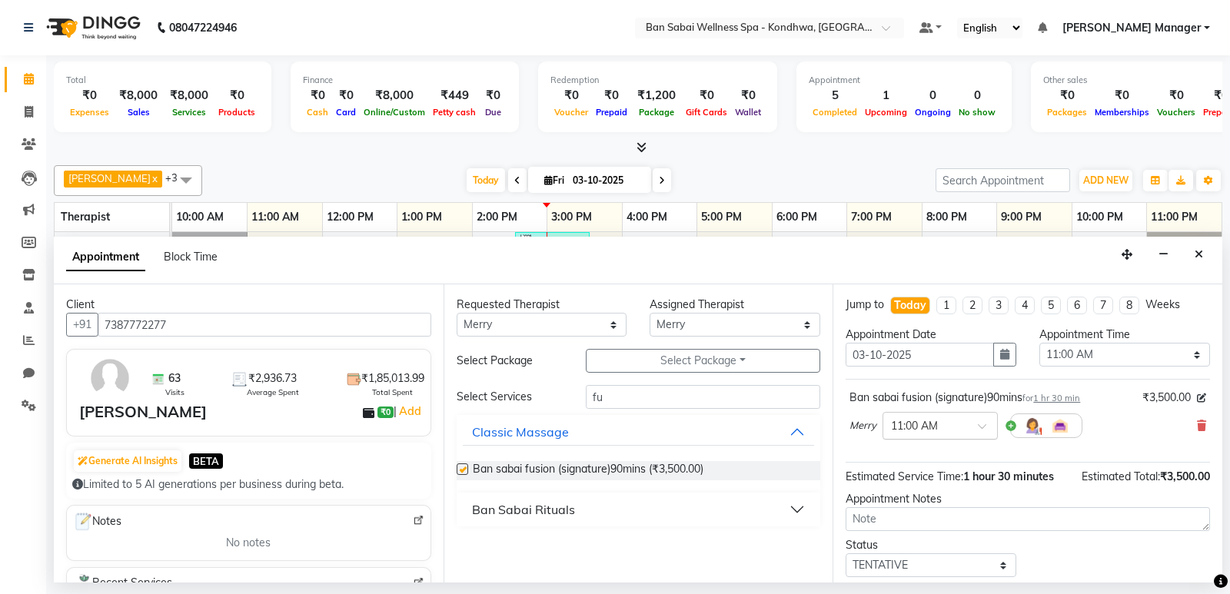
checkbox input "false"
click at [957, 422] on input "text" at bounding box center [925, 425] width 68 height 16
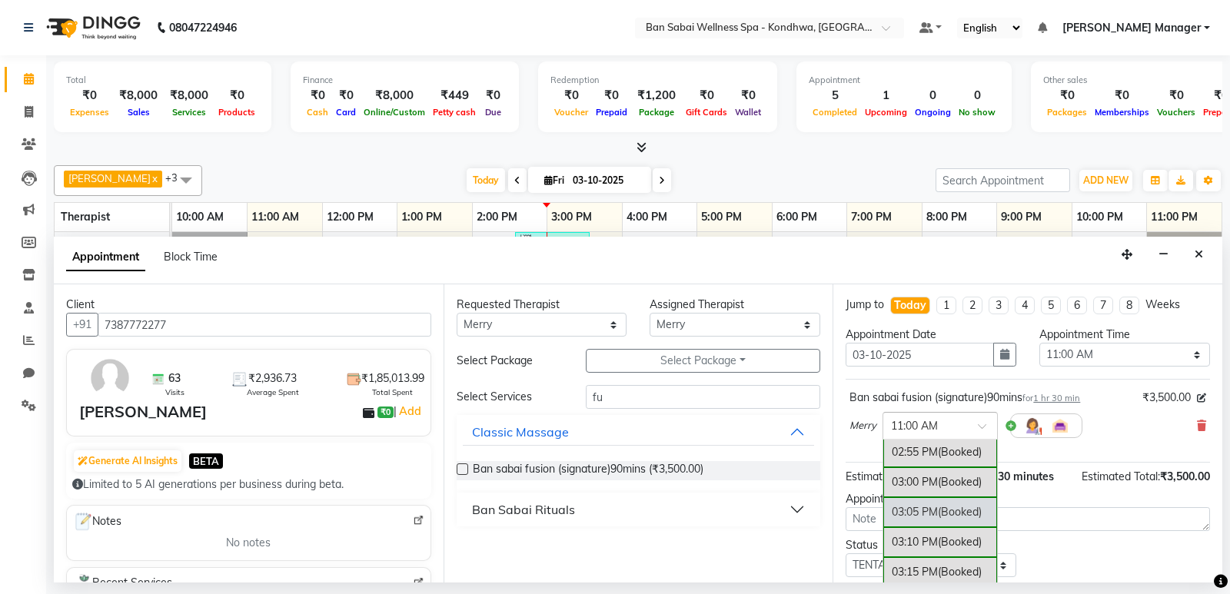
scroll to position [1615, 0]
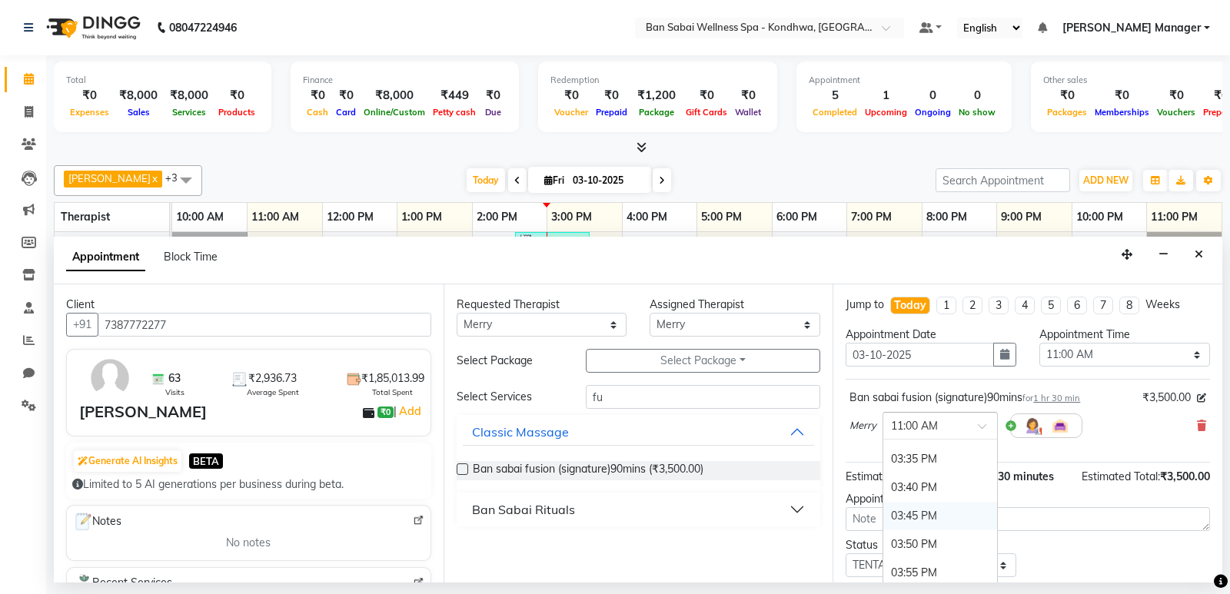
click at [950, 510] on div "03:45 PM" at bounding box center [940, 516] width 114 height 28
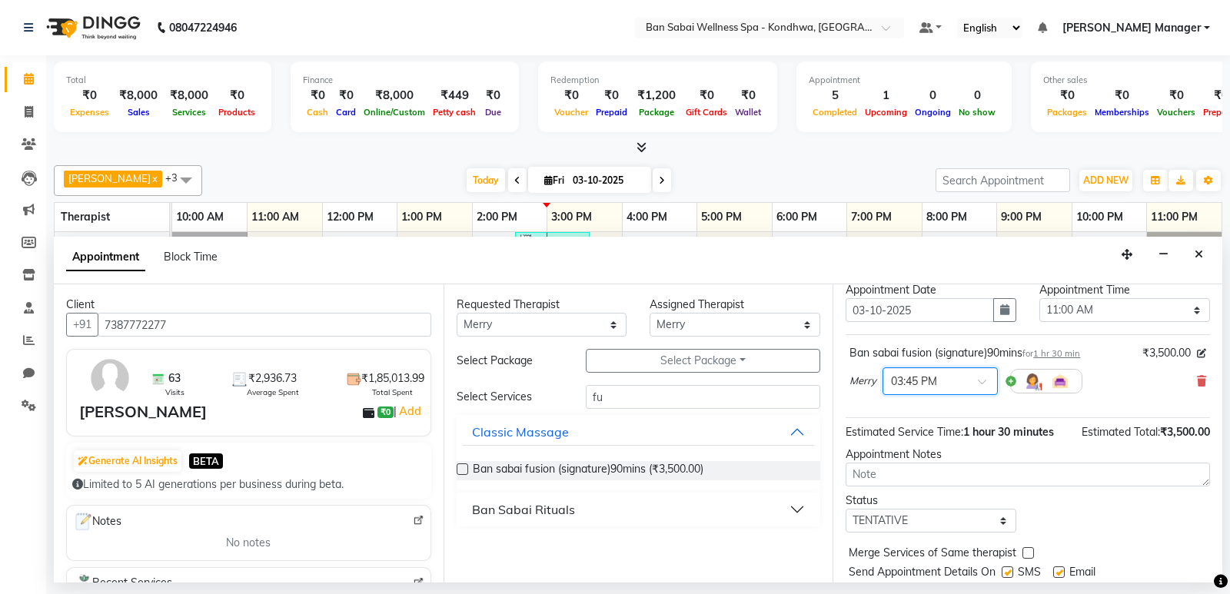
scroll to position [91, 0]
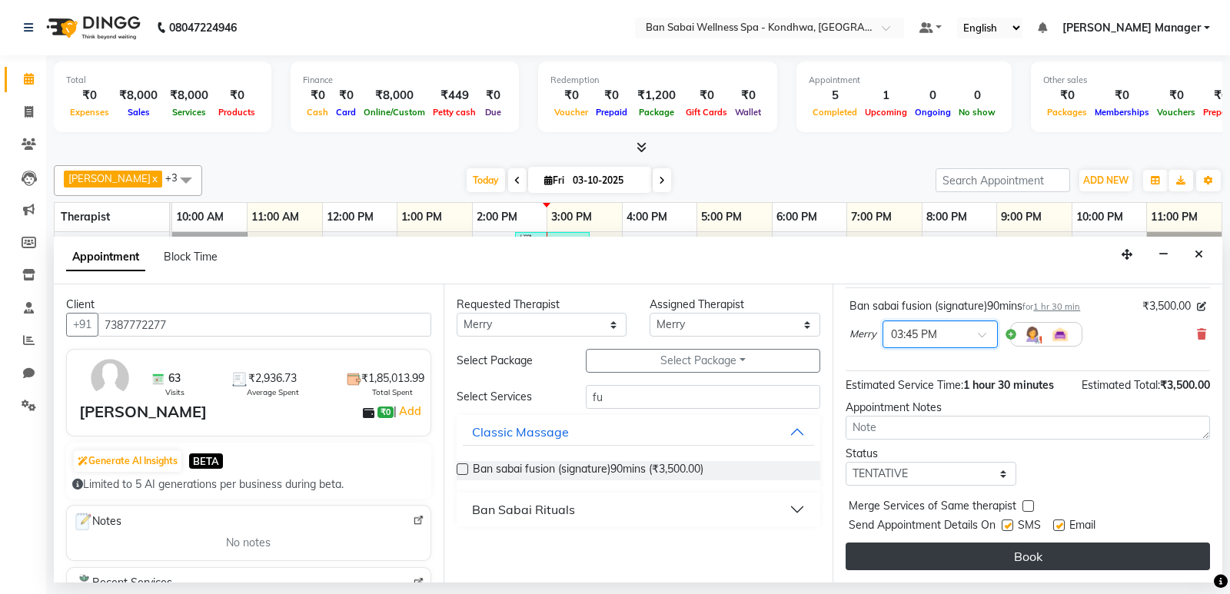
click at [930, 551] on button "Book" at bounding box center [1028, 557] width 364 height 28
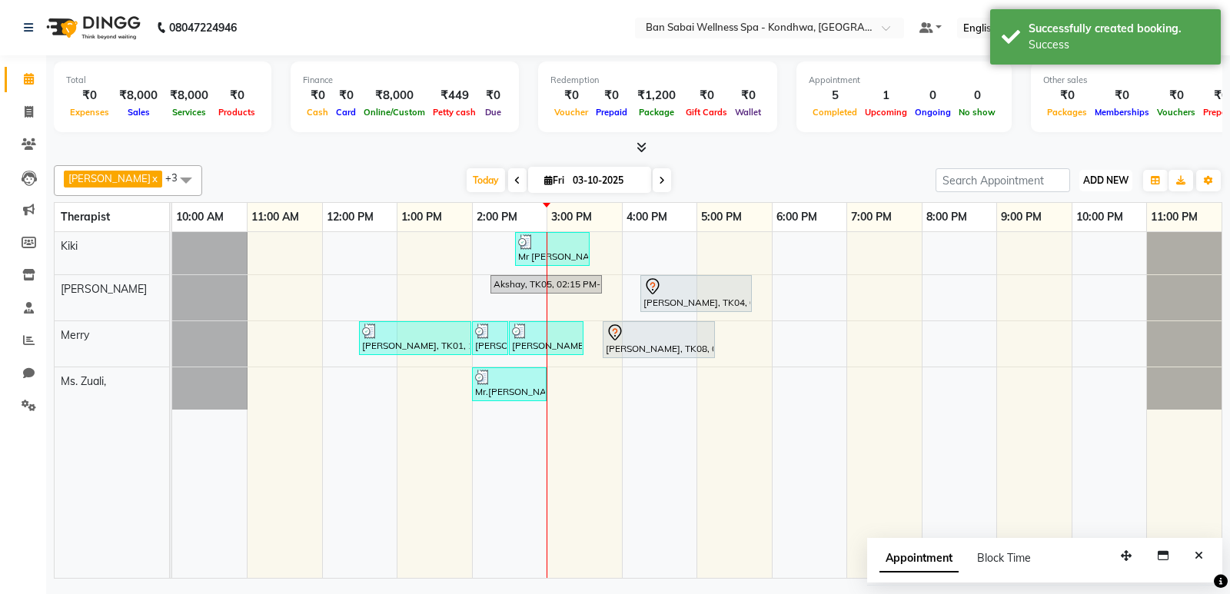
click at [1110, 181] on span "ADD NEW" at bounding box center [1105, 181] width 45 height 12
click at [1097, 202] on button "Add Appointment" at bounding box center [1070, 210] width 121 height 20
select select "660"
select select "tentative"
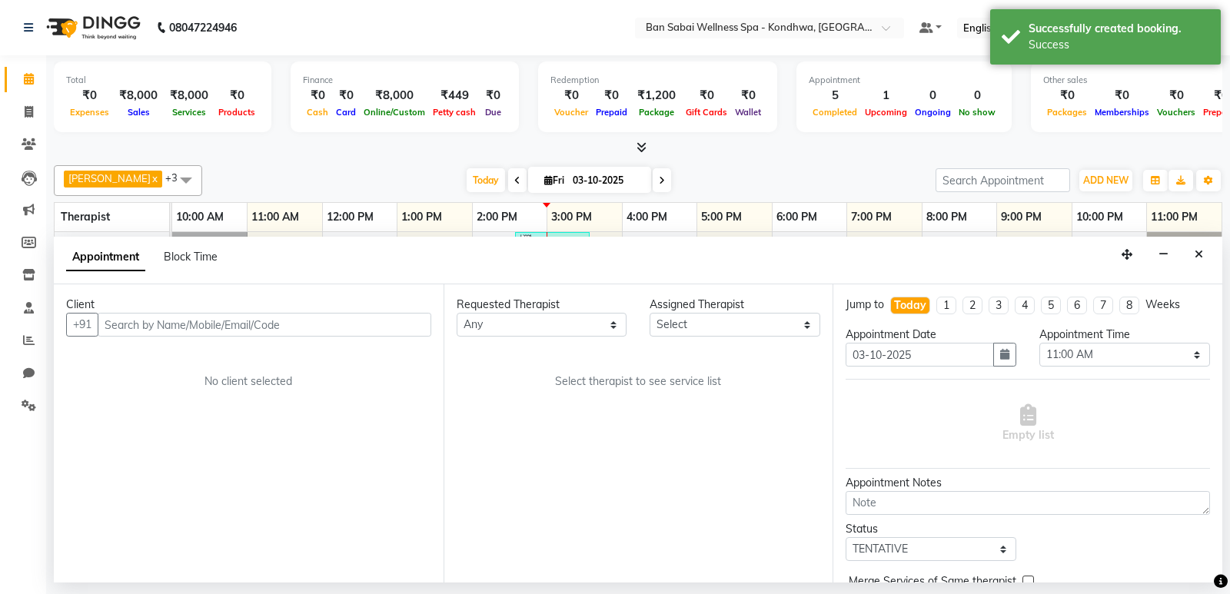
click at [259, 324] on input "text" at bounding box center [265, 325] width 334 height 24
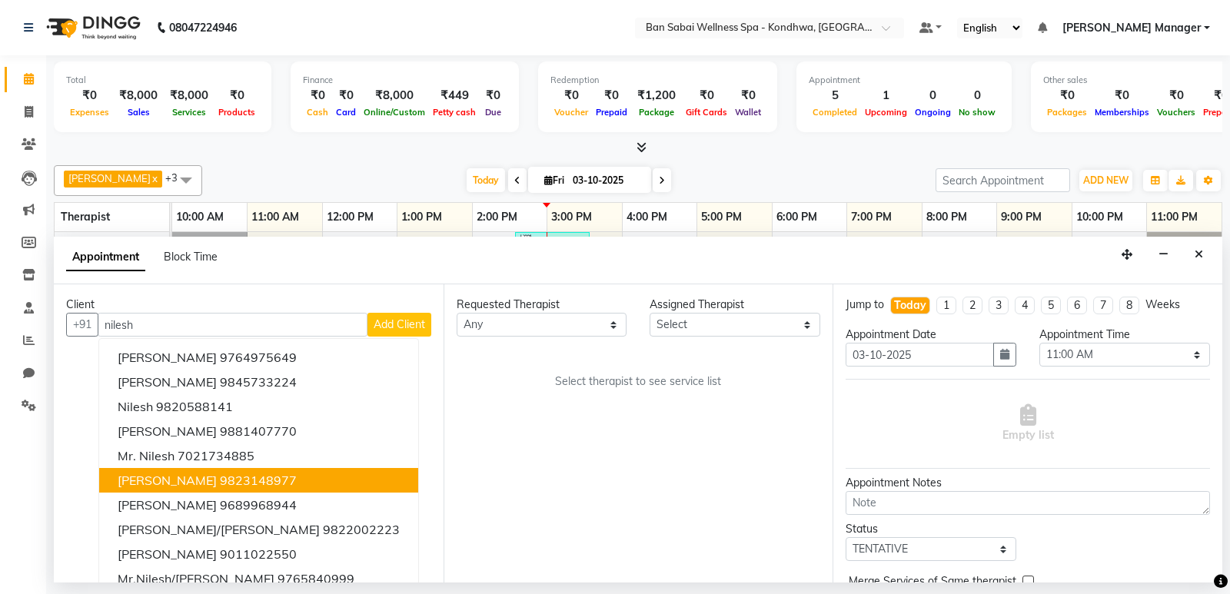
click at [255, 477] on ngb-highlight "9823148977" at bounding box center [258, 480] width 77 height 15
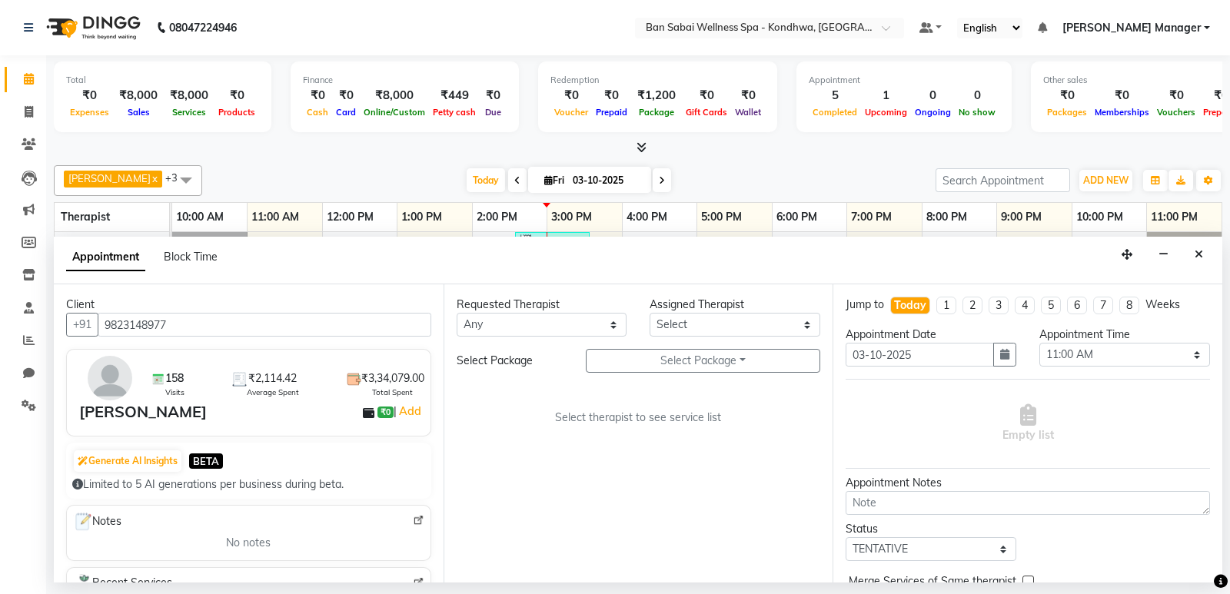
type input "9823148977"
click at [566, 326] on select "Any Kiki [PERSON_NAME] [PERSON_NAME] Ms. Zuali," at bounding box center [542, 325] width 171 height 24
select select "78604"
click at [457, 313] on select "Any Kiki [PERSON_NAME] [PERSON_NAME] Ms. Zuali," at bounding box center [542, 325] width 171 height 24
select select "78604"
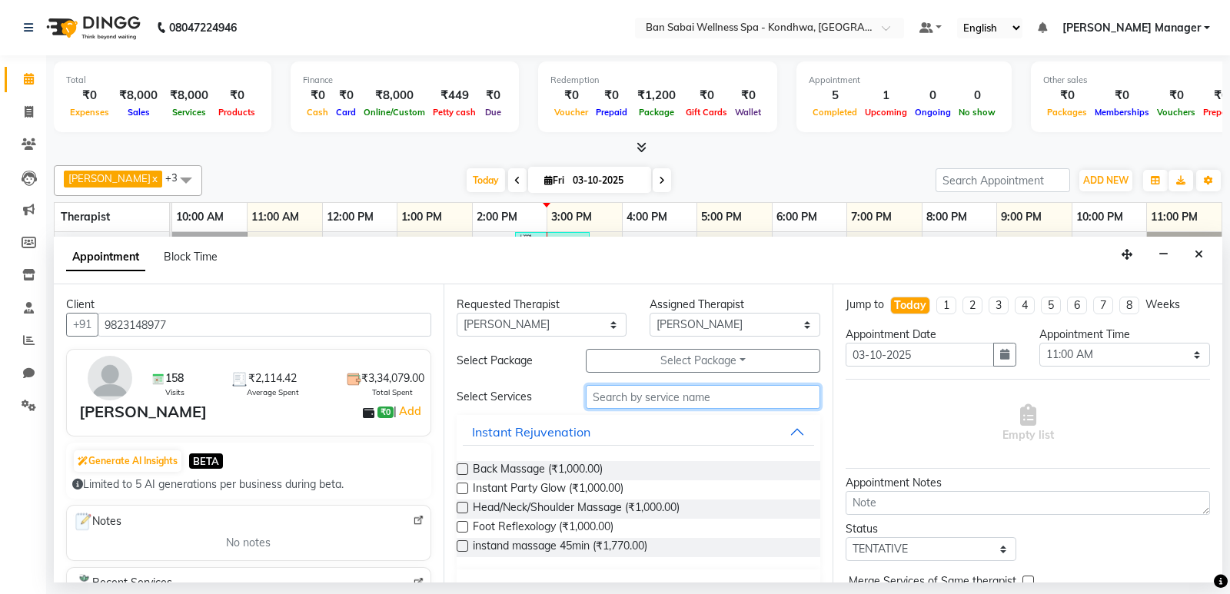
click at [670, 399] on input "text" at bounding box center [703, 397] width 235 height 24
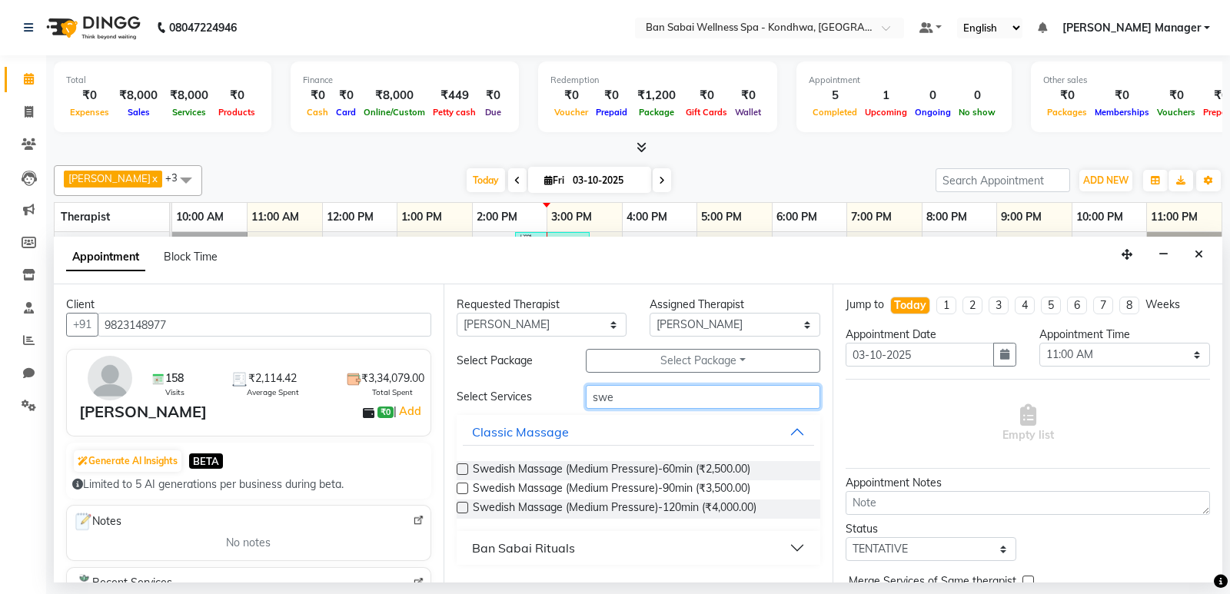
type input "swe"
click at [462, 491] on label at bounding box center [463, 489] width 12 height 12
click at [462, 491] on input "checkbox" at bounding box center [462, 490] width 10 height 10
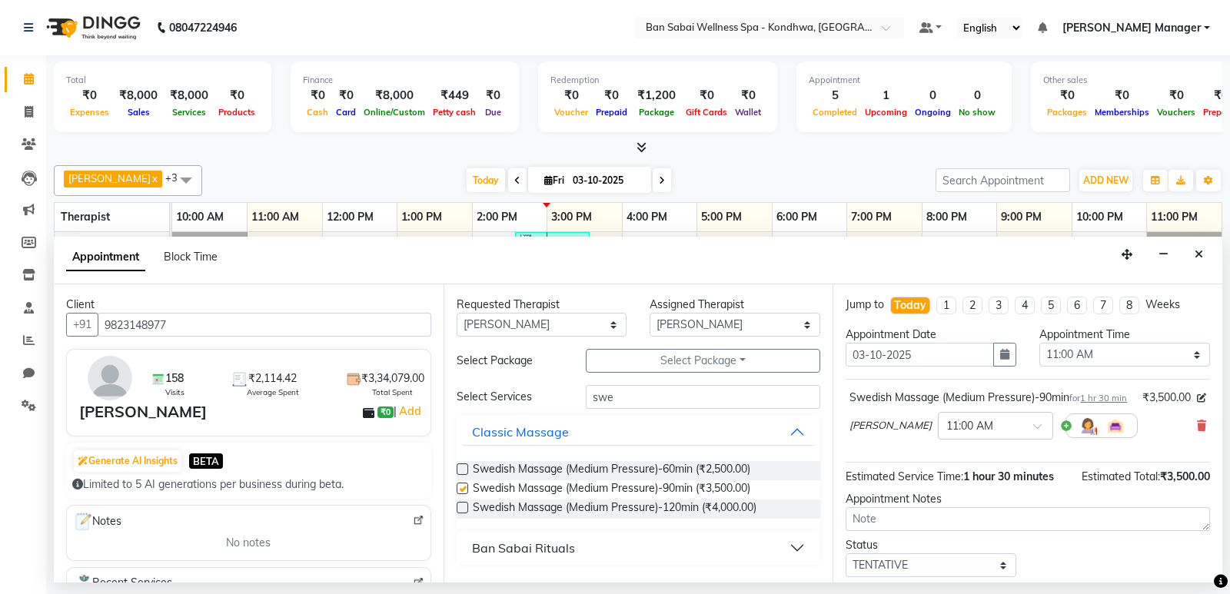
checkbox input "false"
click at [946, 433] on input "text" at bounding box center [980, 425] width 68 height 16
click at [939, 517] on div "02:45 PM" at bounding box center [996, 504] width 114 height 28
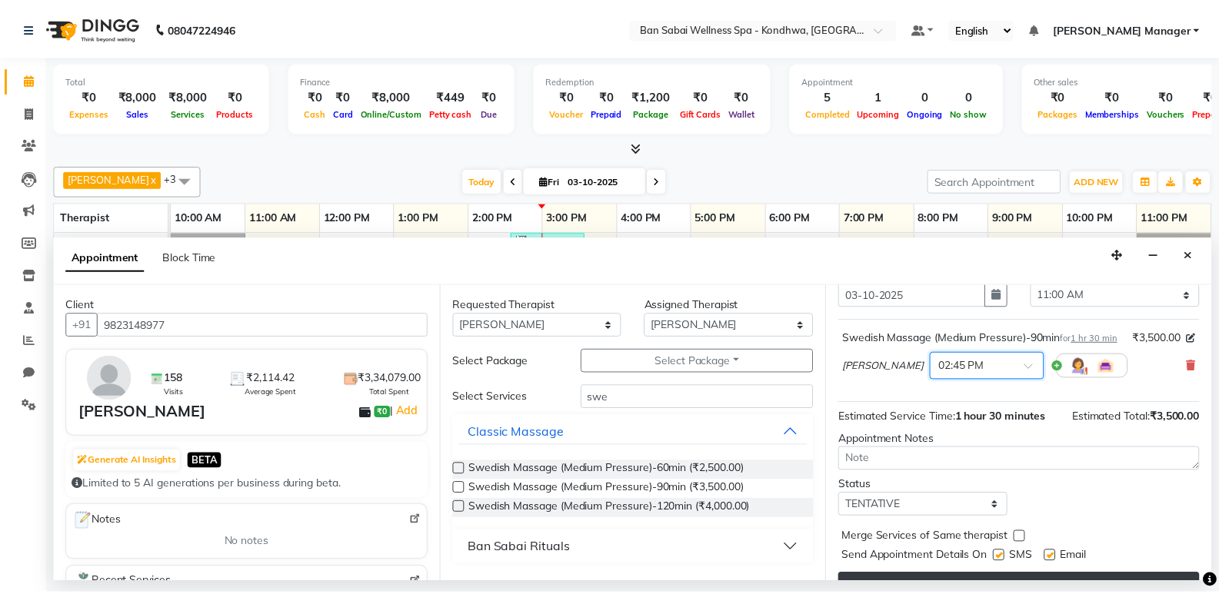
scroll to position [108, 0]
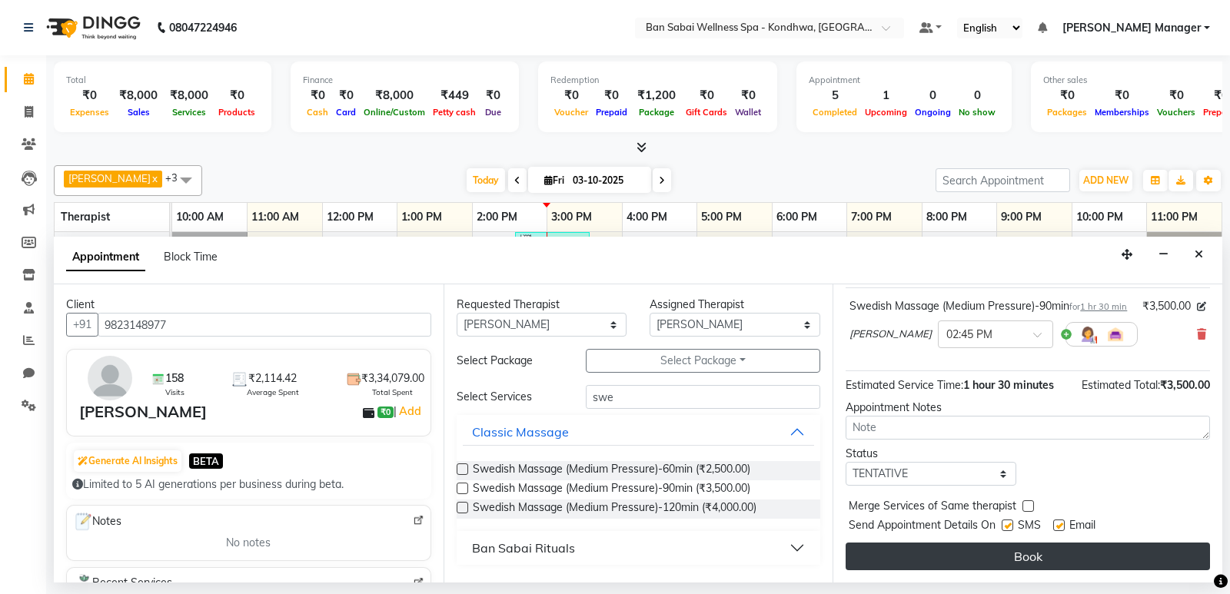
click at [926, 562] on button "Book" at bounding box center [1028, 557] width 364 height 28
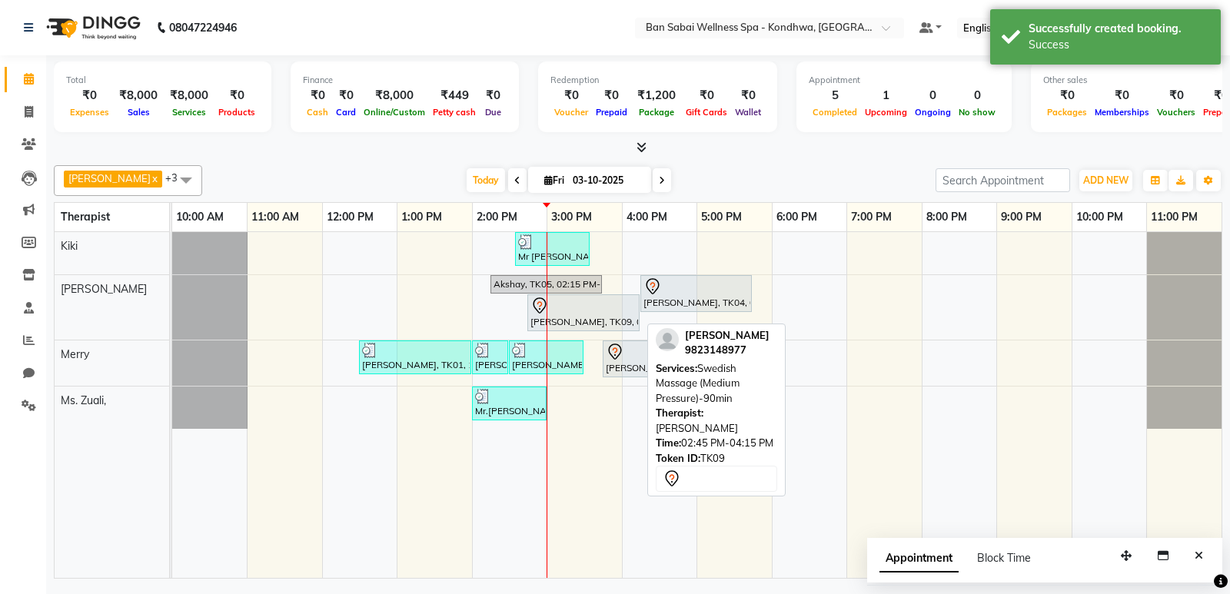
click at [579, 322] on div "[PERSON_NAME], TK09, 02:45 PM-04:15 PM, Swedish Massage (Medium Pressure)-90min" at bounding box center [583, 313] width 109 height 32
select select "7"
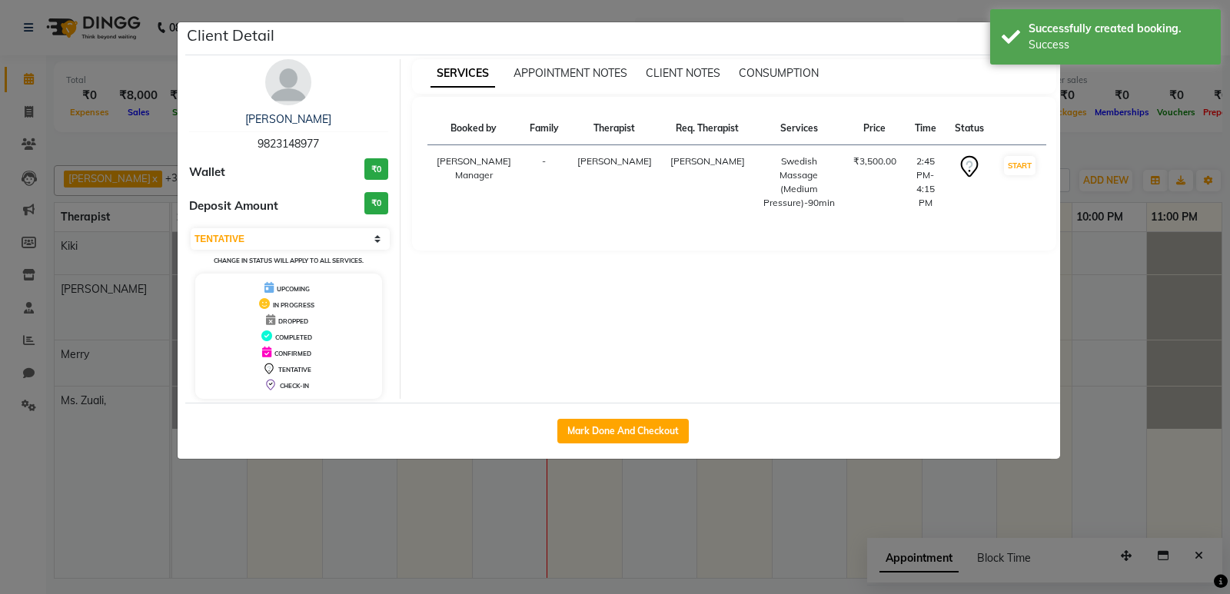
click at [859, 96] on div "SERVICES APPOINTMENT NOTES CLIENT NOTES CONSUMPTION Booked by Family Therapist …" at bounding box center [735, 229] width 668 height 340
click at [946, 48] on div "Client Detail" at bounding box center [622, 38] width 875 height 33
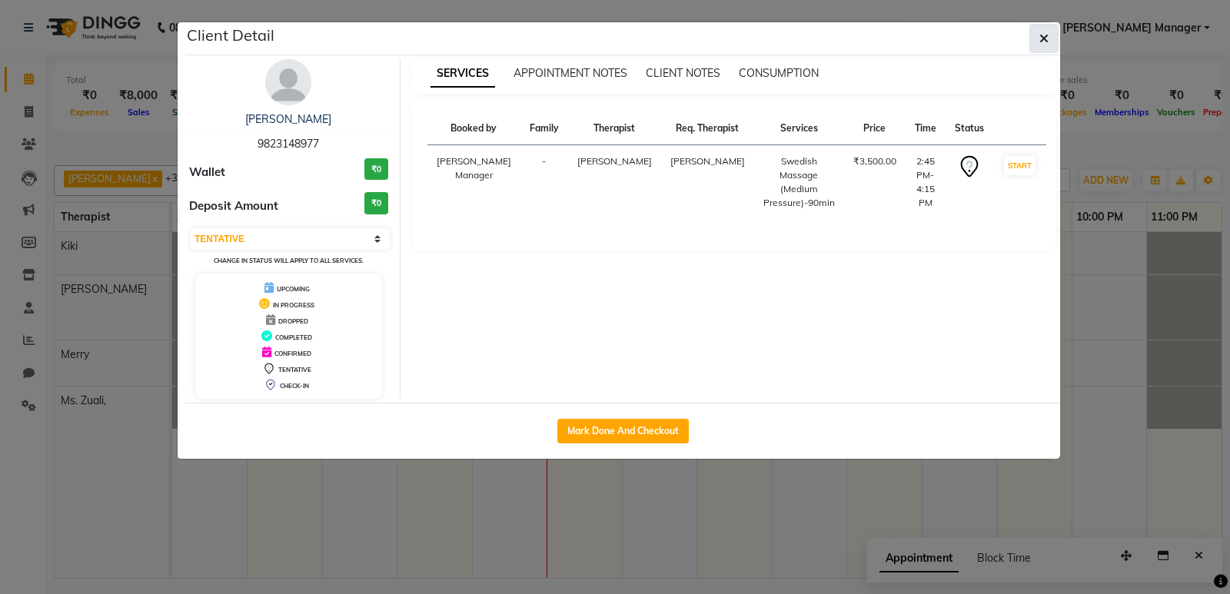
click at [1050, 37] on button "button" at bounding box center [1044, 38] width 29 height 29
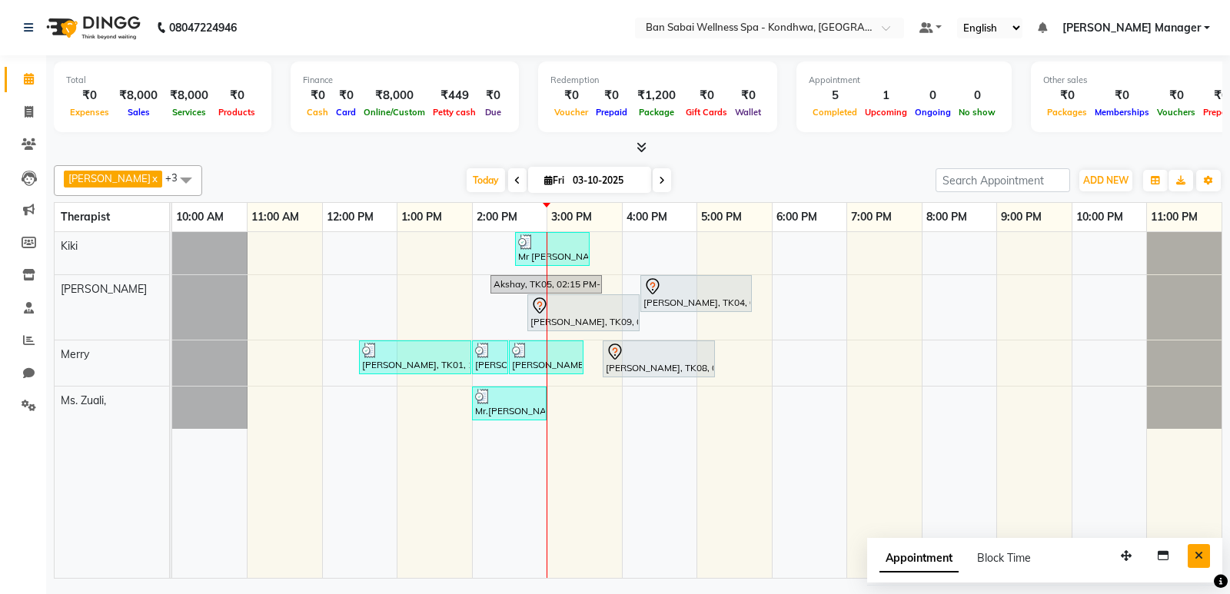
click at [1197, 554] on icon "Close" at bounding box center [1199, 556] width 8 height 11
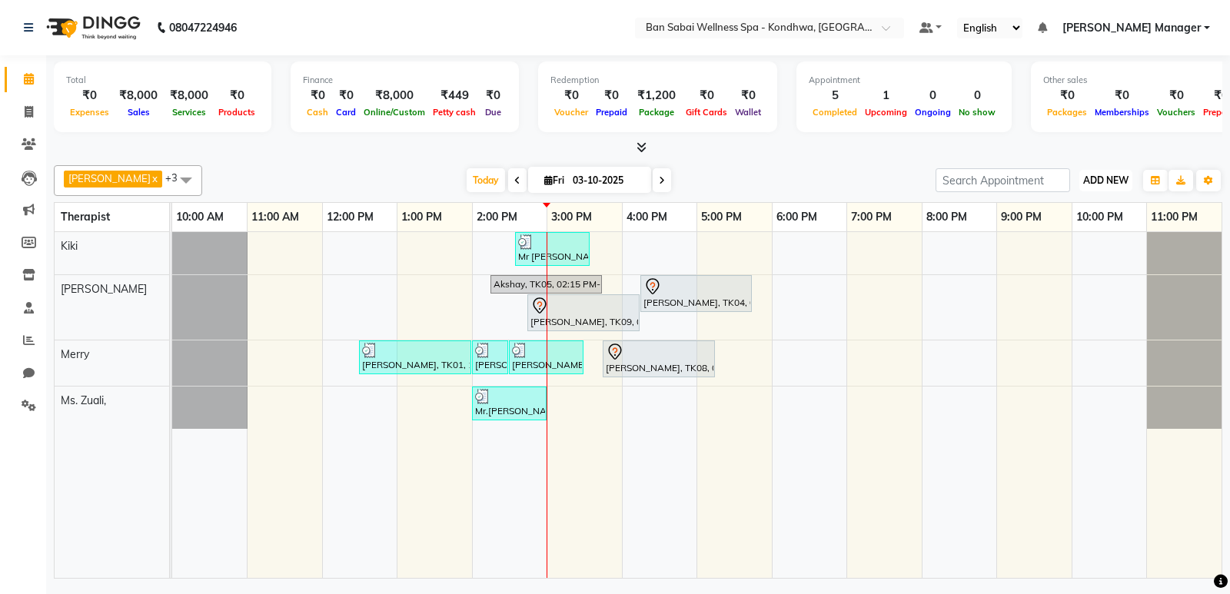
click at [1096, 175] on span "ADD NEW" at bounding box center [1105, 181] width 45 height 12
click at [1077, 213] on button "Add Appointment" at bounding box center [1070, 210] width 121 height 20
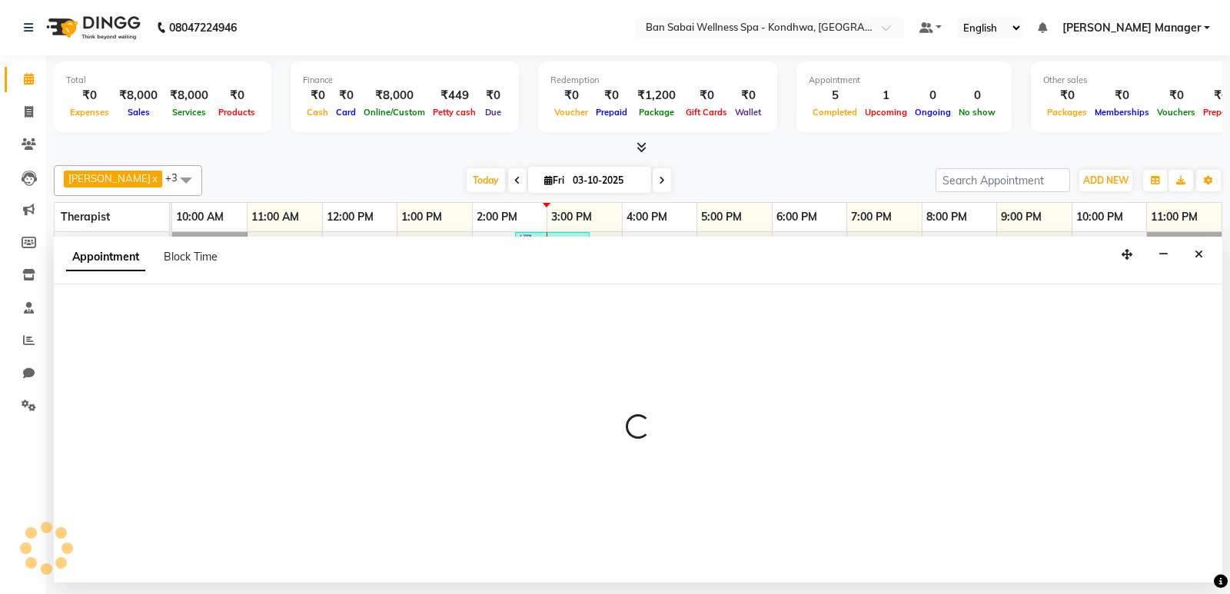
select select "tentative"
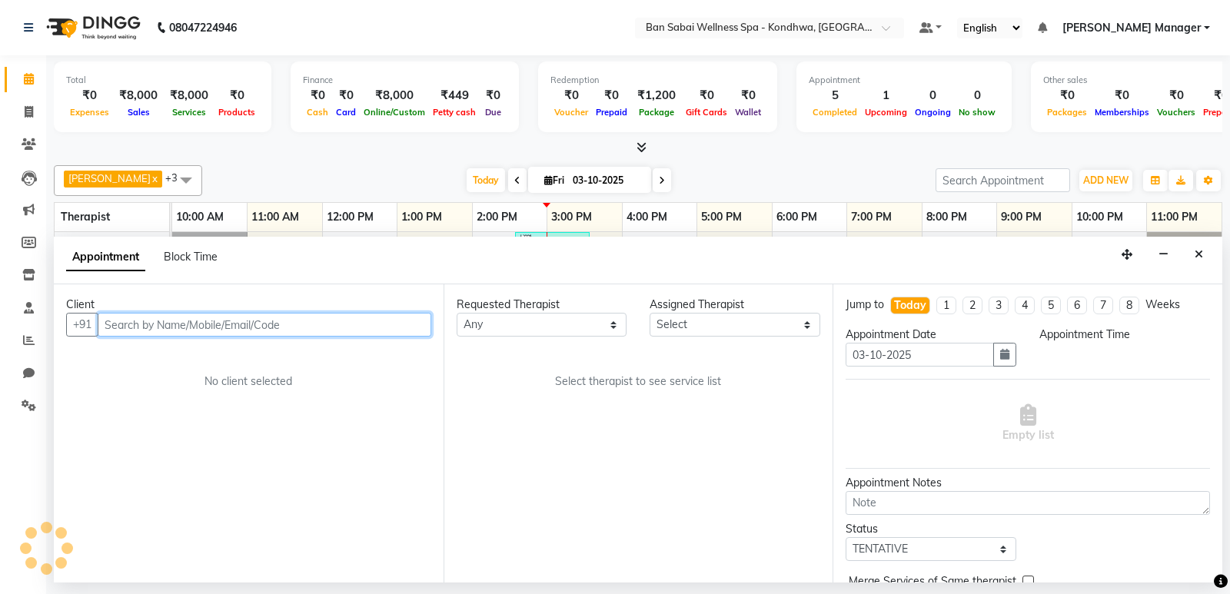
select select "660"
click at [378, 330] on input "text" at bounding box center [265, 325] width 334 height 24
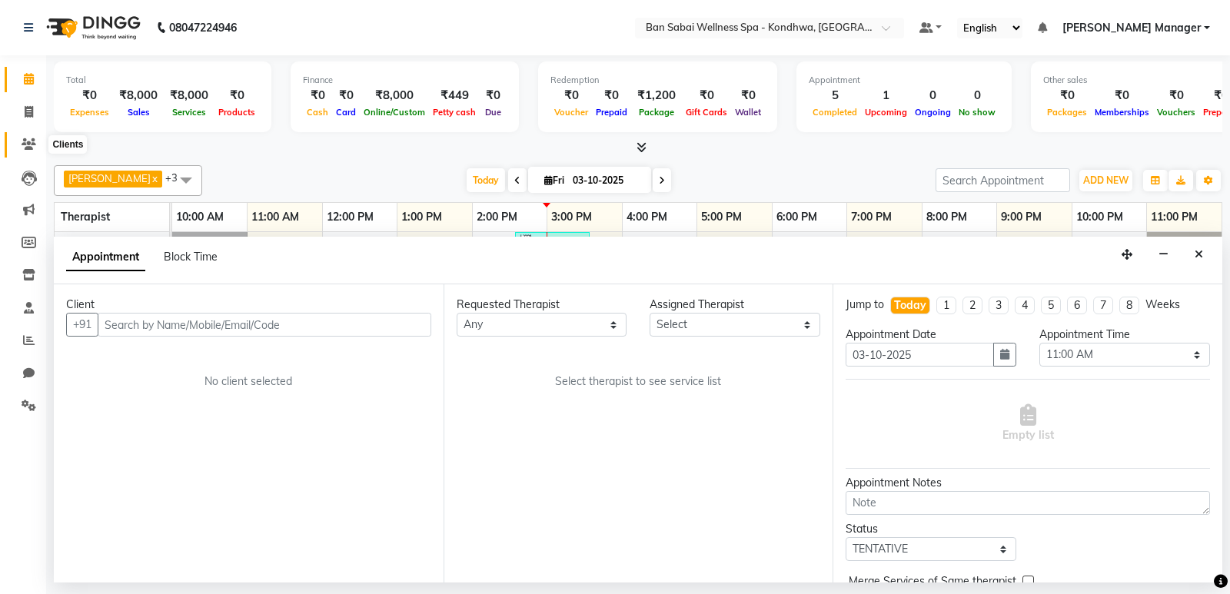
click at [25, 147] on icon at bounding box center [29, 144] width 15 height 12
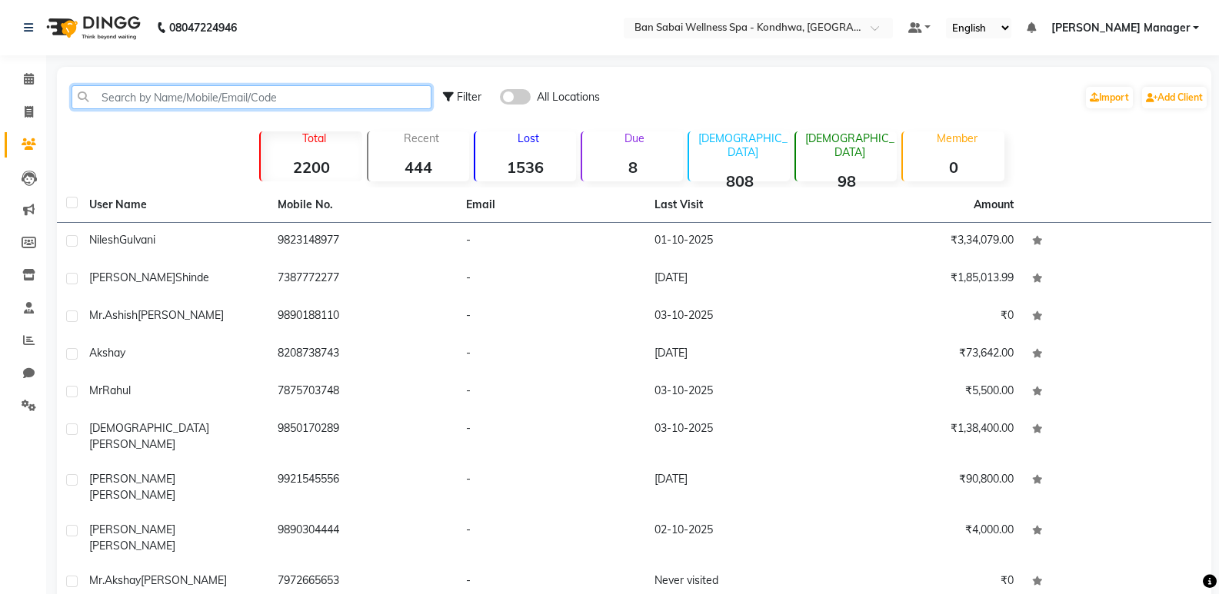
click at [270, 101] on input "text" at bounding box center [252, 97] width 360 height 24
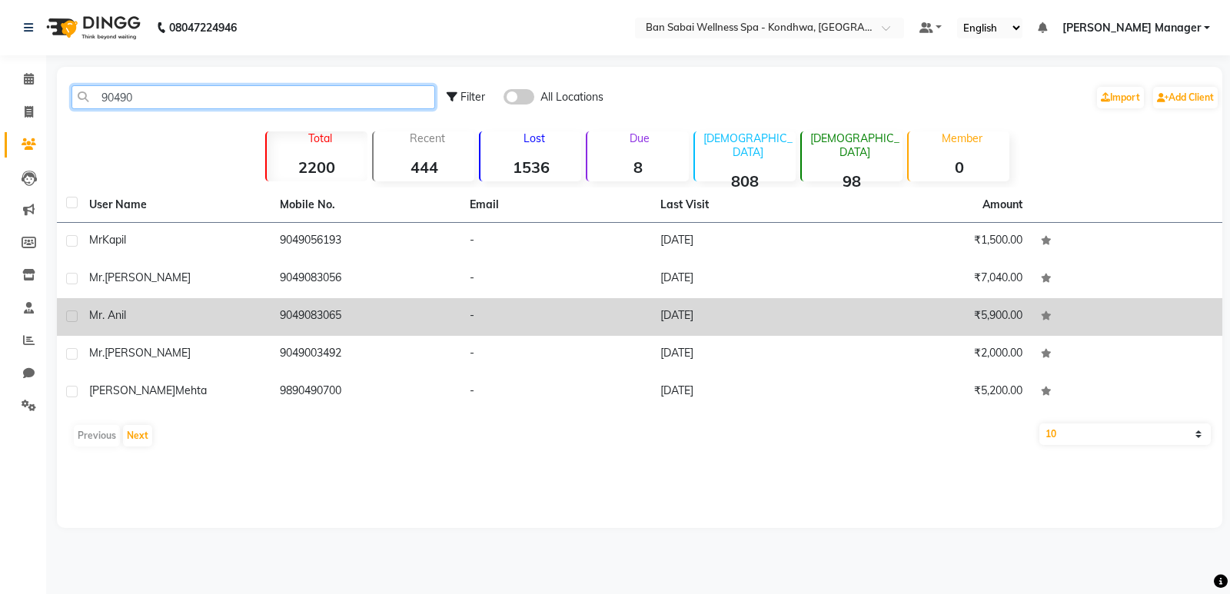
type input "90490"
click at [281, 303] on td "9049083065" at bounding box center [366, 317] width 191 height 38
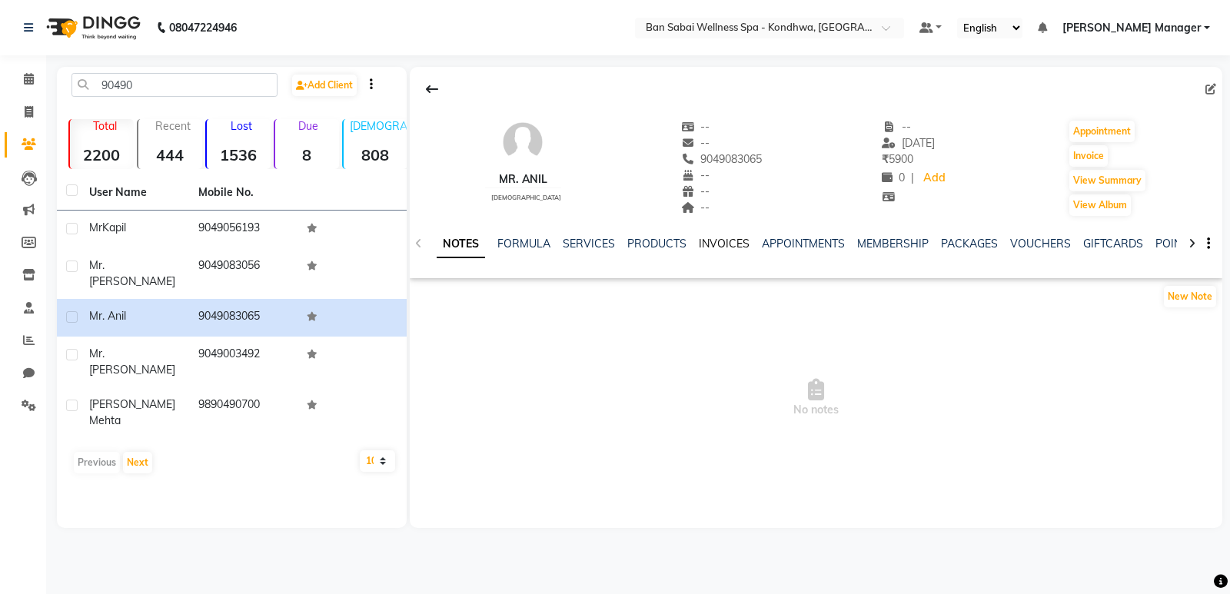
click at [703, 245] on link "INVOICES" at bounding box center [724, 244] width 51 height 14
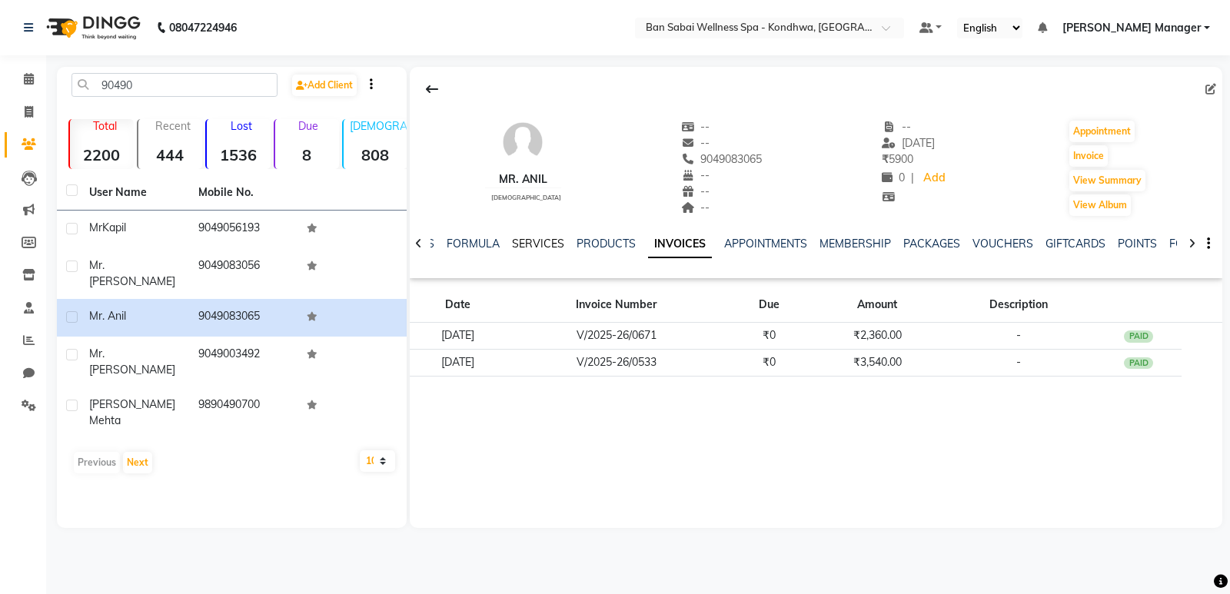
click at [520, 241] on link "SERVICES" at bounding box center [538, 244] width 52 height 14
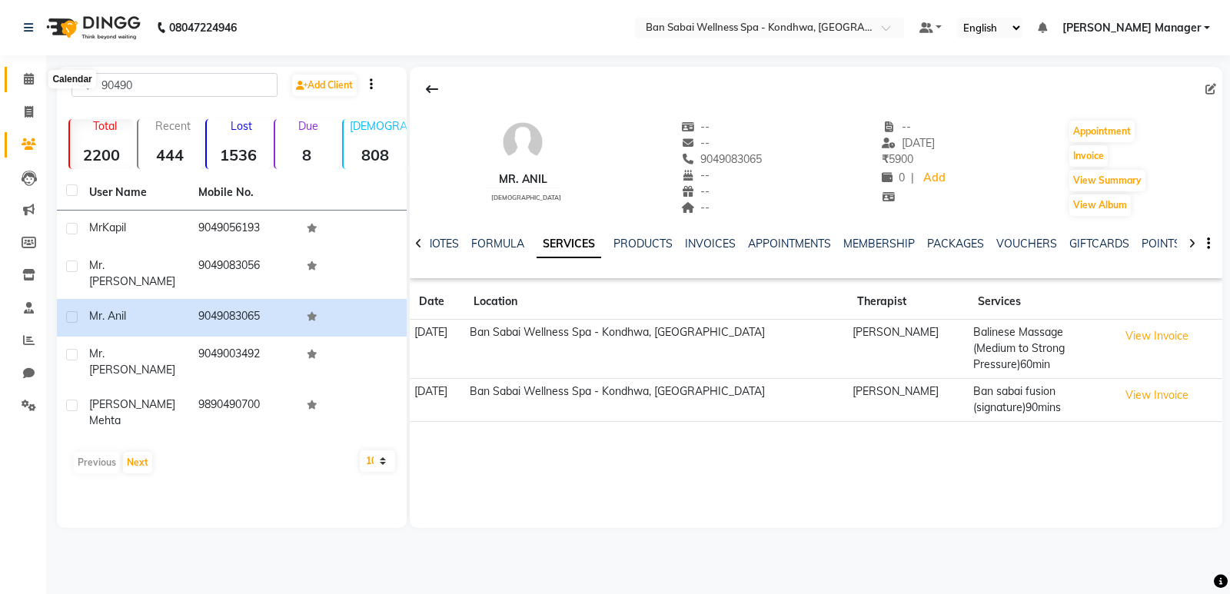
click at [24, 83] on icon at bounding box center [29, 79] width 10 height 12
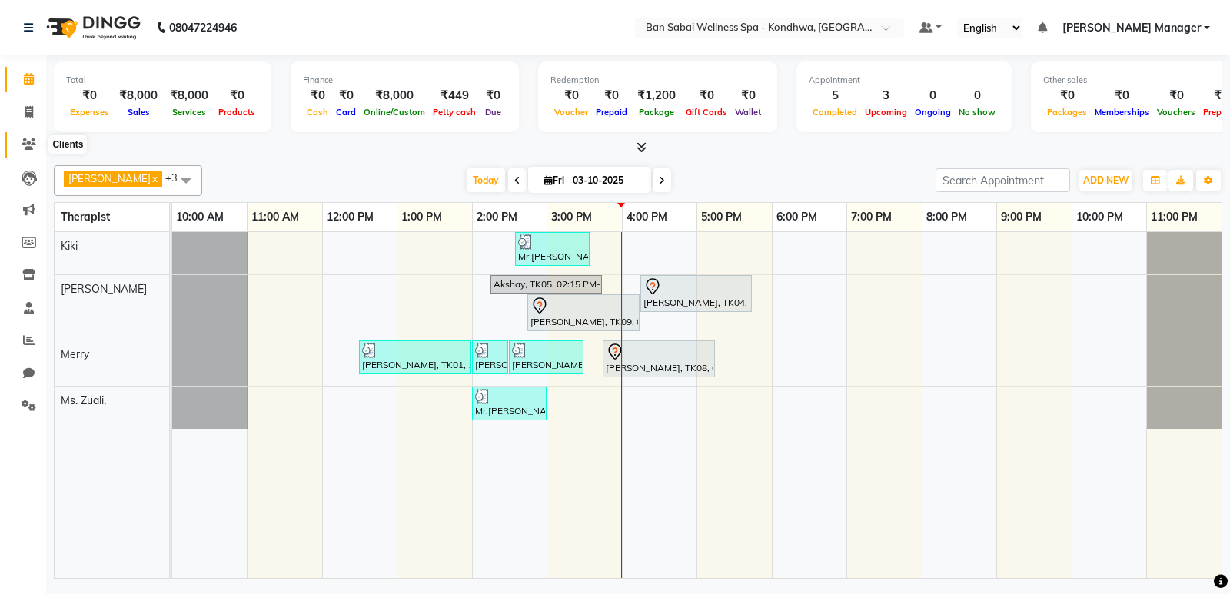
click at [27, 146] on icon at bounding box center [29, 144] width 15 height 12
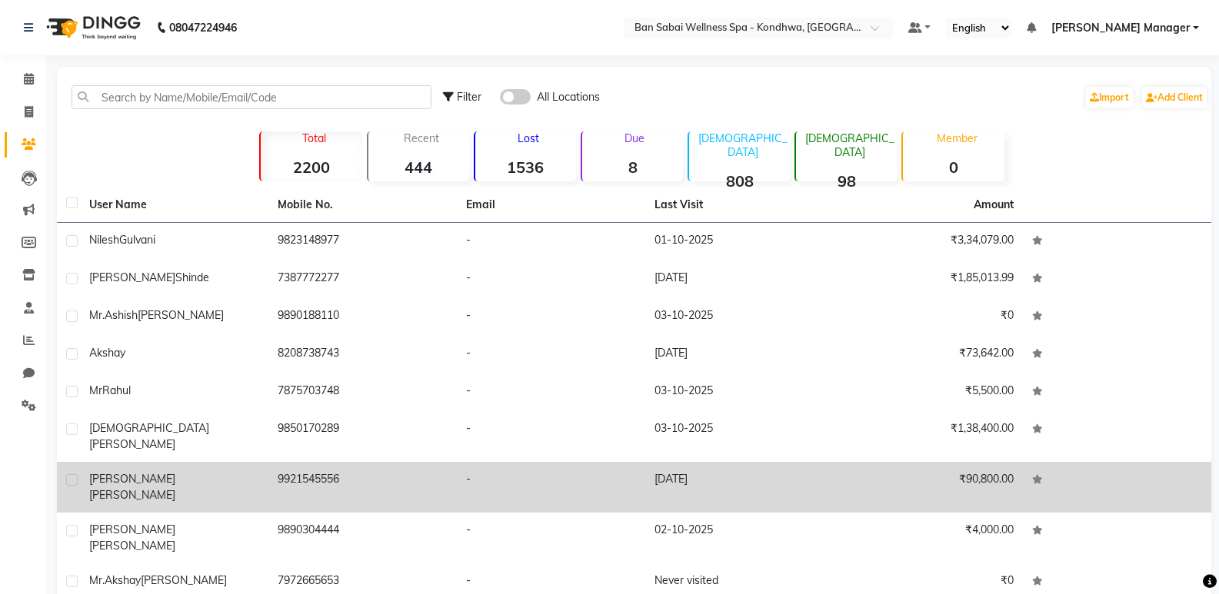
click at [295, 462] on td "9921545556" at bounding box center [362, 487] width 188 height 51
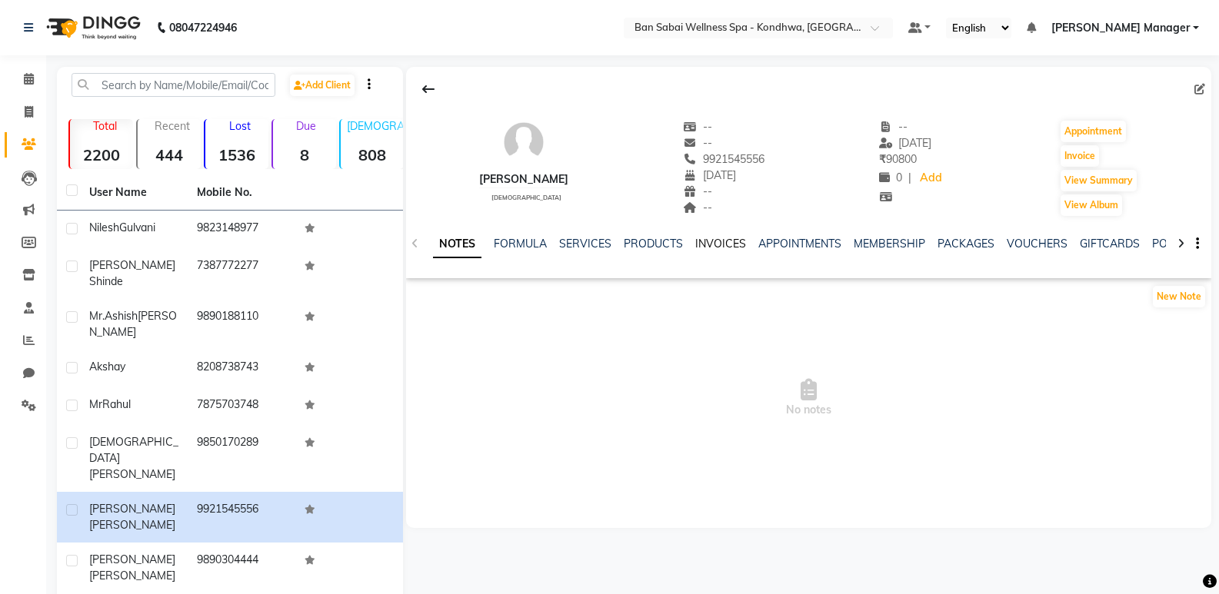
click at [712, 243] on link "INVOICES" at bounding box center [720, 244] width 51 height 14
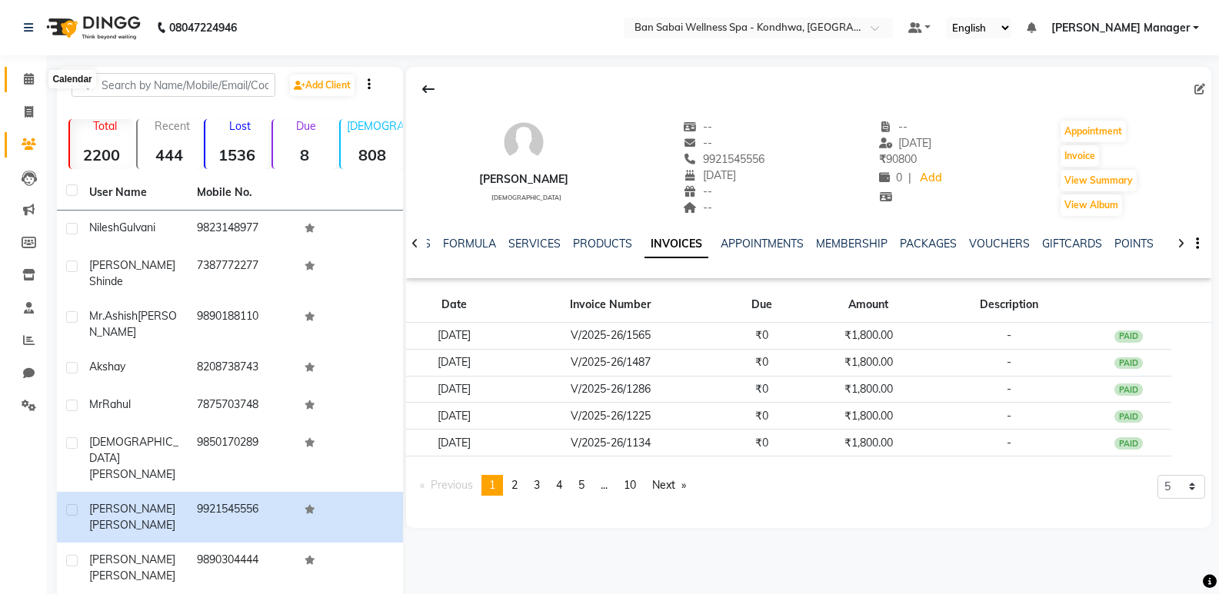
click at [32, 82] on icon at bounding box center [29, 79] width 10 height 12
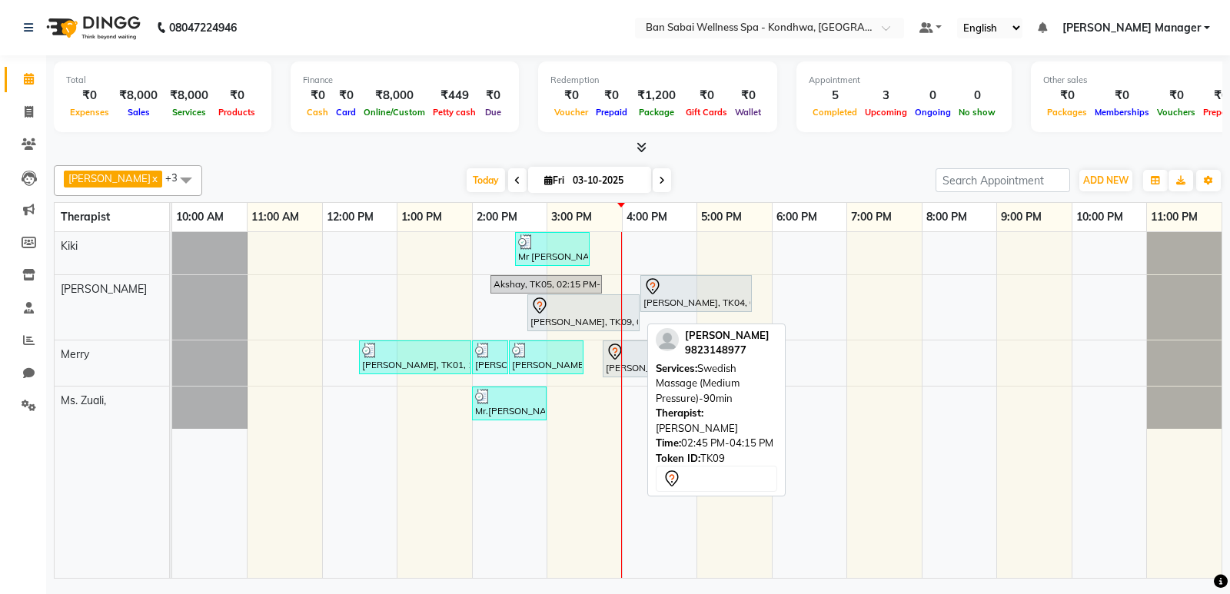
click at [552, 298] on div at bounding box center [584, 306] width 106 height 18
select select "7"
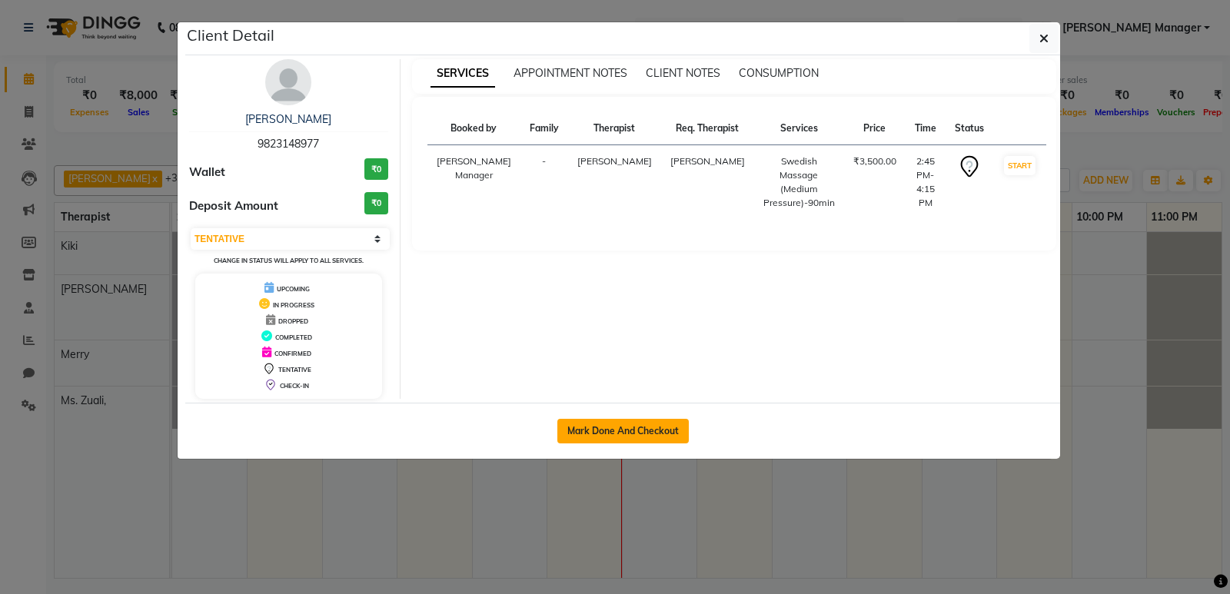
click at [647, 429] on button "Mark Done And Checkout" at bounding box center [622, 431] width 131 height 25
select select "8227"
select select "service"
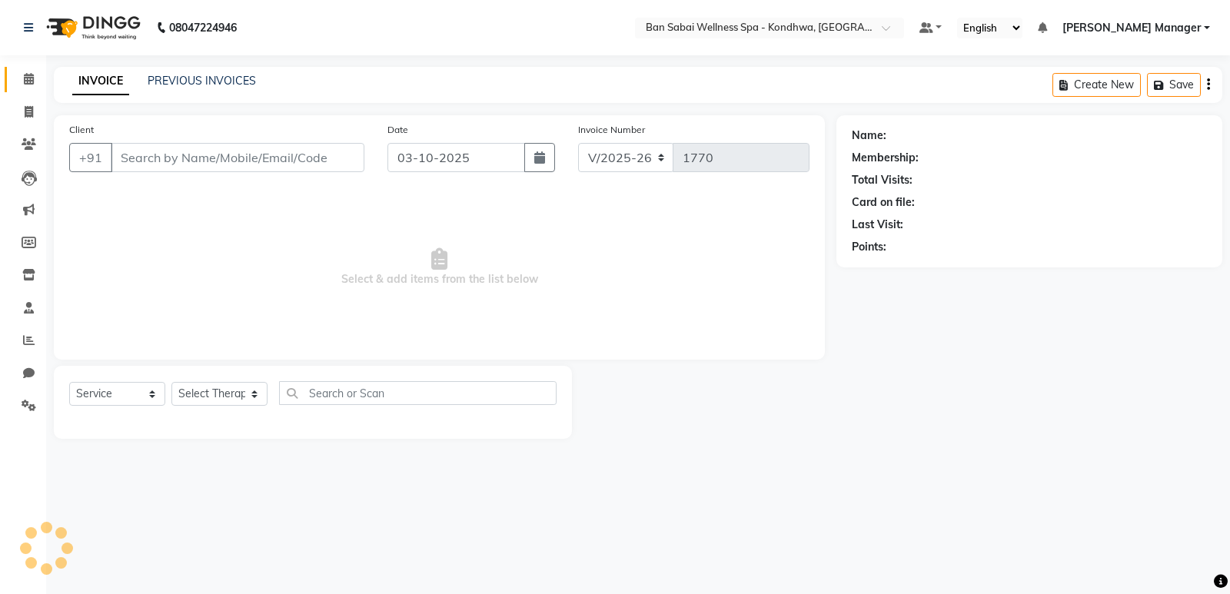
type input "9823148977"
select select "78604"
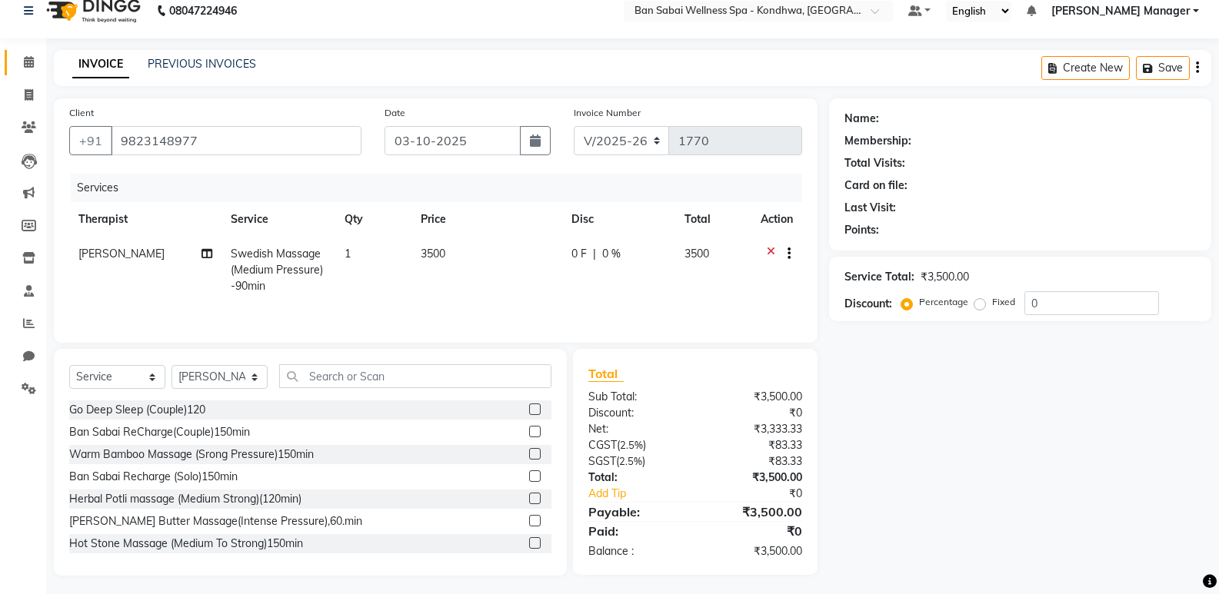
scroll to position [22, 0]
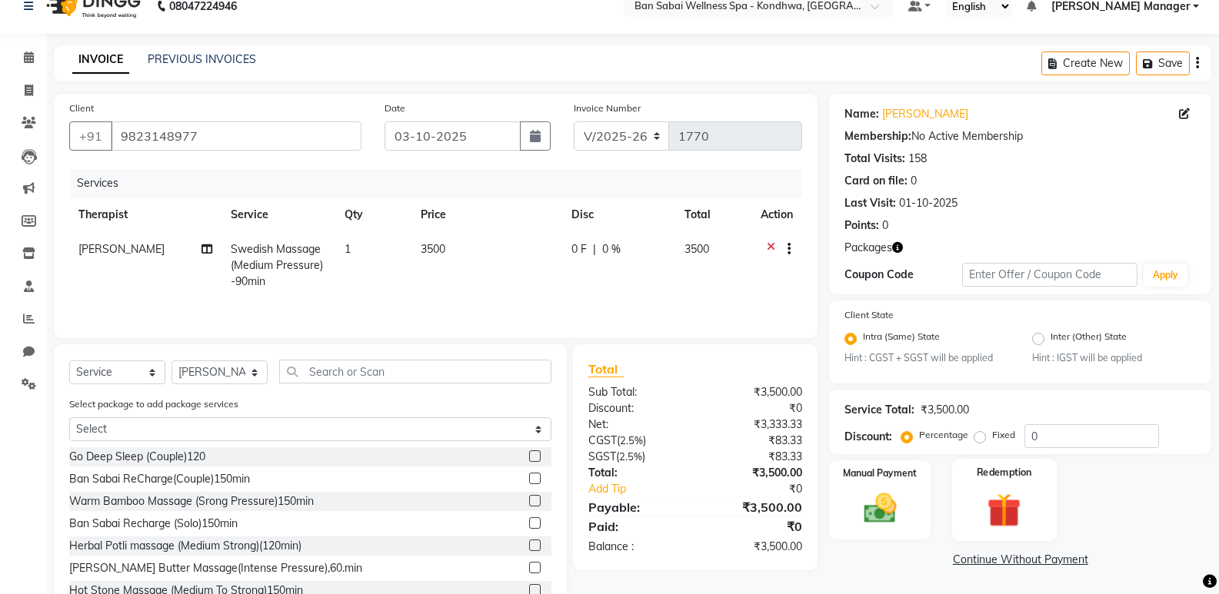
click at [1002, 480] on div "Redemption" at bounding box center [1003, 500] width 105 height 82
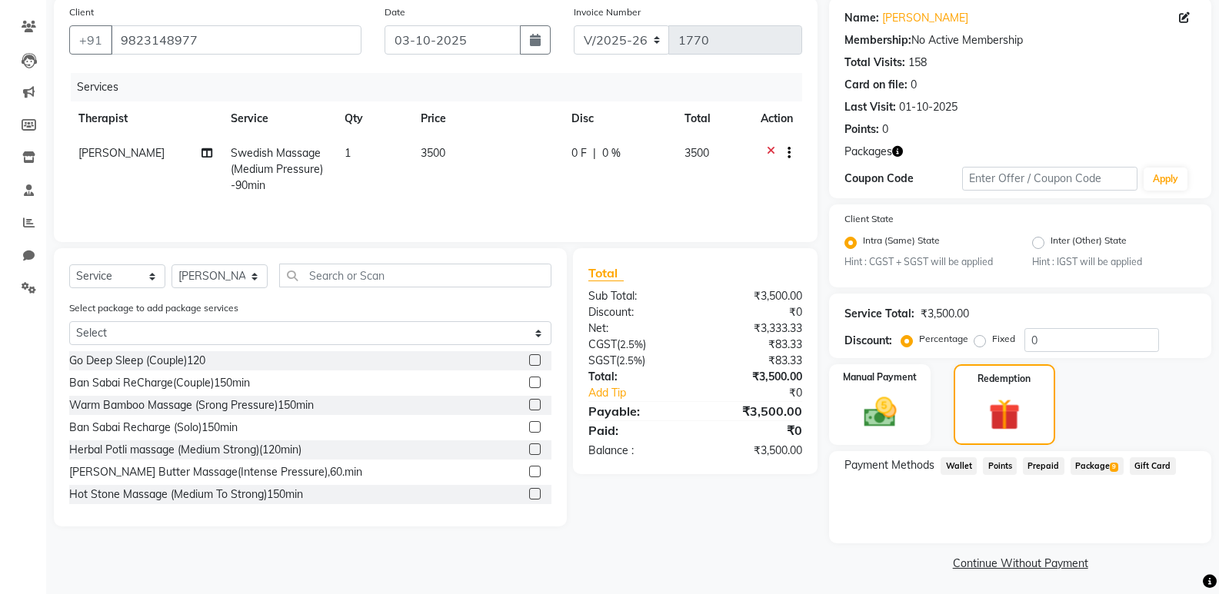
scroll to position [121, 0]
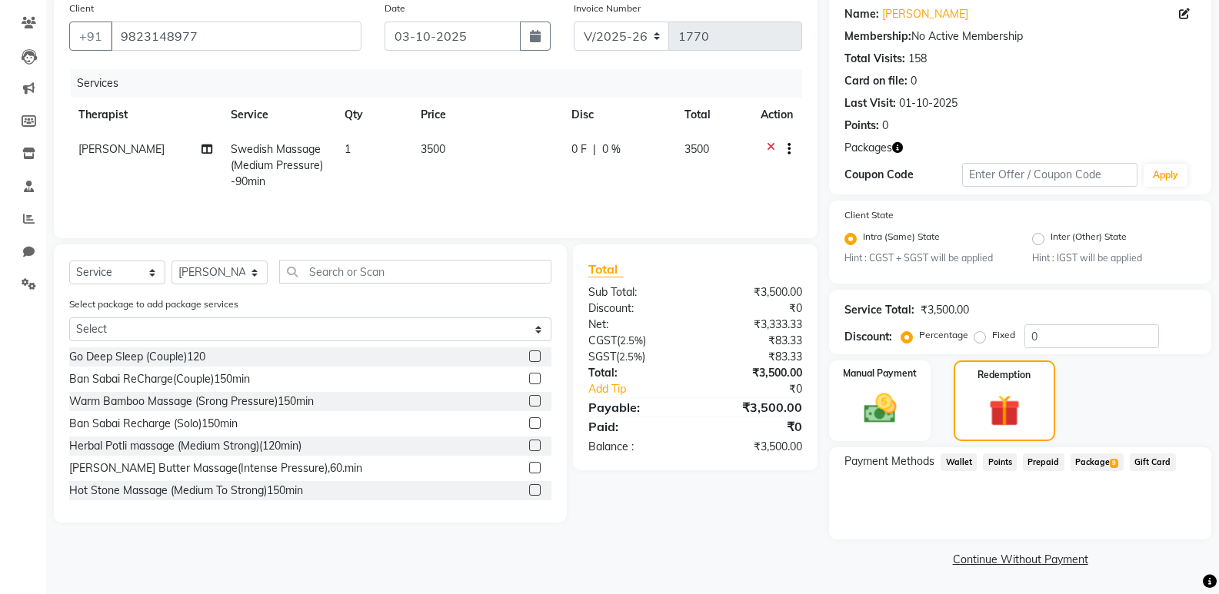
click at [1096, 454] on span "Package 9" at bounding box center [1096, 463] width 53 height 18
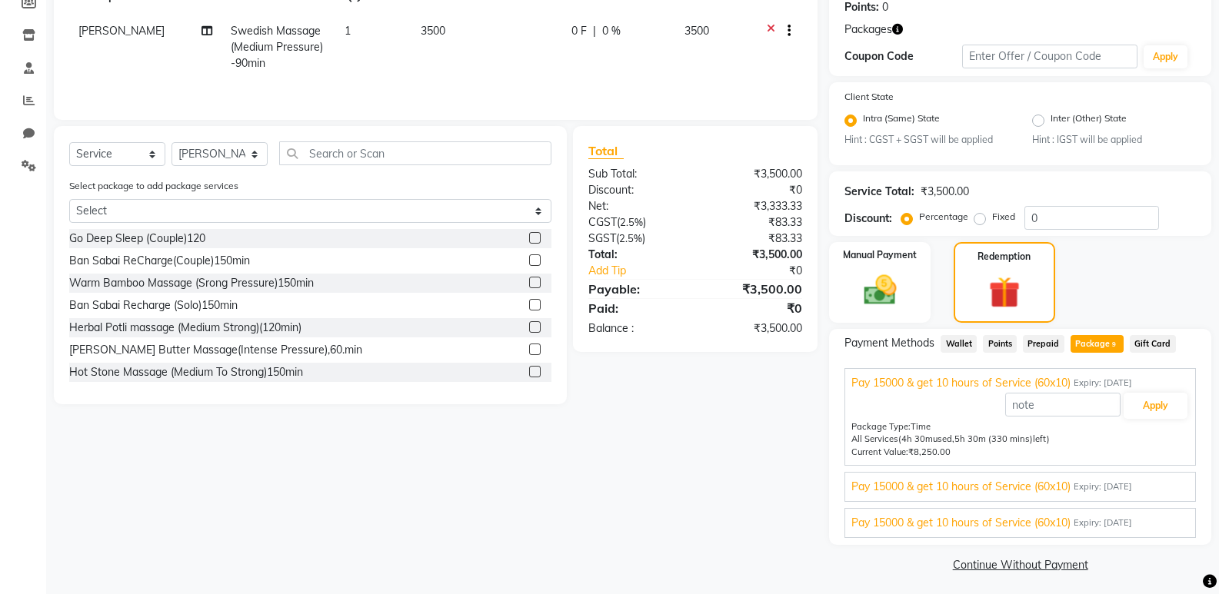
scroll to position [245, 0]
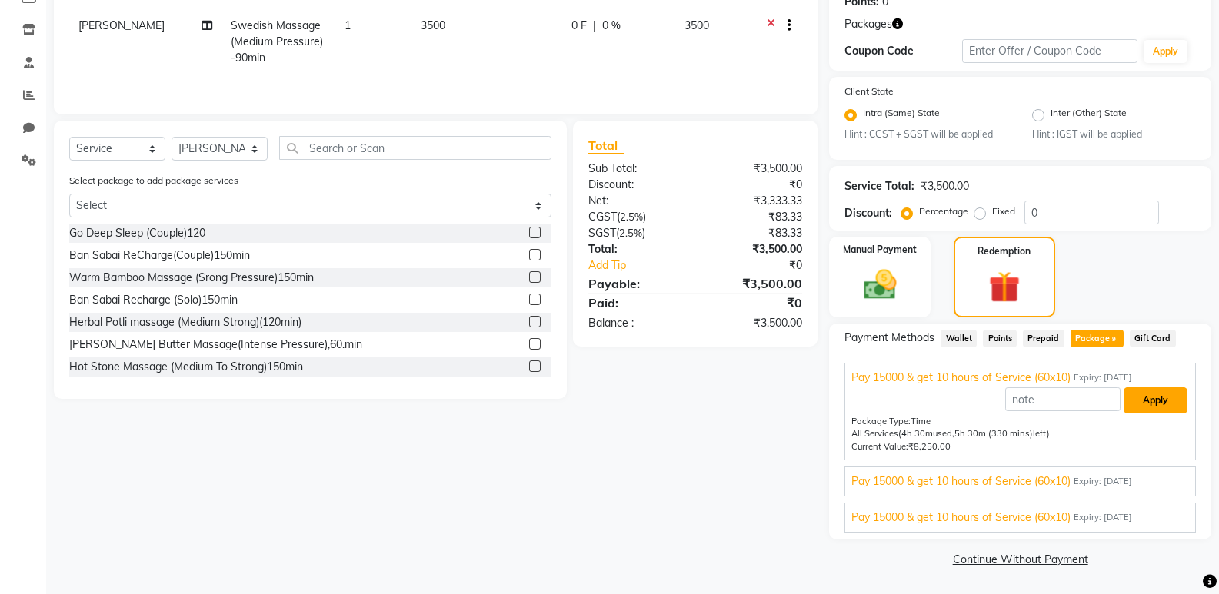
click at [1165, 394] on button "Apply" at bounding box center [1155, 401] width 64 height 26
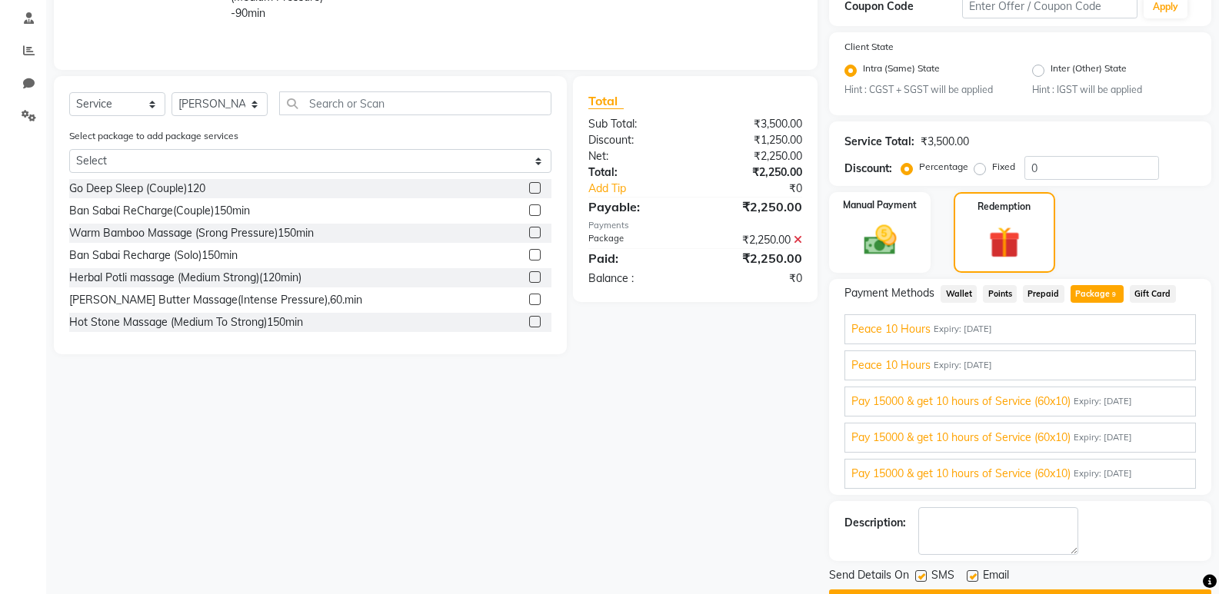
scroll to position [332, 0]
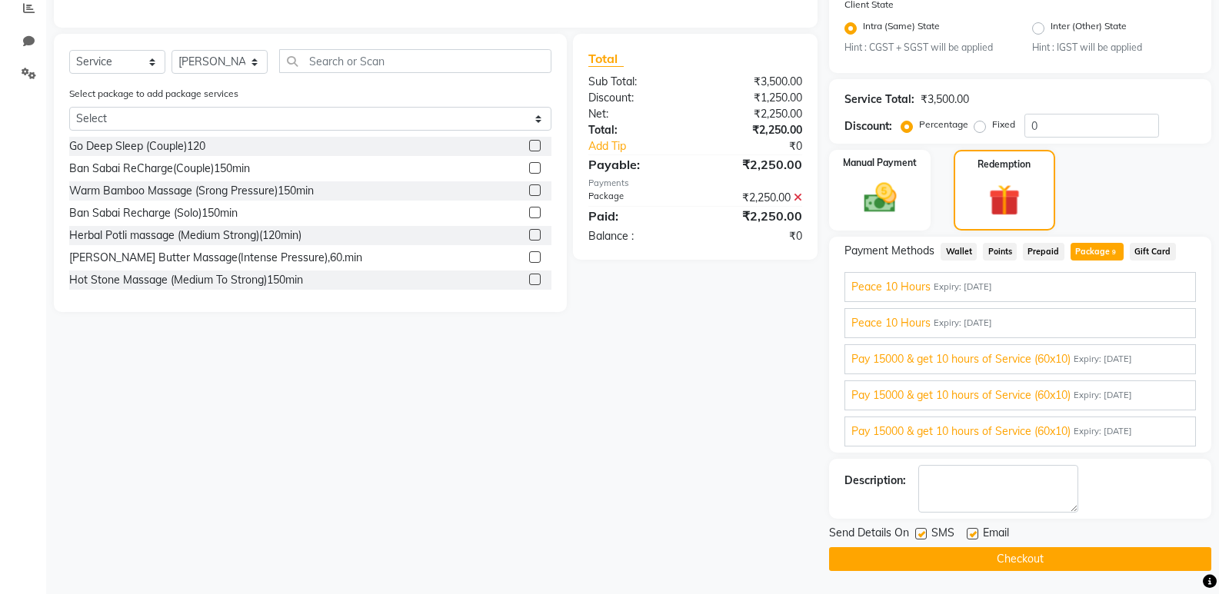
click at [983, 564] on button "Checkout" at bounding box center [1020, 559] width 382 height 24
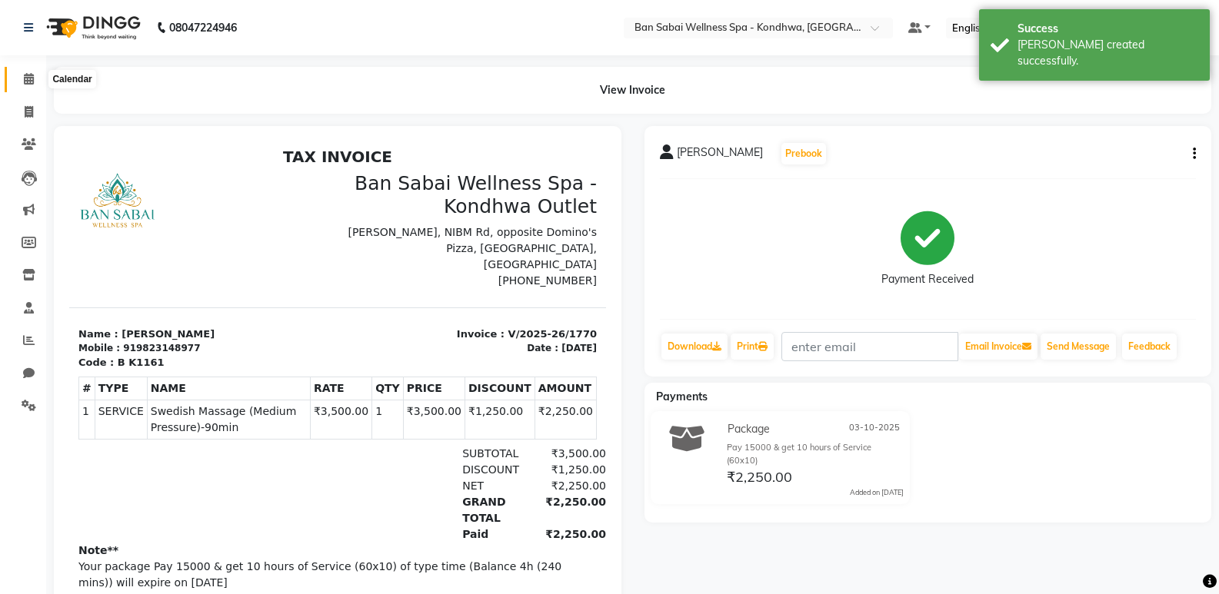
click at [29, 78] on icon at bounding box center [29, 79] width 10 height 12
